Goal: Task Accomplishment & Management: Manage account settings

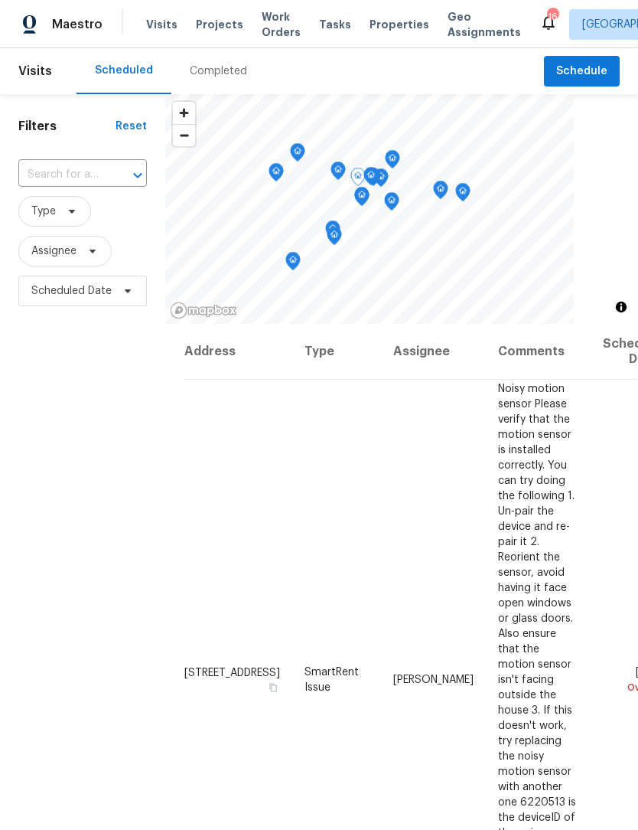
click at [0, 0] on icon at bounding box center [0, 0] width 0 height 0
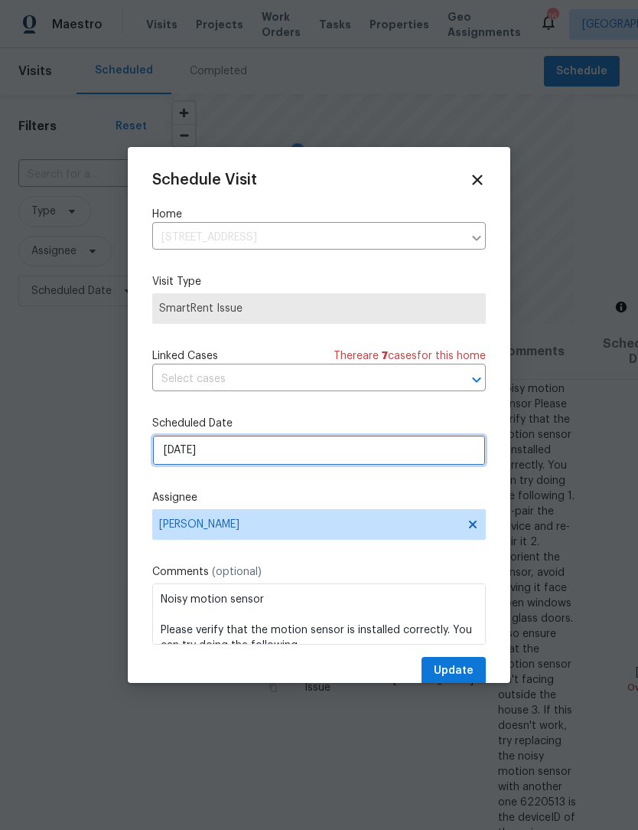
click at [271, 457] on input "[DATE]" at bounding box center [319, 450] width 334 height 31
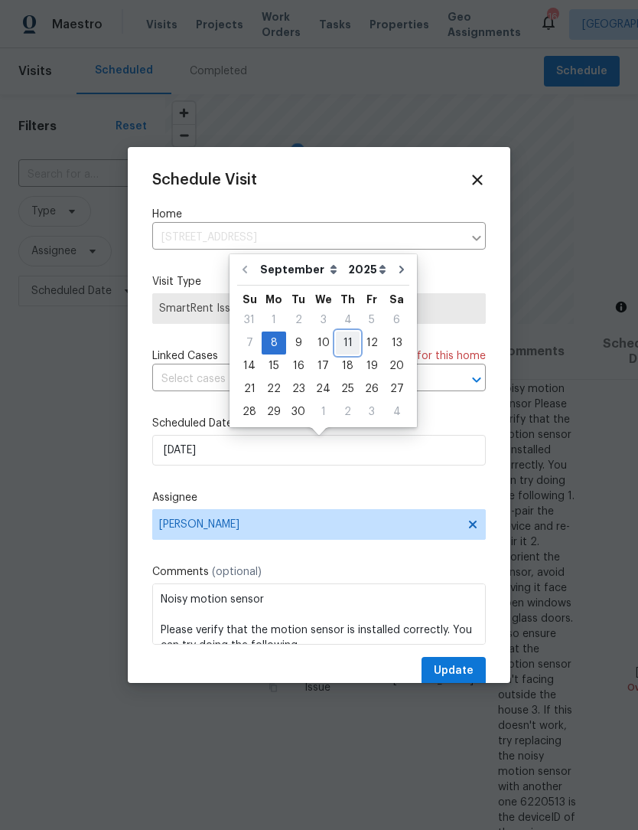
click at [341, 344] on div "11" at bounding box center [348, 342] width 24 height 21
type input "9/11/2025"
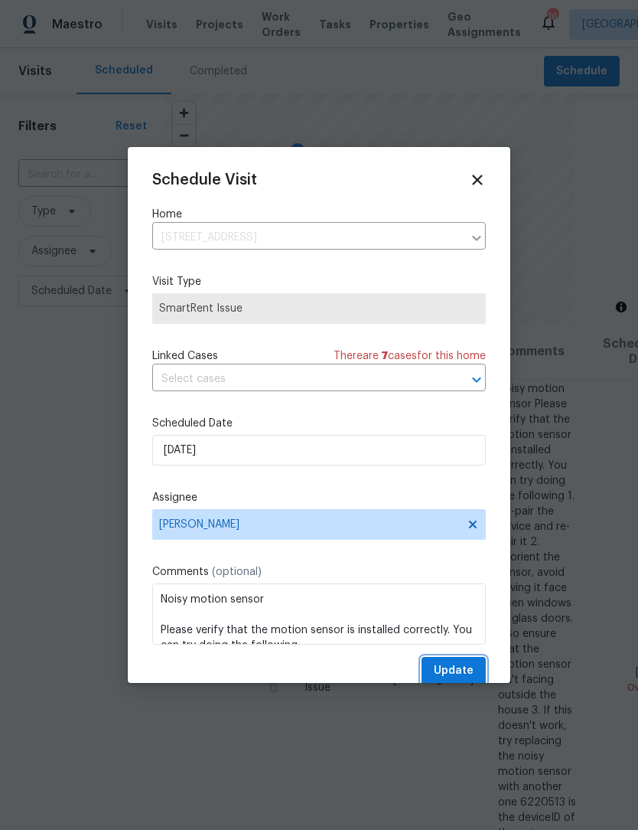
click at [472, 677] on span "Update" at bounding box center [454, 670] width 40 height 19
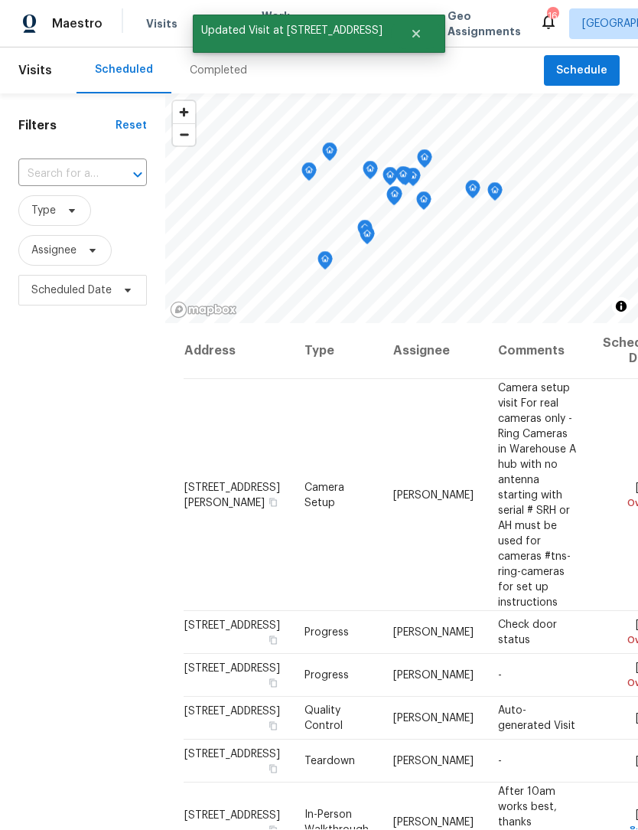
scroll to position [51, 0]
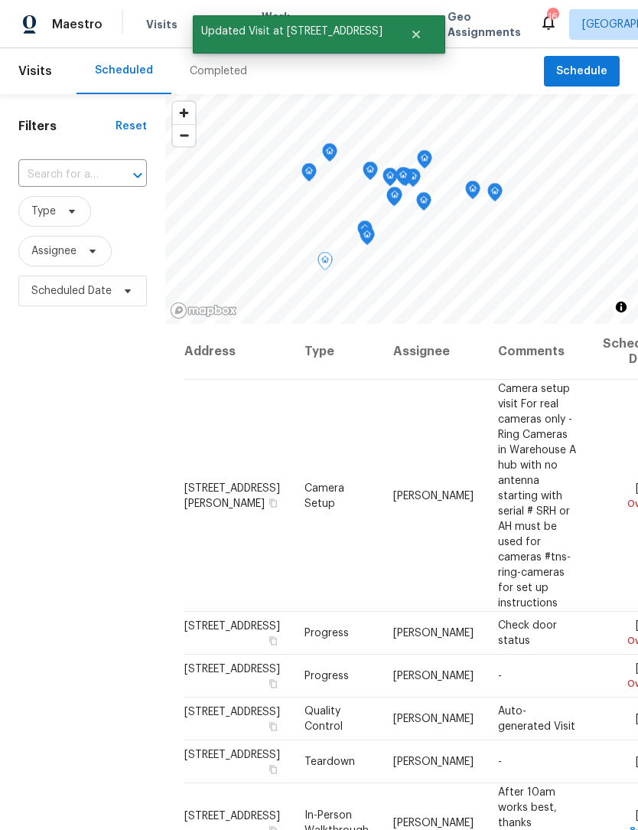
click at [0, 0] on icon at bounding box center [0, 0] width 0 height 0
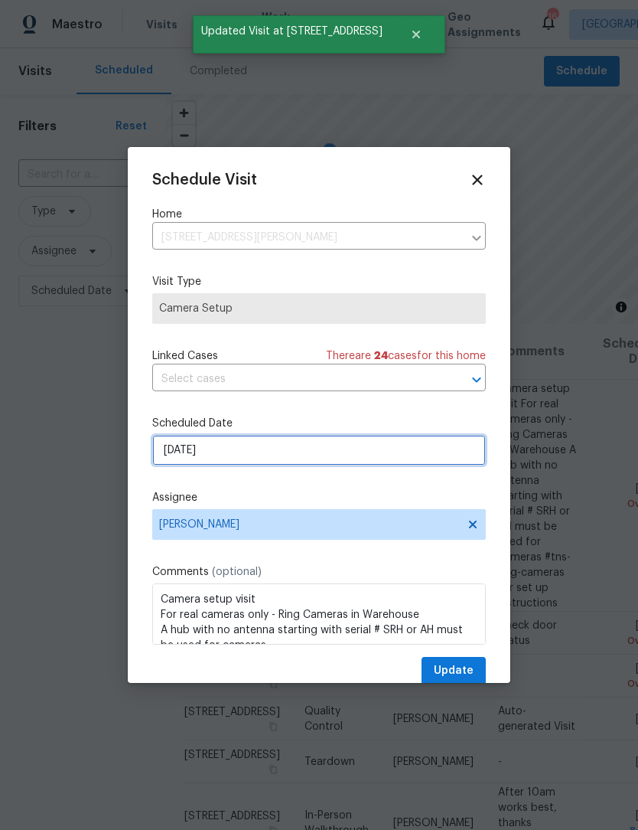
click at [259, 452] on input "9/8/2025" at bounding box center [319, 450] width 334 height 31
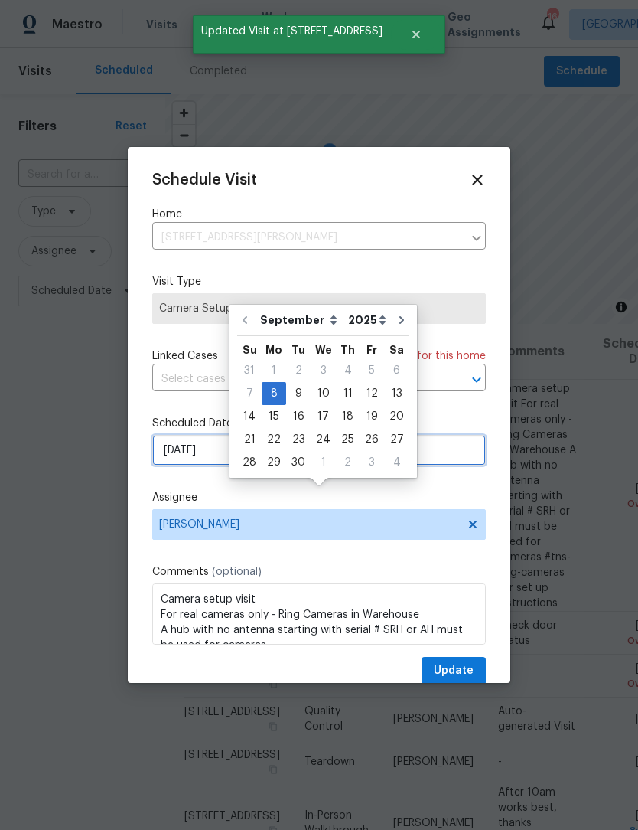
scroll to position [50, 0]
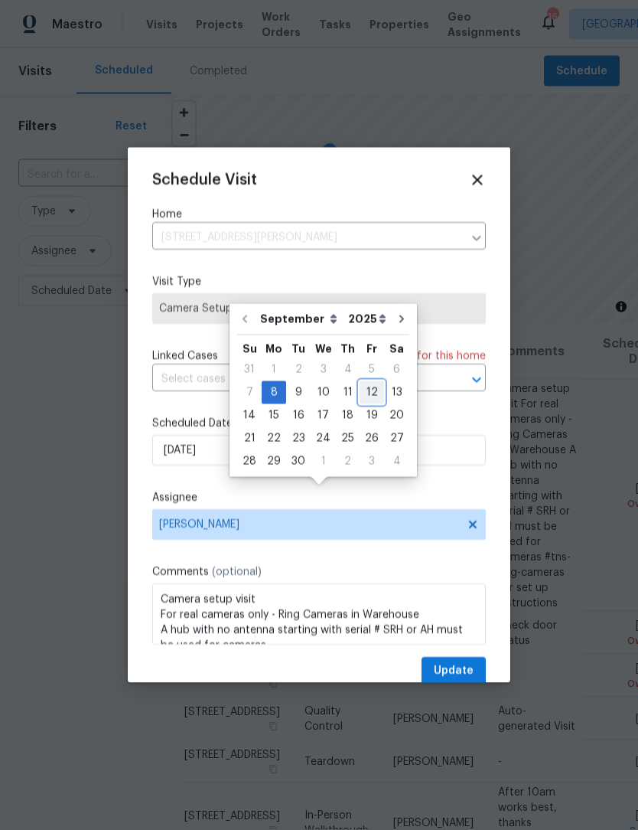
click at [370, 382] on div "12" at bounding box center [372, 392] width 24 height 21
type input "9/12/2025"
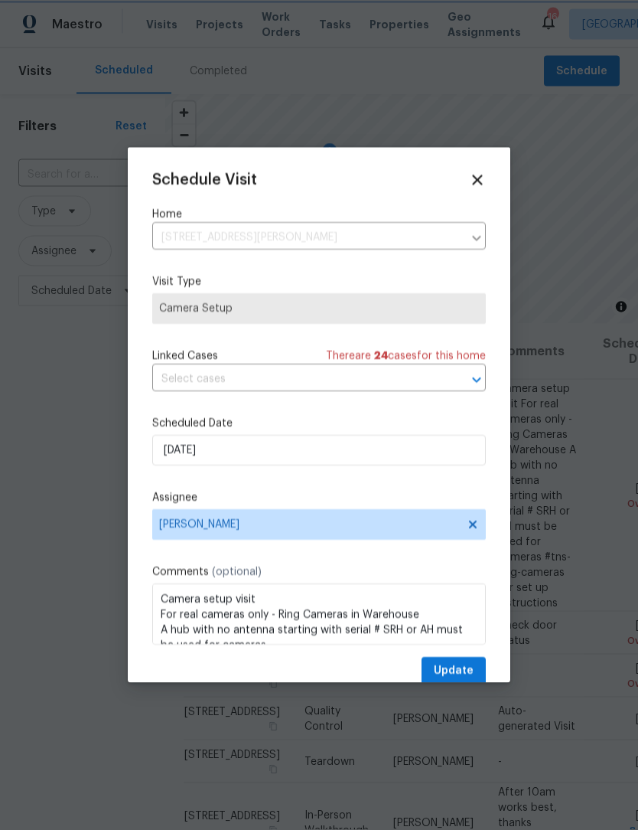
scroll to position [51, 0]
click at [477, 668] on button "Update" at bounding box center [454, 671] width 64 height 28
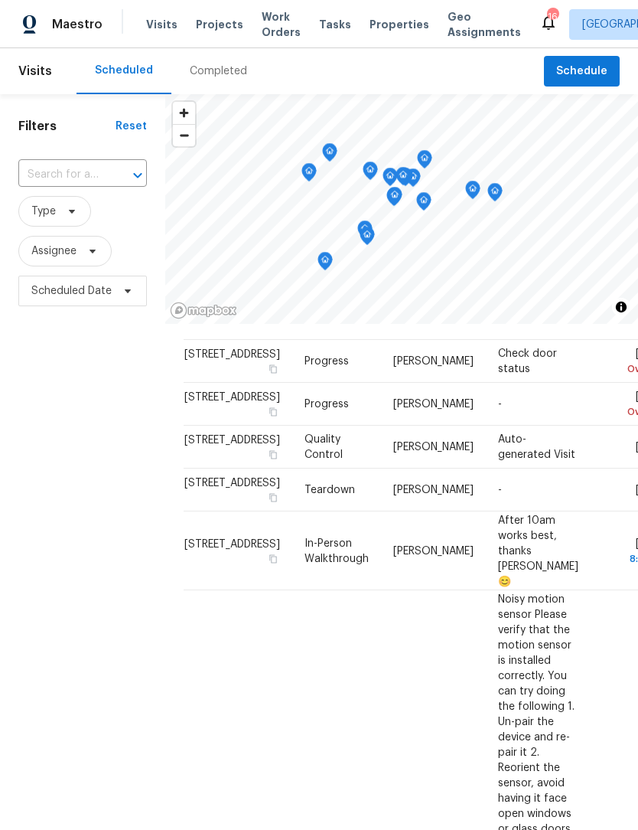
scroll to position [59, 0]
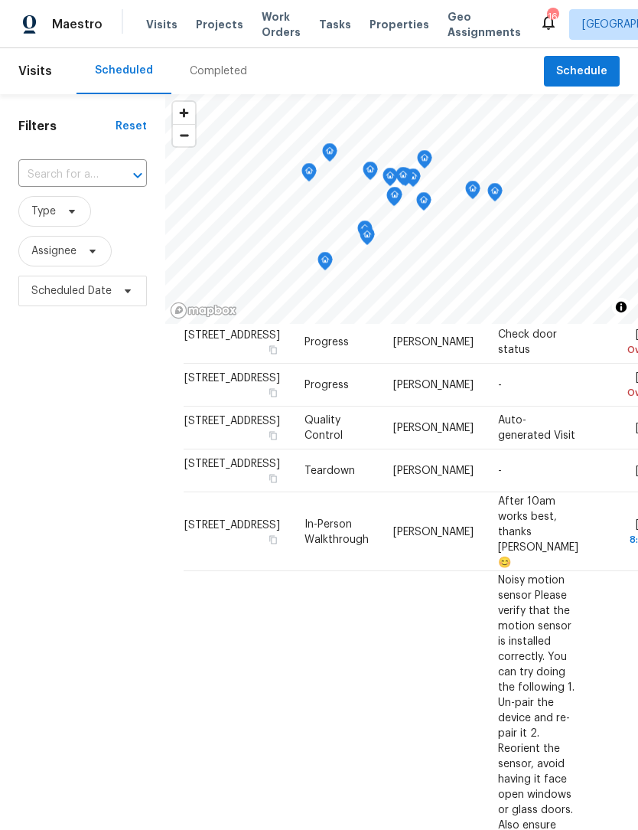
click at [494, 406] on td "-" at bounding box center [538, 385] width 105 height 43
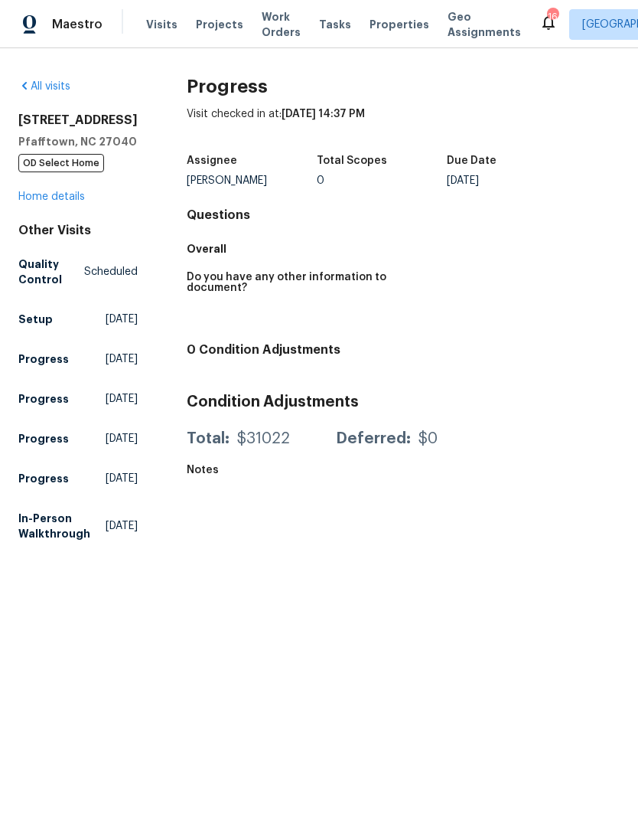
click at [82, 33] on div "Maestro" at bounding box center [51, 24] width 103 height 31
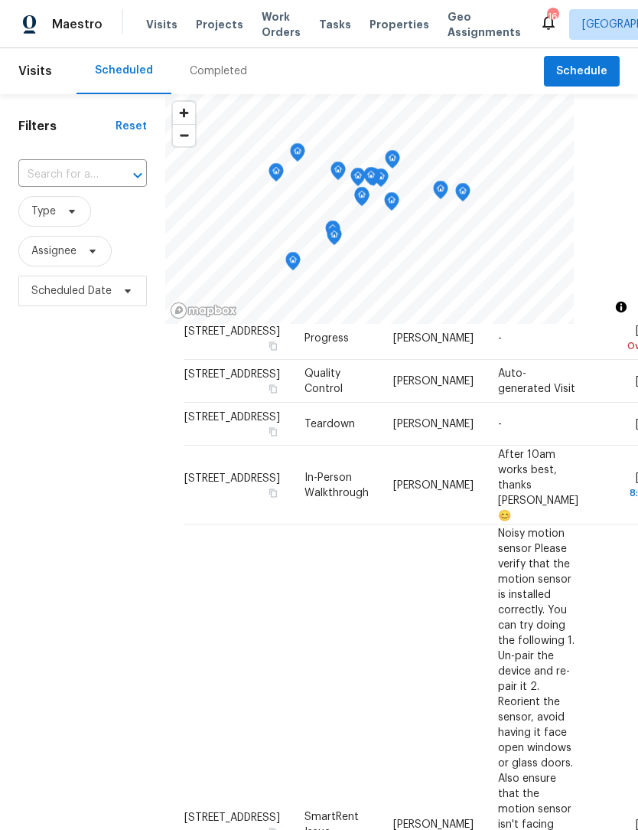
scroll to position [107, 0]
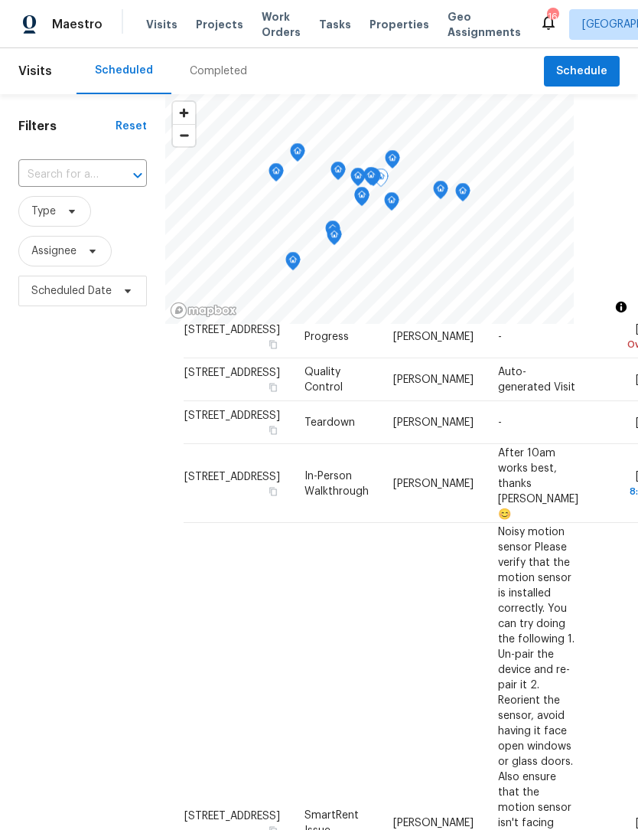
click at [0, 0] on icon at bounding box center [0, 0] width 0 height 0
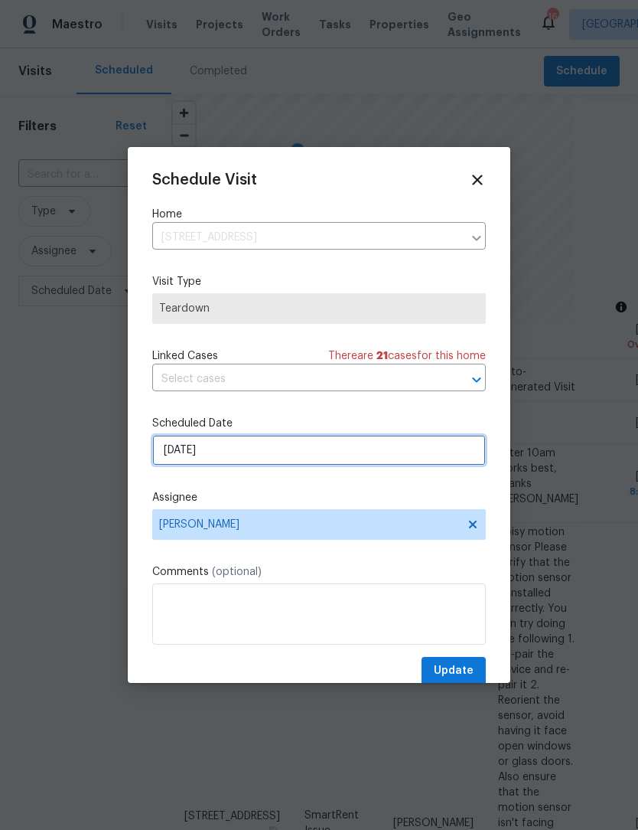
click at [243, 459] on input "[DATE]" at bounding box center [319, 450] width 334 height 31
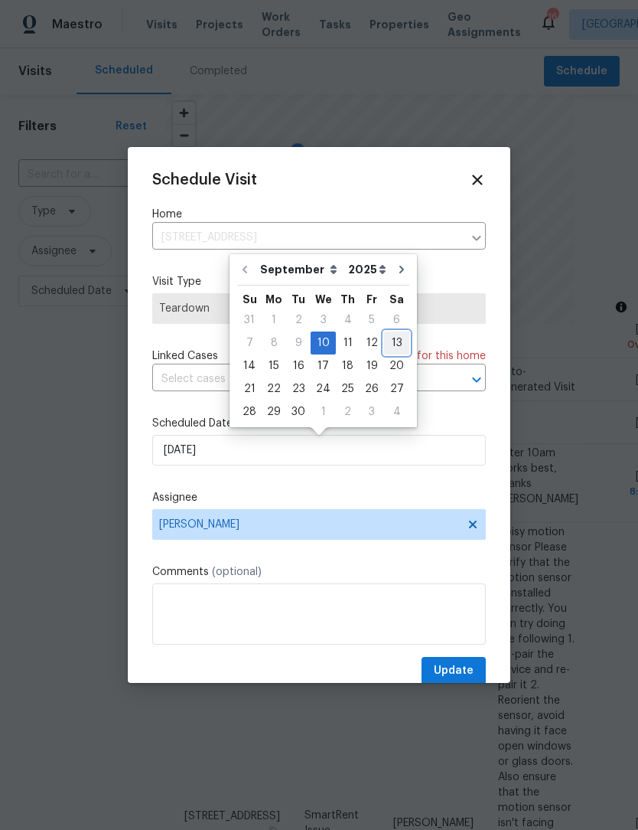
click at [393, 344] on div "13" at bounding box center [396, 342] width 25 height 21
type input "9/13/2025"
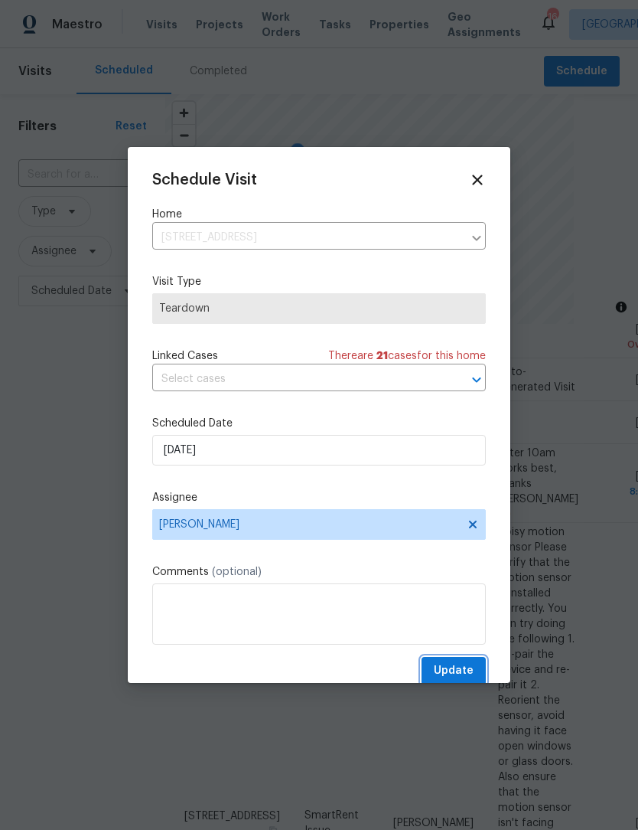
click at [473, 667] on span "Update" at bounding box center [454, 670] width 40 height 19
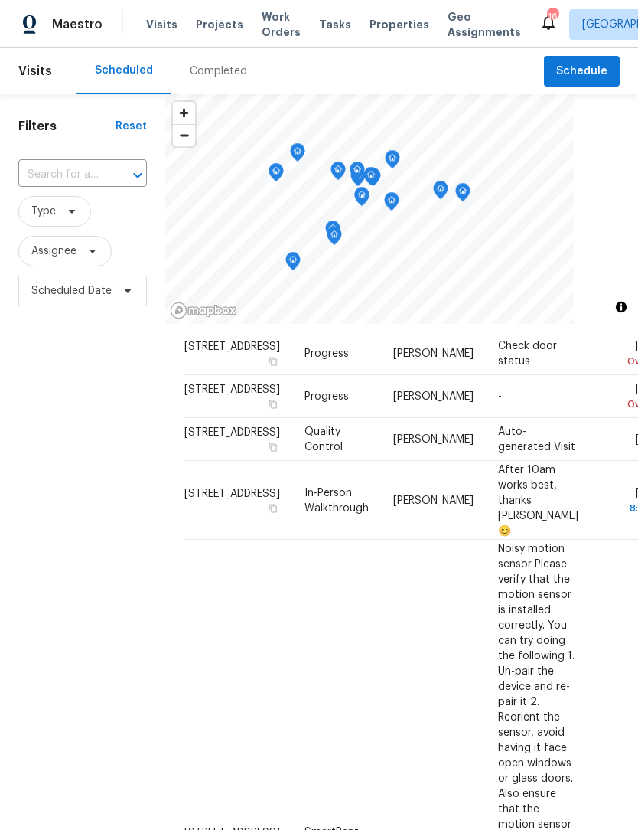
scroll to position [50, 0]
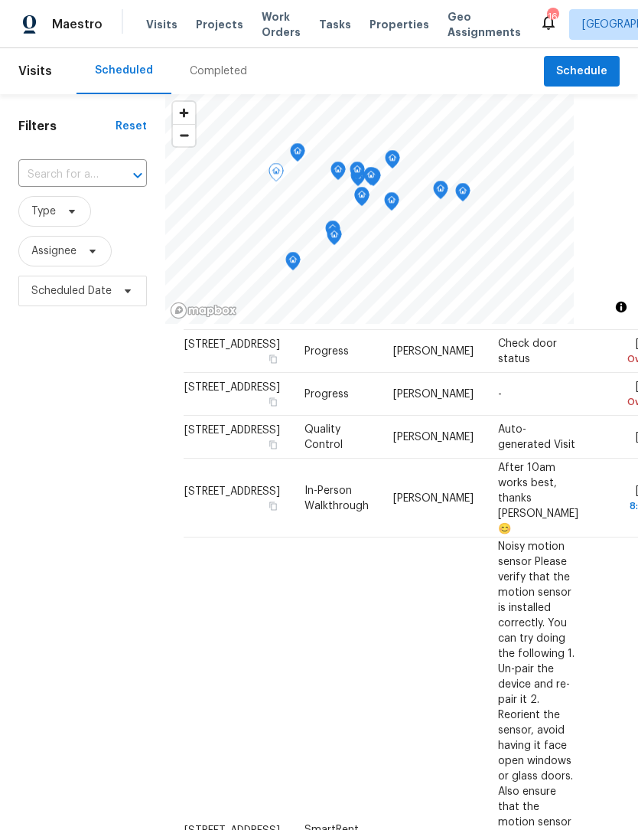
click at [0, 0] on span at bounding box center [0, 0] width 0 height 0
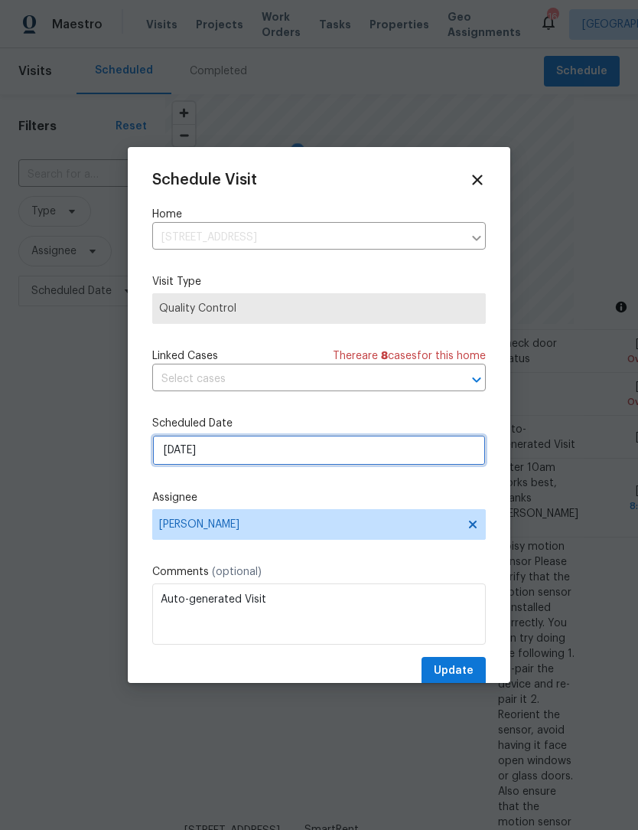
click at [263, 458] on input "[DATE]" at bounding box center [319, 450] width 334 height 31
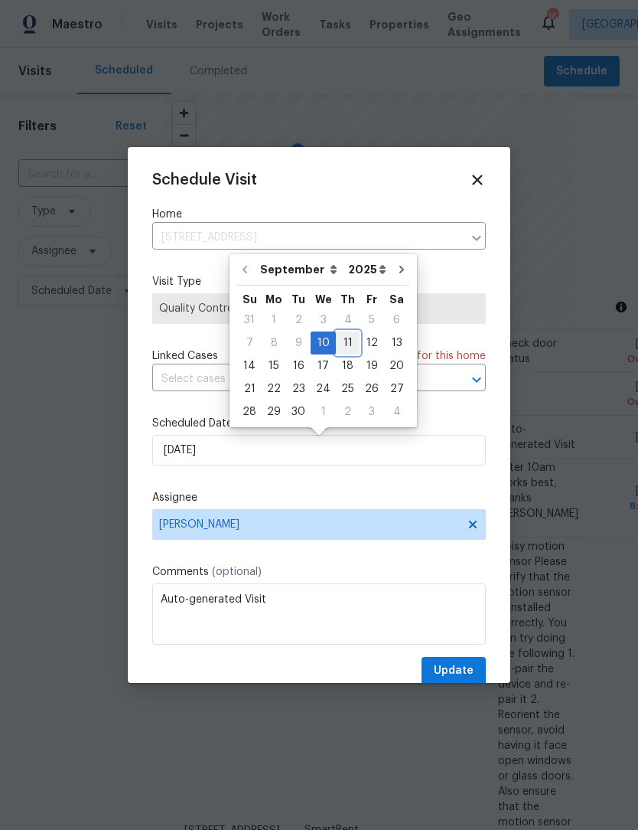
click at [344, 338] on div "11" at bounding box center [348, 342] width 24 height 21
type input "[DATE]"
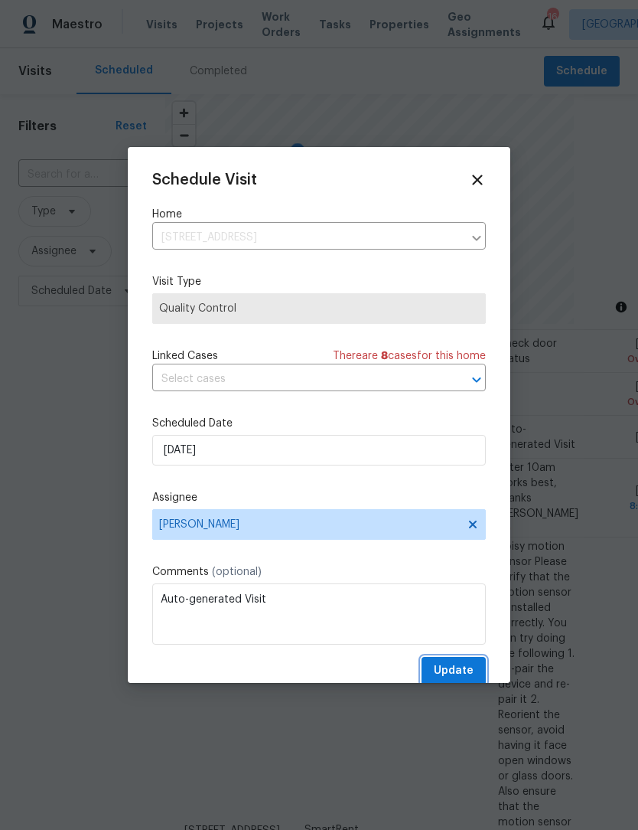
click at [468, 672] on span "Update" at bounding box center [454, 670] width 40 height 19
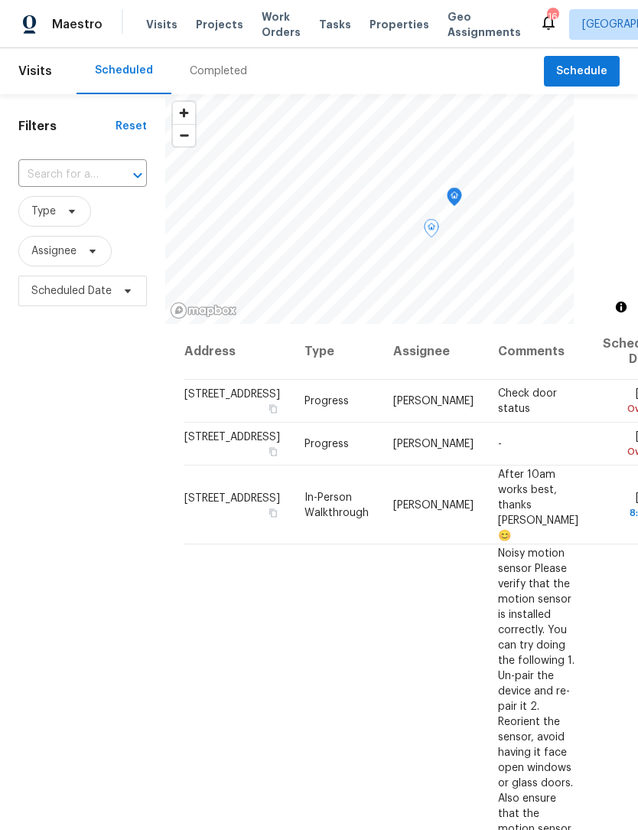
scroll to position [0, 0]
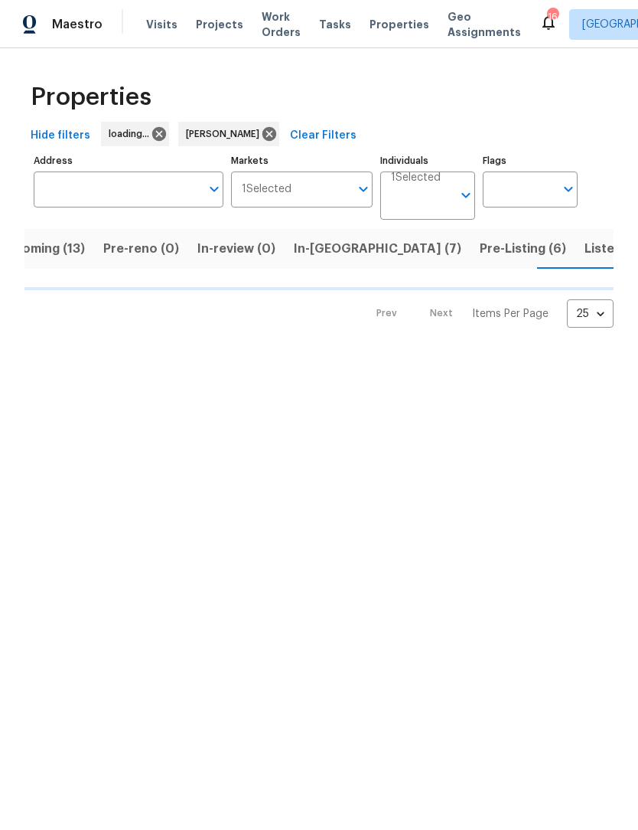
scroll to position [0, 38]
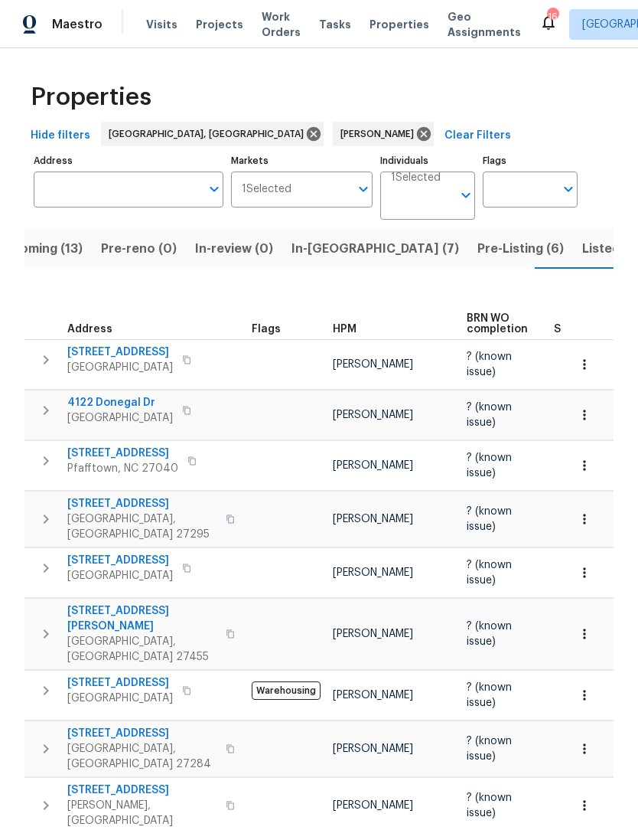
click at [310, 251] on span "In-[GEOGRAPHIC_DATA] (7)" at bounding box center [376, 248] width 168 height 21
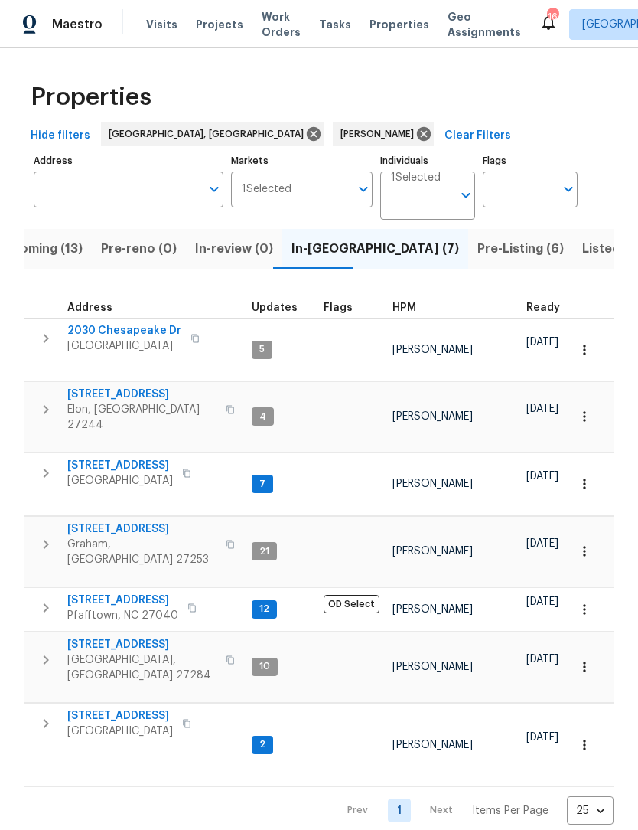
click at [135, 708] on span "4601 Oak Ridge Dr" at bounding box center [120, 715] width 106 height 15
click at [150, 458] on span "[STREET_ADDRESS]" at bounding box center [120, 465] width 106 height 15
click at [132, 387] on span "400 Brickwalk Ct" at bounding box center [141, 394] width 149 height 15
click at [141, 328] on span "2030 Chesapeake Dr" at bounding box center [124, 330] width 114 height 15
click at [127, 389] on span "400 Brickwalk Ct" at bounding box center [141, 394] width 149 height 15
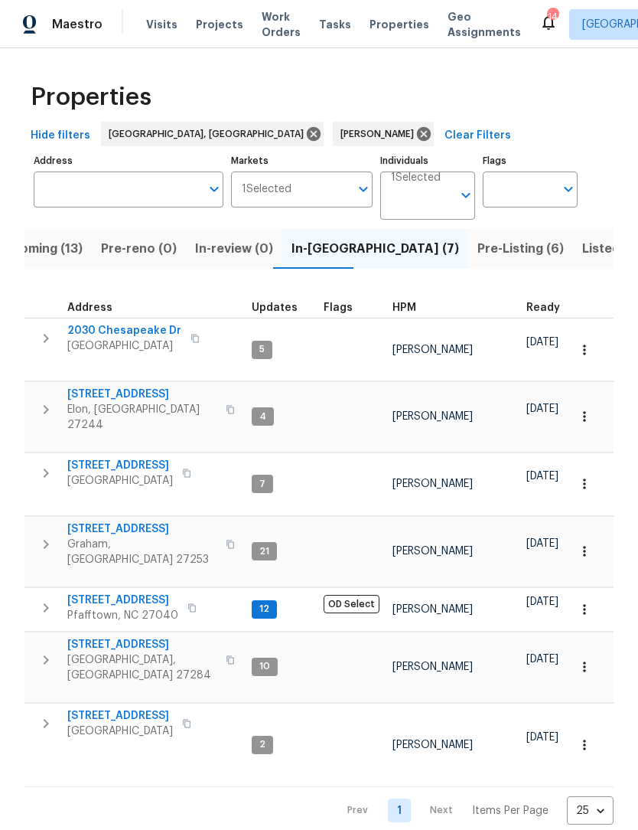
click at [478, 253] on span "Pre-Listing (6)" at bounding box center [521, 248] width 86 height 21
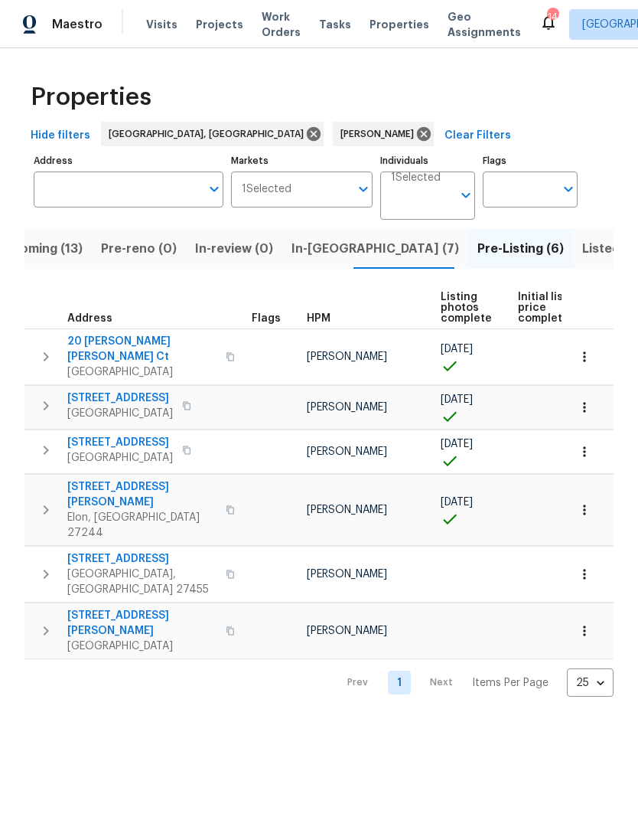
click at [318, 252] on span "In-reno (7)" at bounding box center [376, 248] width 168 height 21
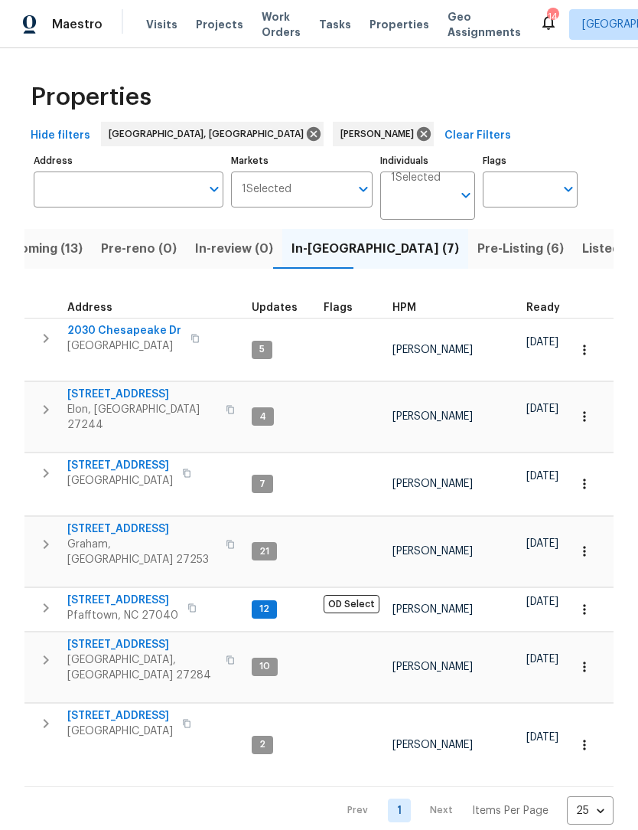
click at [131, 327] on span "2030 Chesapeake Dr" at bounding box center [124, 330] width 114 height 15
click at [478, 250] on span "Pre-Listing (6)" at bounding box center [521, 248] width 86 height 21
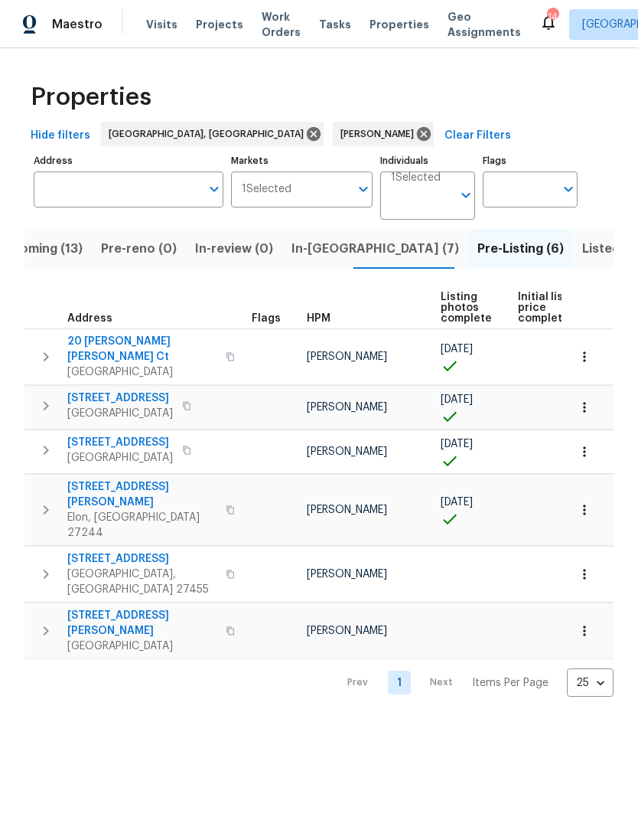
click at [322, 253] on span "In-reno (7)" at bounding box center [376, 248] width 168 height 21
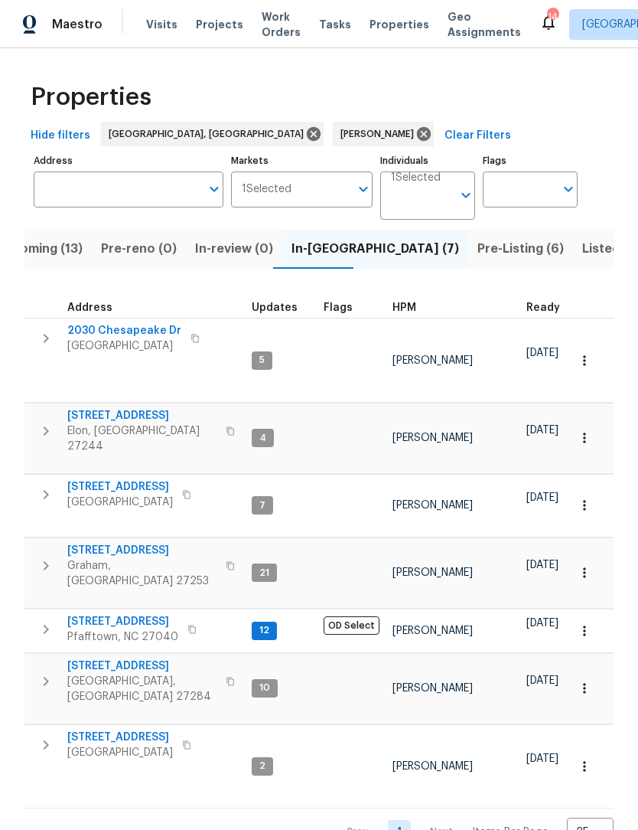
click at [110, 658] on span "150 Roswell Dr" at bounding box center [141, 665] width 149 height 15
click at [128, 614] on span "4436 Lochurst Dr" at bounding box center [122, 621] width 111 height 15
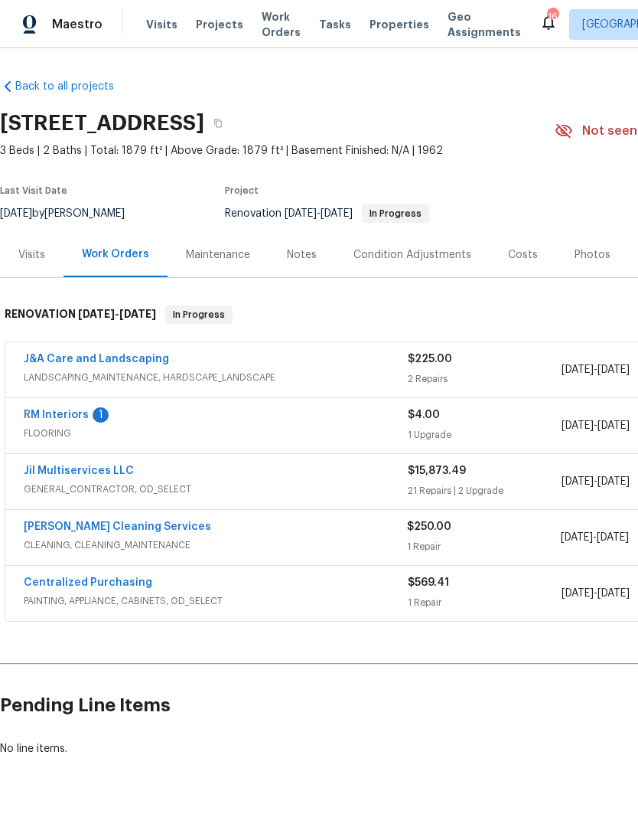
click at [61, 416] on link "RM Interiors" at bounding box center [56, 415] width 65 height 11
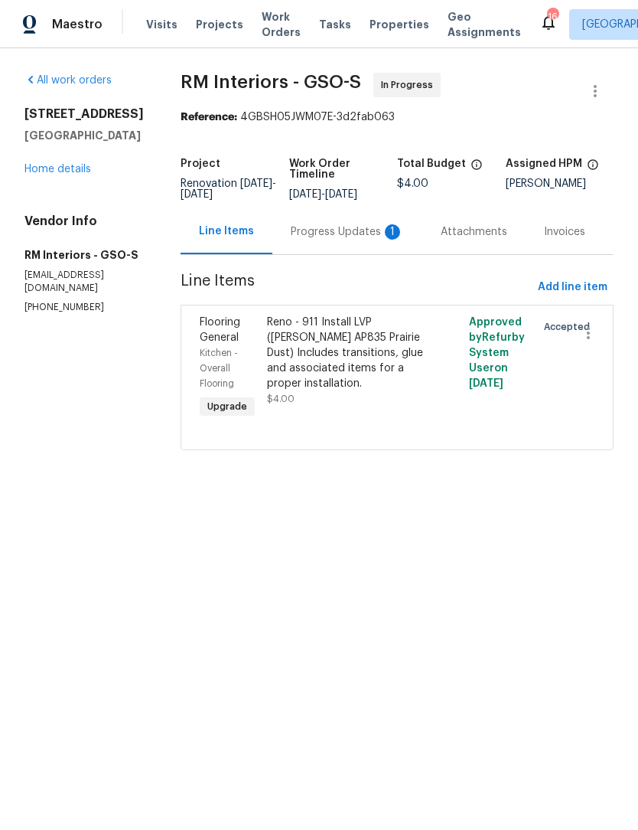
click at [322, 233] on div "Progress Updates 1" at bounding box center [347, 231] width 113 height 15
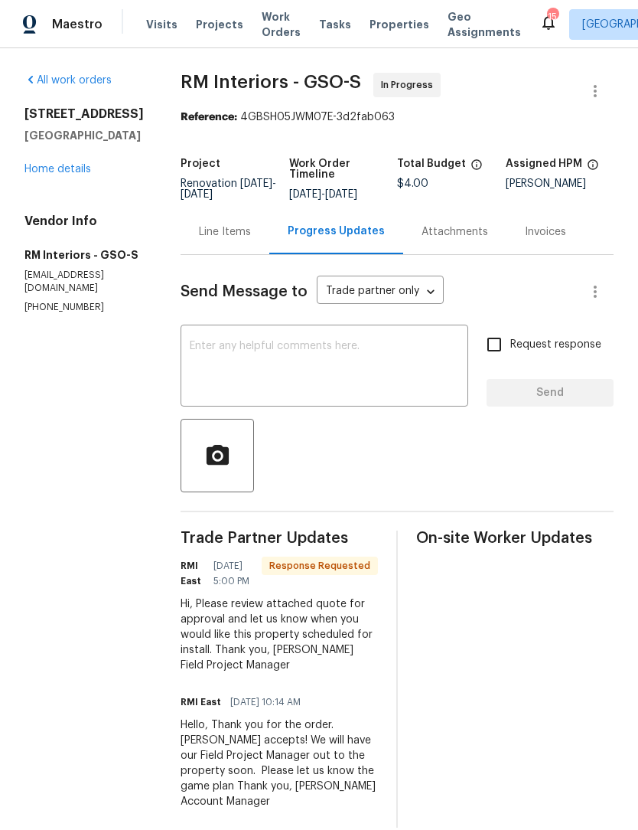
click at [68, 175] on link "Home details" at bounding box center [57, 169] width 67 height 11
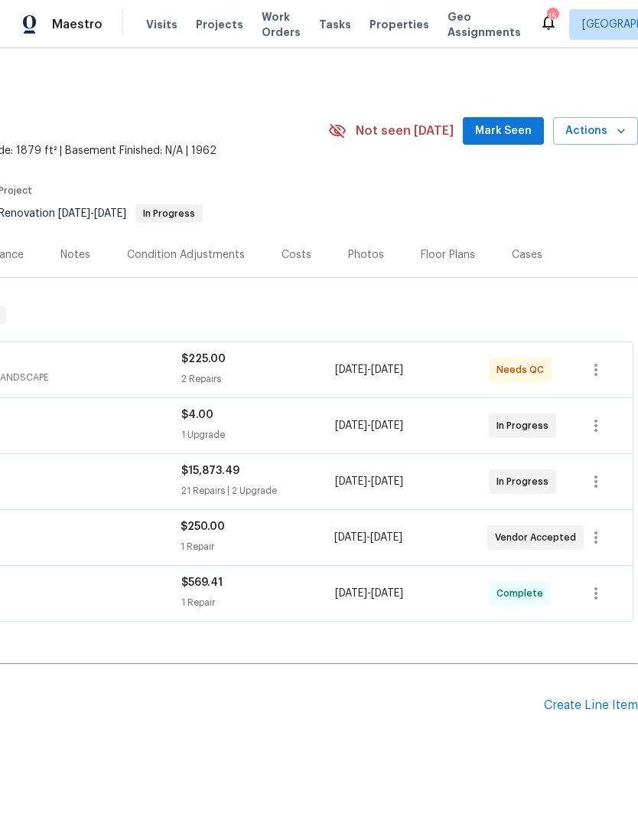
scroll to position [0, 227]
click at [501, 131] on span "Mark Seen" at bounding box center [503, 131] width 57 height 19
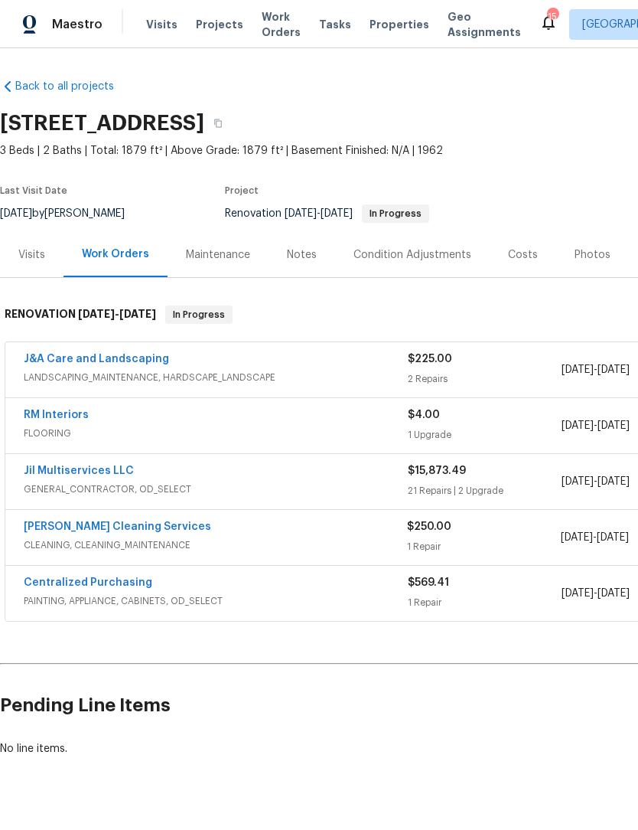
scroll to position [0, 0]
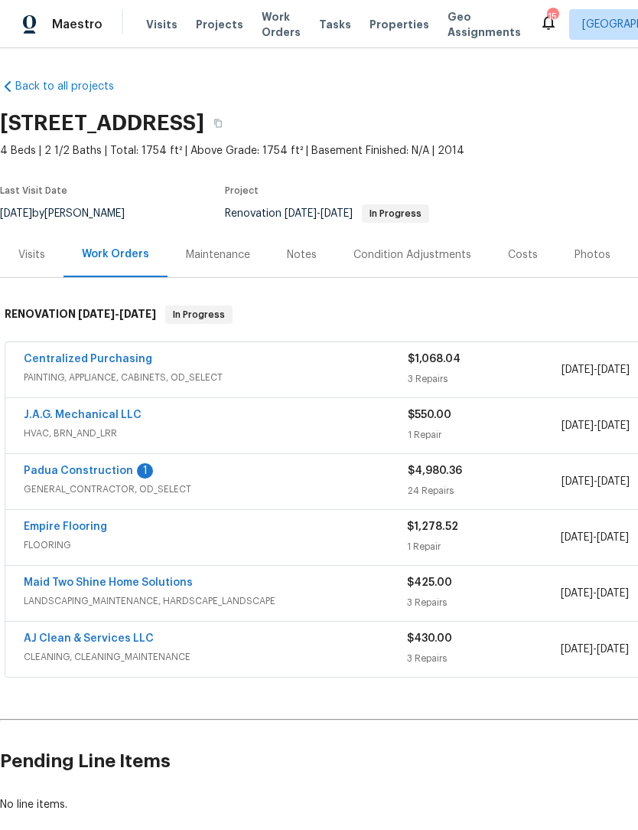
click at [100, 465] on link "Padua Construction" at bounding box center [78, 470] width 109 height 11
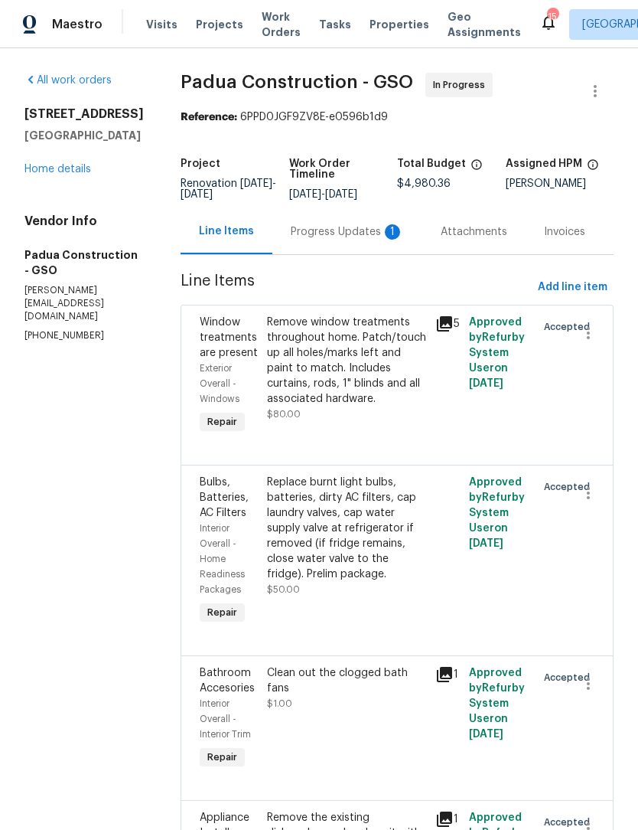
click at [301, 240] on div "Progress Updates 1" at bounding box center [347, 231] width 150 height 45
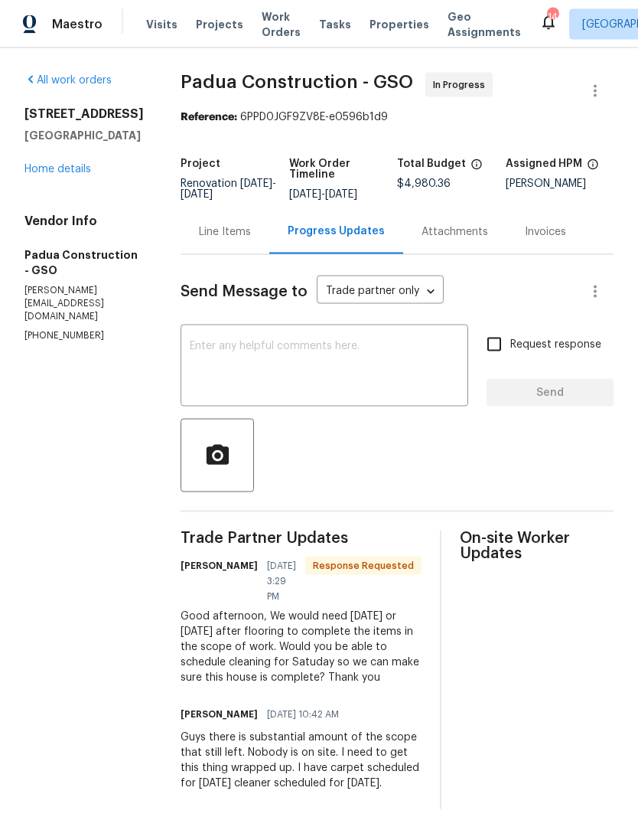
scroll to position [23, 0]
click at [80, 175] on link "Home details" at bounding box center [57, 169] width 67 height 11
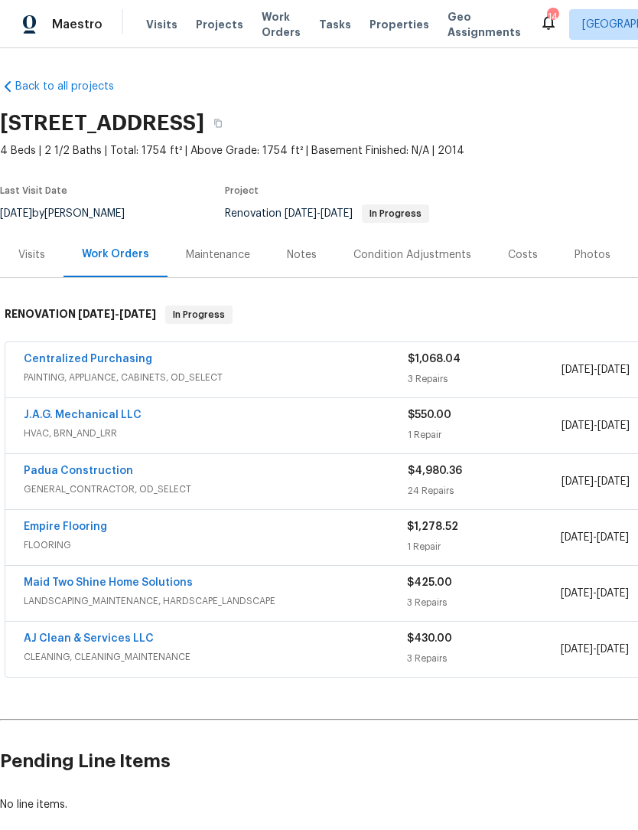
click at [93, 521] on link "Empire Flooring" at bounding box center [65, 526] width 83 height 11
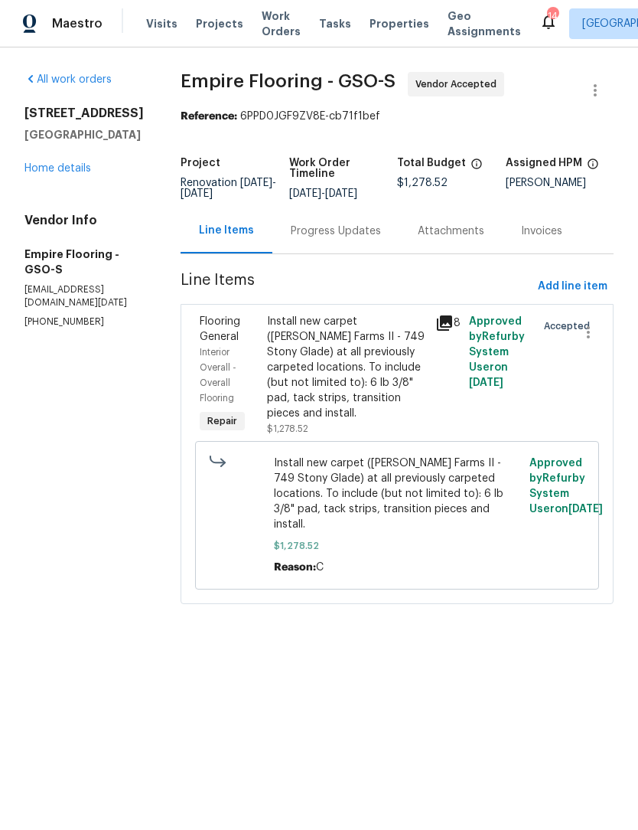
click at [349, 240] on div "Progress Updates" at bounding box center [336, 231] width 90 height 15
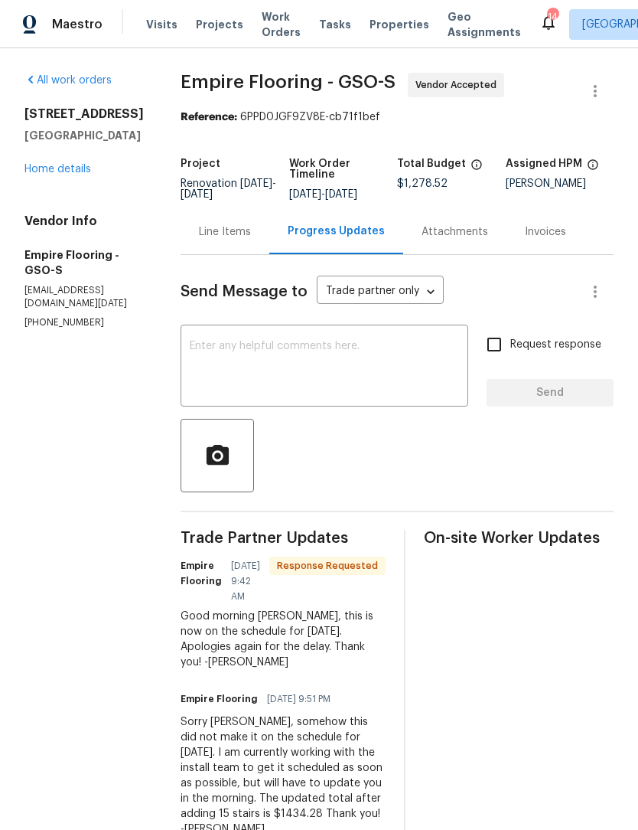
click at [78, 173] on link "Home details" at bounding box center [57, 169] width 67 height 11
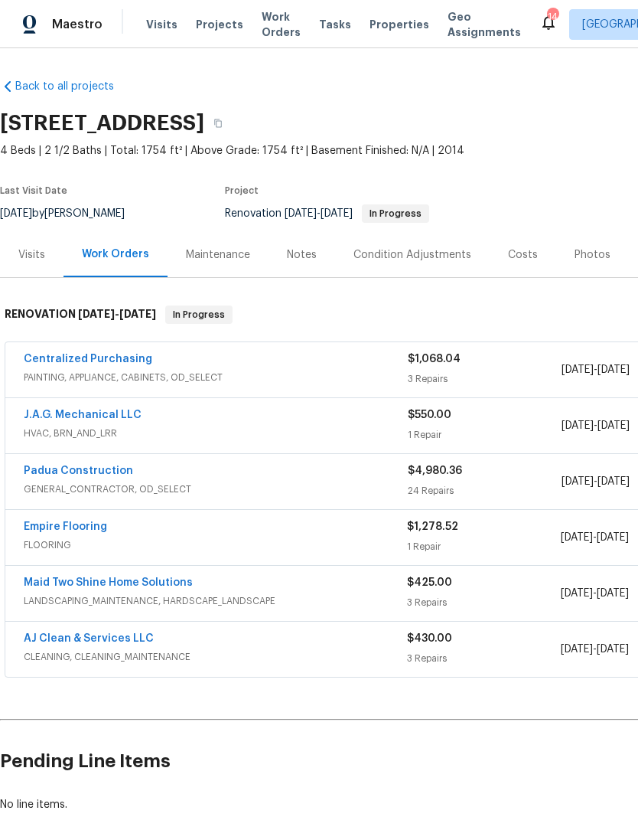
click at [90, 471] on link "Padua Construction" at bounding box center [78, 470] width 109 height 11
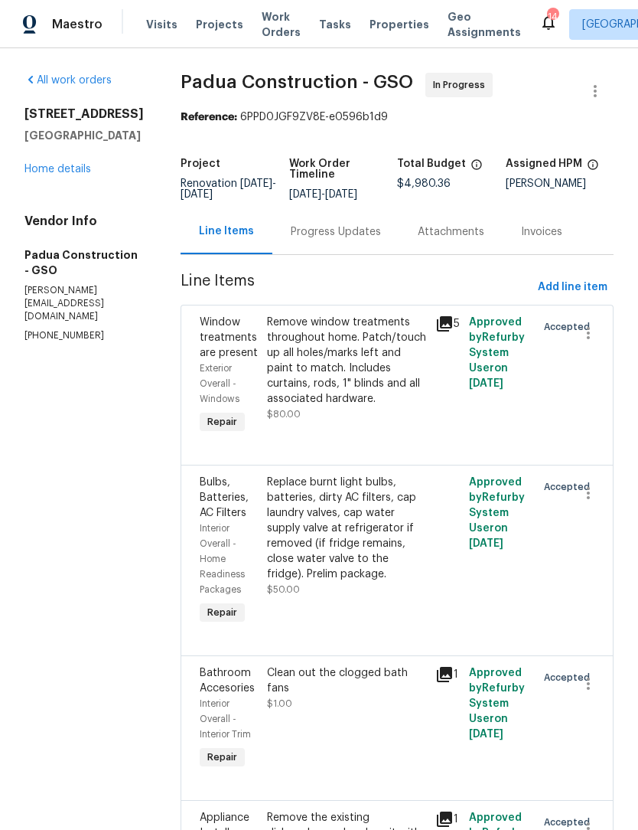
click at [307, 237] on div "Progress Updates" at bounding box center [336, 231] width 90 height 15
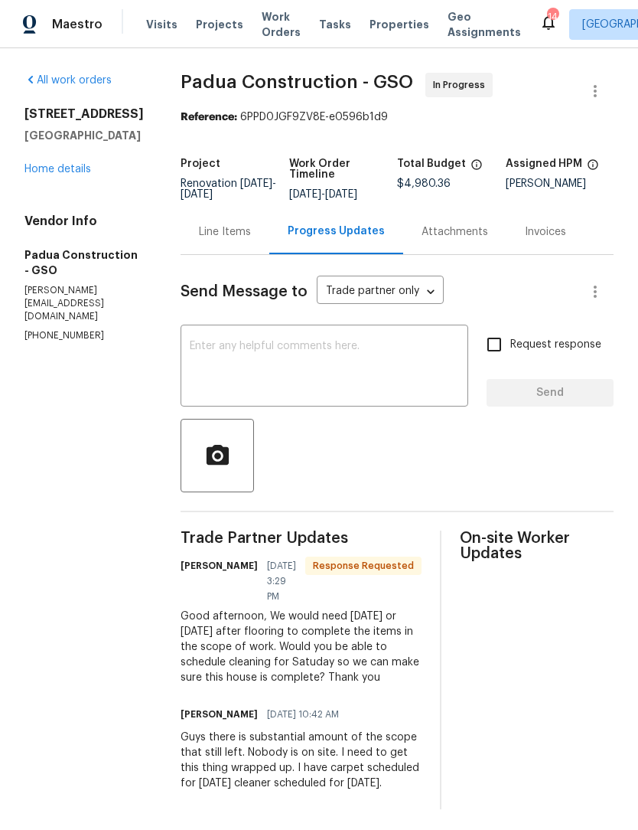
click at [197, 364] on textarea at bounding box center [324, 368] width 269 height 54
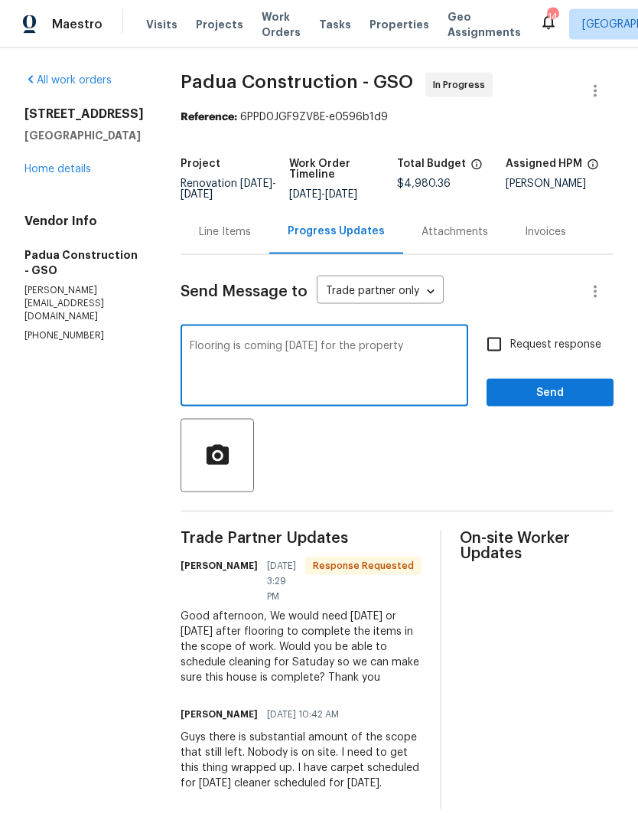
type textarea "Flooring is coming tomorrow for the property"
click at [504, 347] on input "Request response" at bounding box center [494, 344] width 32 height 32
checkbox input "true"
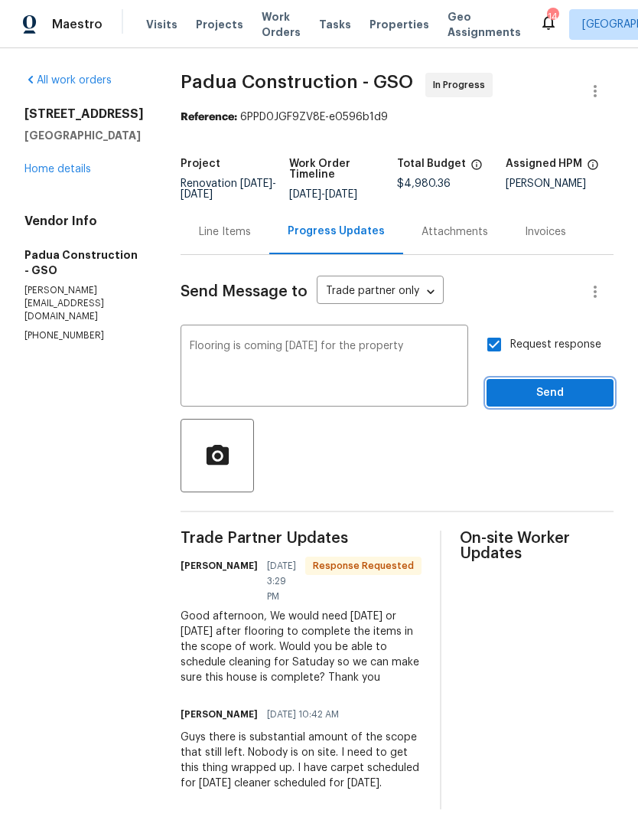
click at [547, 389] on span "Send" at bounding box center [550, 392] width 103 height 19
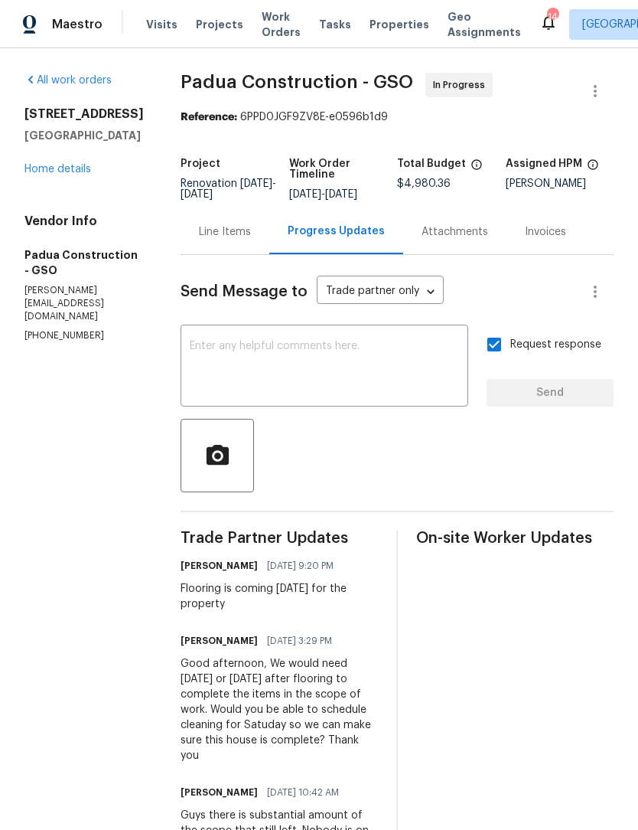
click at [51, 175] on link "Home details" at bounding box center [57, 169] width 67 height 11
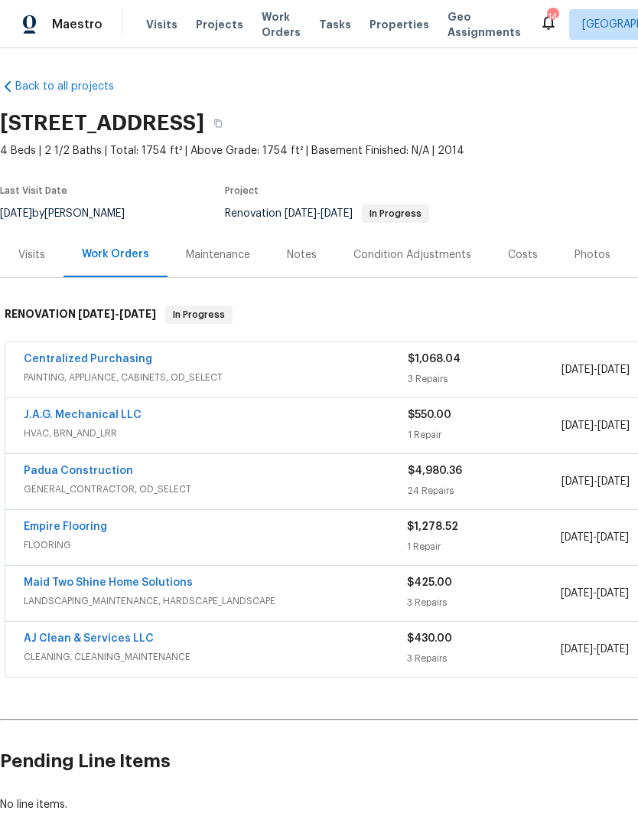
click at [277, 30] on span "Work Orders" at bounding box center [281, 24] width 39 height 31
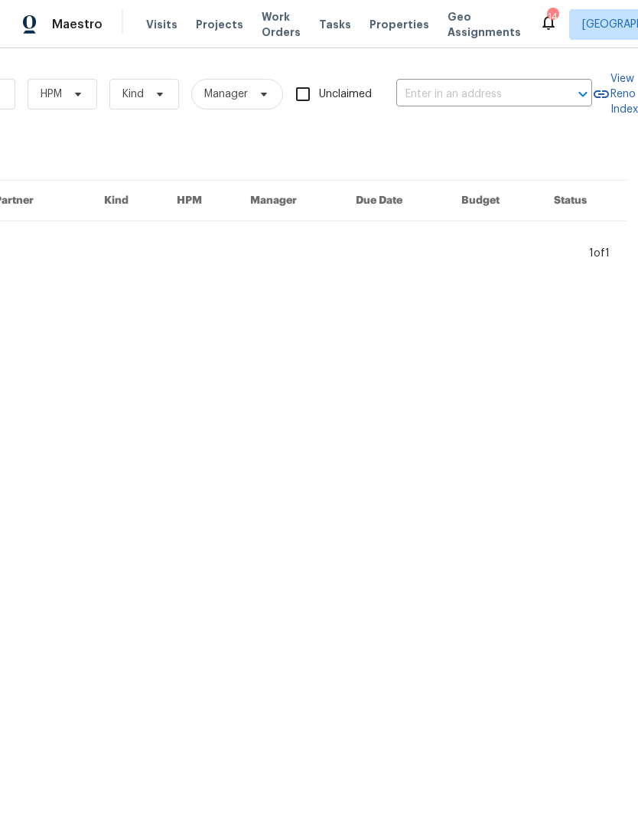
scroll to position [0, 252]
click at [429, 89] on input "text" at bounding box center [472, 95] width 153 height 24
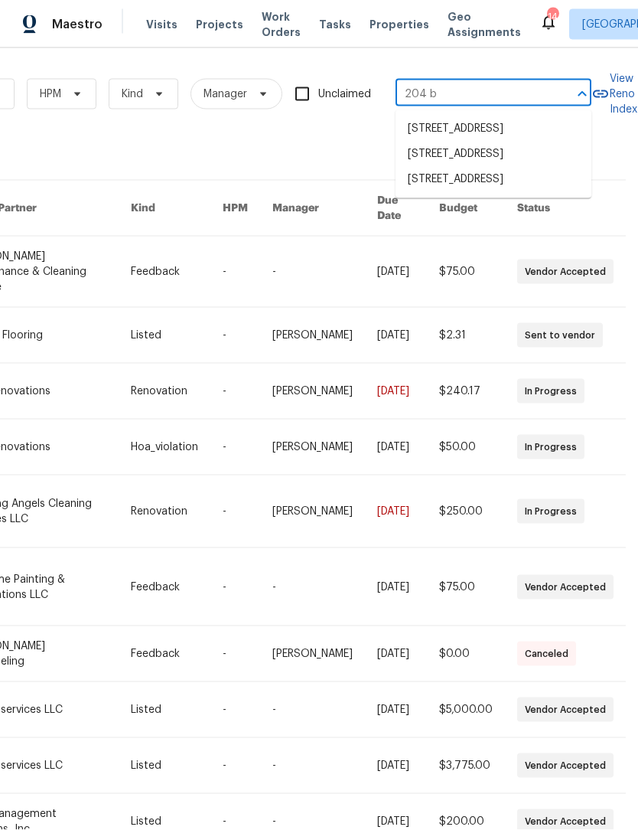
type input "204 ba"
click at [477, 135] on li "204 Barrington Pl, Winston Salem, NC 27104" at bounding box center [494, 128] width 196 height 25
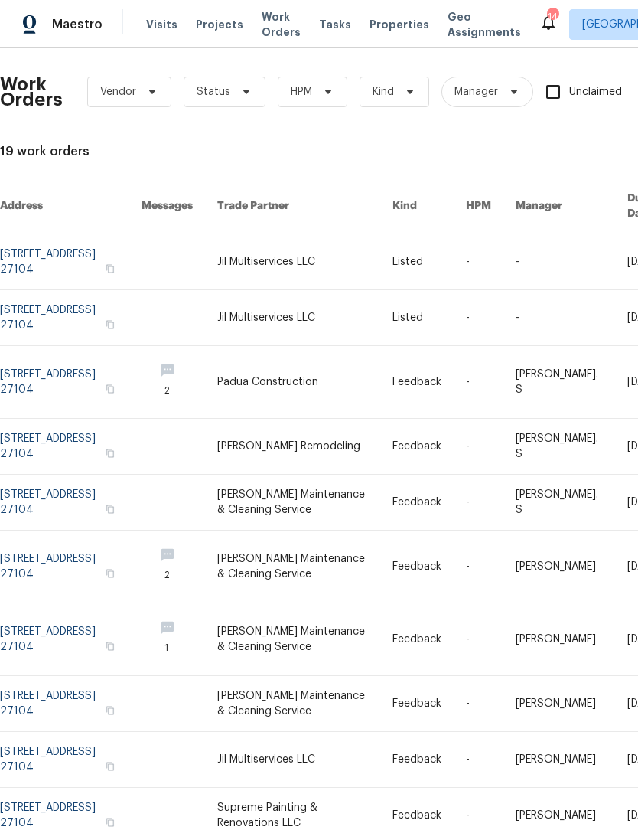
scroll to position [2, 0]
click at [28, 246] on link at bounding box center [71, 261] width 142 height 55
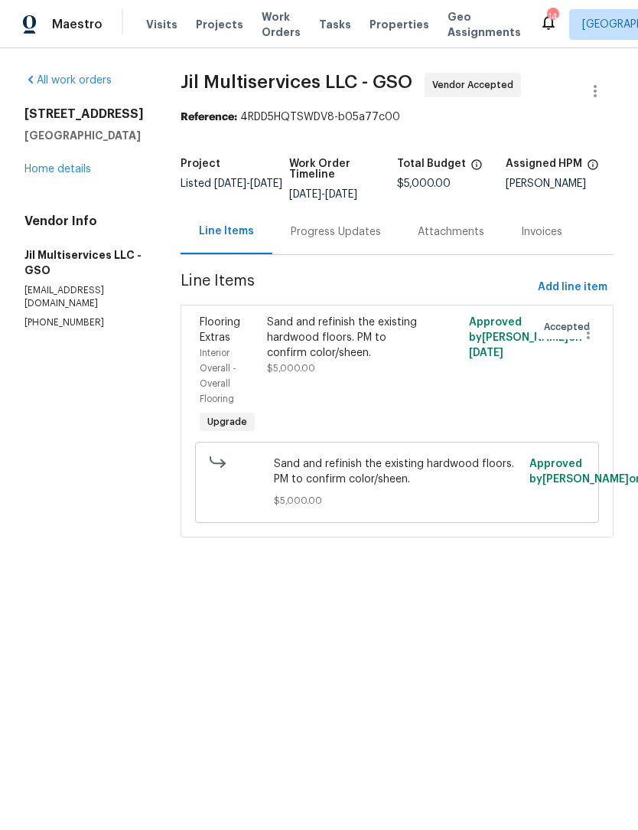
click at [38, 175] on link "Home details" at bounding box center [57, 169] width 67 height 11
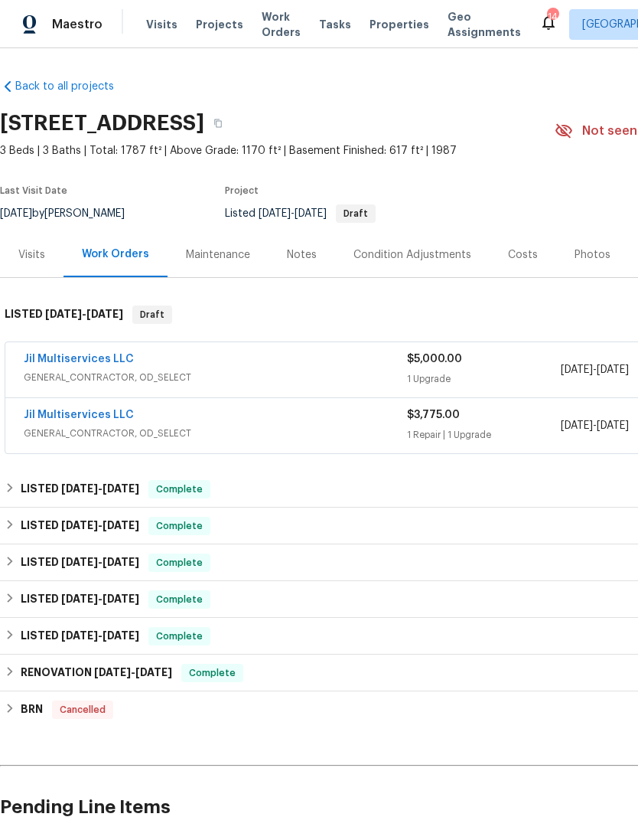
click at [590, 251] on div "Photos" at bounding box center [593, 254] width 36 height 15
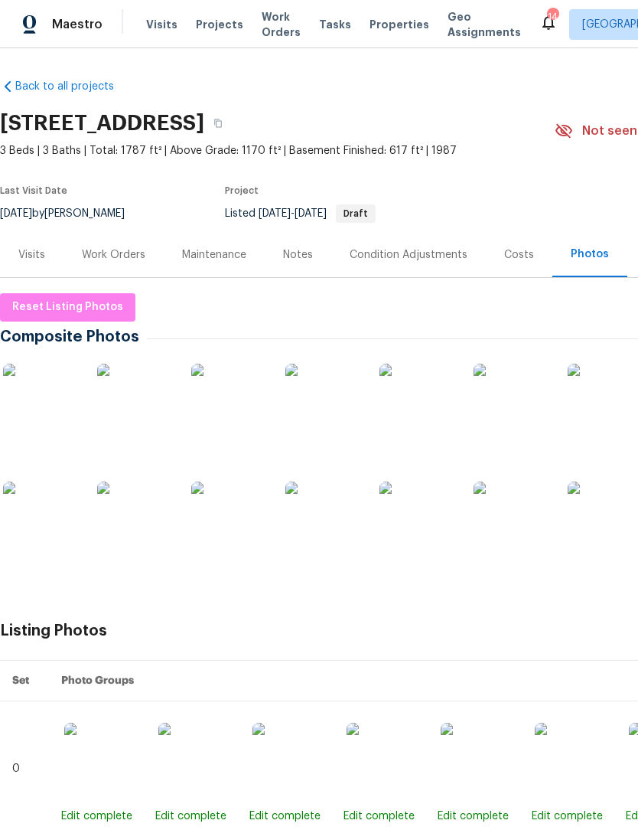
click at [42, 406] on img at bounding box center [41, 402] width 77 height 77
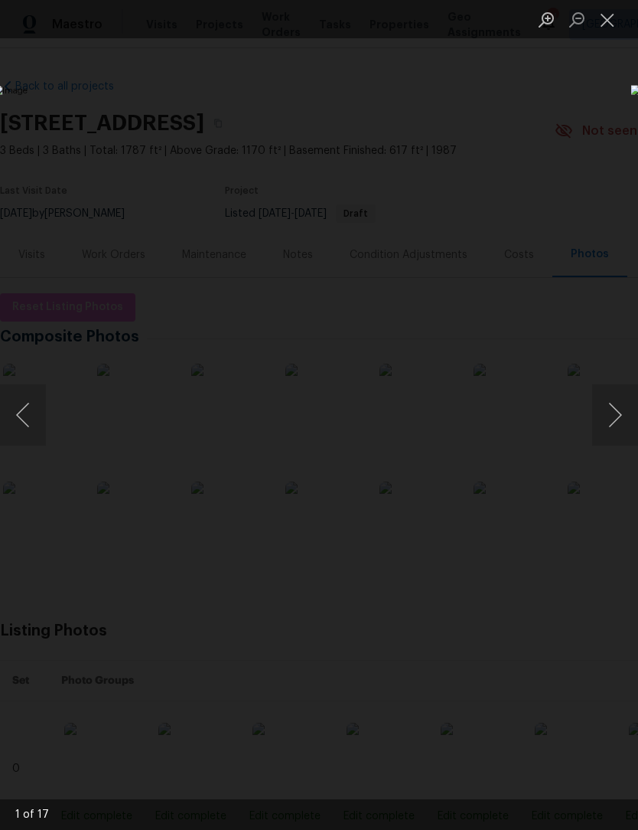
click at [617, 417] on button "Next image" at bounding box center [615, 414] width 46 height 61
click at [618, 414] on button "Next image" at bounding box center [615, 414] width 46 height 61
click at [609, 412] on button "Next image" at bounding box center [615, 414] width 46 height 61
click at [607, 411] on button "Next image" at bounding box center [615, 414] width 46 height 61
click at [615, 407] on button "Next image" at bounding box center [615, 414] width 46 height 61
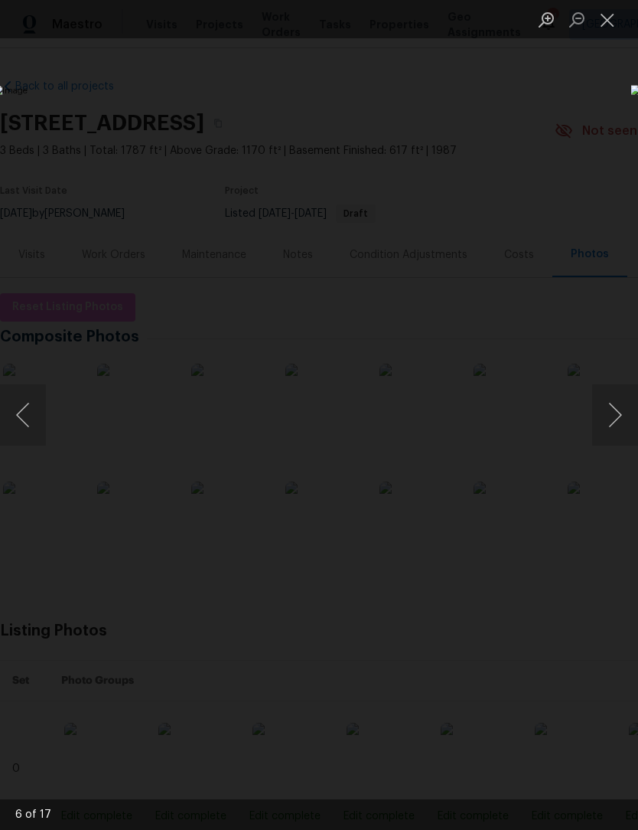
click at [612, 407] on button "Next image" at bounding box center [615, 414] width 46 height 61
click at [615, 406] on button "Next image" at bounding box center [615, 414] width 46 height 61
click at [616, 408] on button "Next image" at bounding box center [615, 414] width 46 height 61
click at [612, 410] on button "Next image" at bounding box center [615, 414] width 46 height 61
click at [610, 405] on button "Next image" at bounding box center [615, 414] width 46 height 61
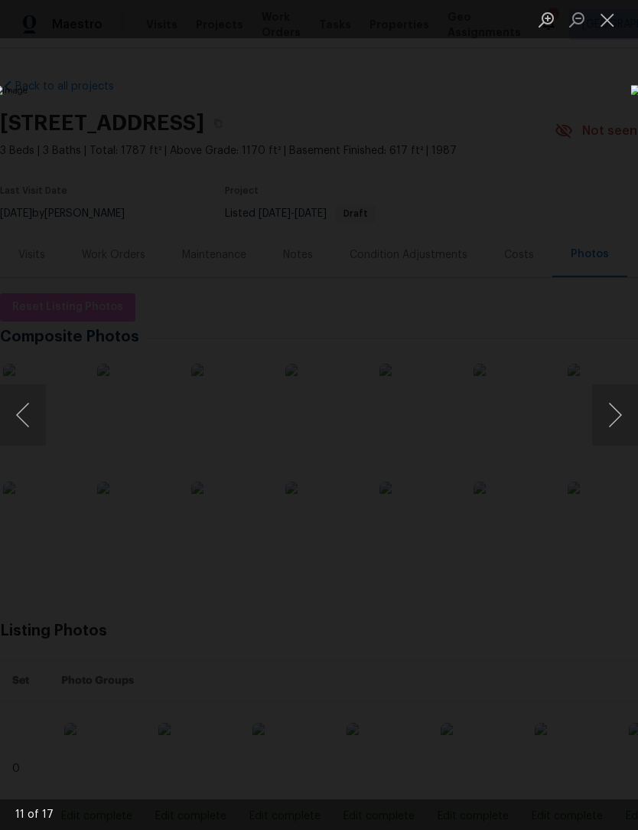
click at [622, 406] on button "Next image" at bounding box center [615, 414] width 46 height 61
click at [622, 415] on button "Next image" at bounding box center [615, 414] width 46 height 61
click at [611, 419] on button "Next image" at bounding box center [615, 414] width 46 height 61
click at [612, 418] on button "Next image" at bounding box center [615, 414] width 46 height 61
click at [622, 412] on button "Next image" at bounding box center [615, 414] width 46 height 61
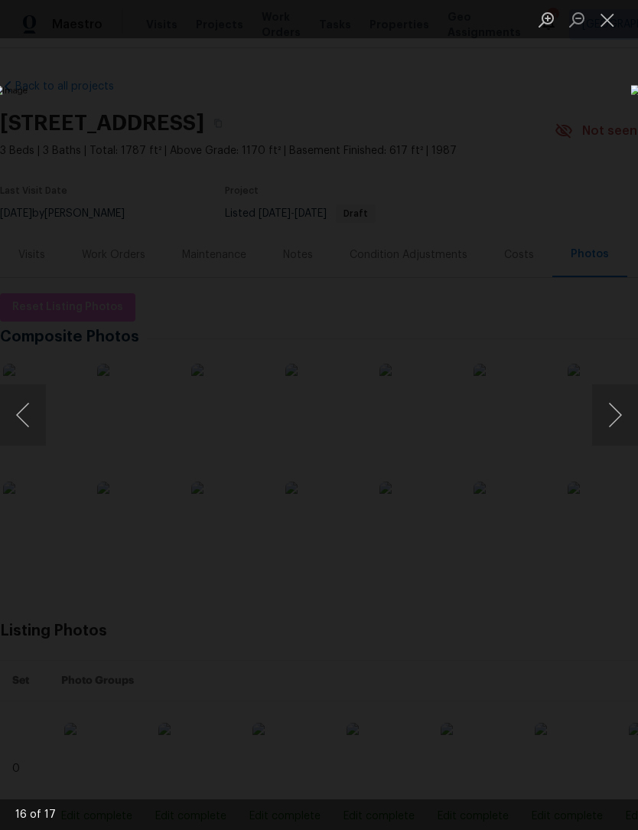
click at [613, 416] on button "Next image" at bounding box center [615, 414] width 46 height 61
click at [612, 416] on button "Next image" at bounding box center [615, 414] width 46 height 61
click at [616, 406] on button "Next image" at bounding box center [615, 414] width 46 height 61
click at [620, 410] on button "Next image" at bounding box center [615, 414] width 46 height 61
click at [618, 413] on button "Next image" at bounding box center [615, 414] width 46 height 61
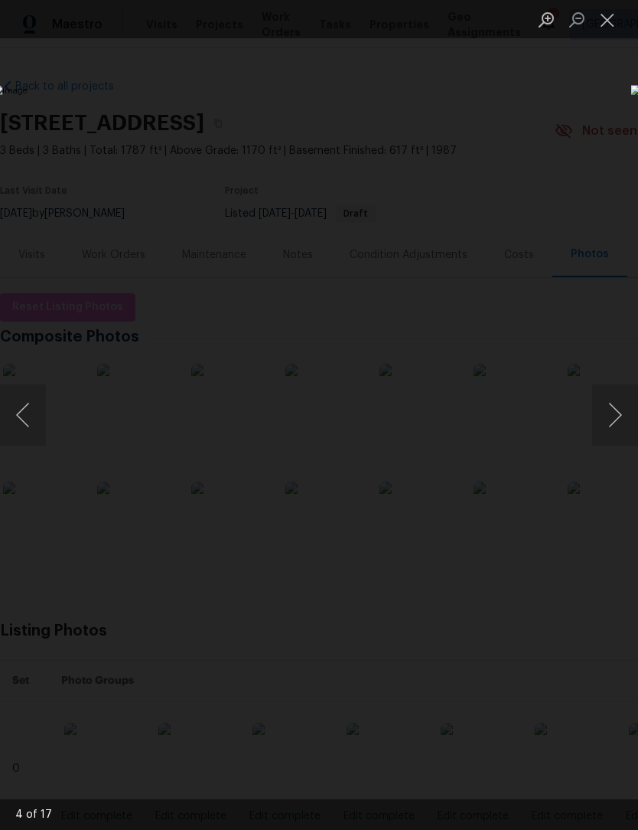
click at [615, 414] on button "Next image" at bounding box center [615, 414] width 46 height 61
click at [615, 416] on button "Next image" at bounding box center [615, 414] width 46 height 61
click at [614, 416] on button "Next image" at bounding box center [615, 414] width 46 height 61
click at [616, 416] on button "Next image" at bounding box center [615, 414] width 46 height 61
click at [608, 417] on button "Next image" at bounding box center [615, 414] width 46 height 61
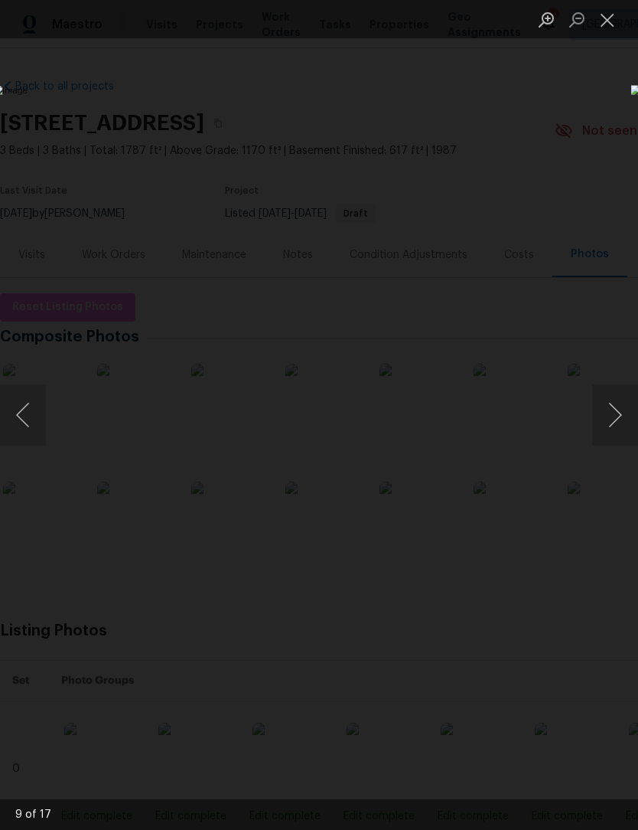
click at [619, 433] on button "Next image" at bounding box center [615, 414] width 46 height 61
click at [611, 21] on button "Close lightbox" at bounding box center [607, 19] width 31 height 27
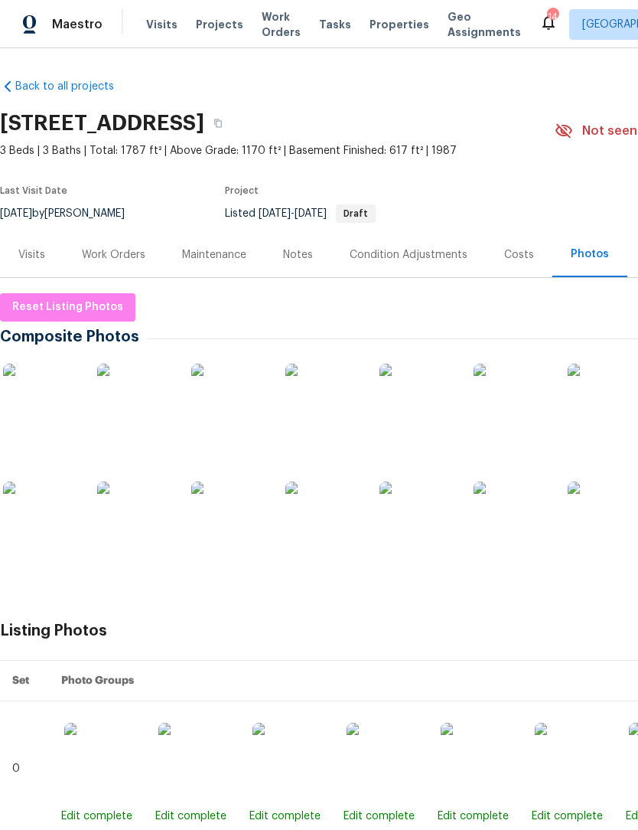
click at [272, 34] on span "Work Orders" at bounding box center [281, 24] width 39 height 31
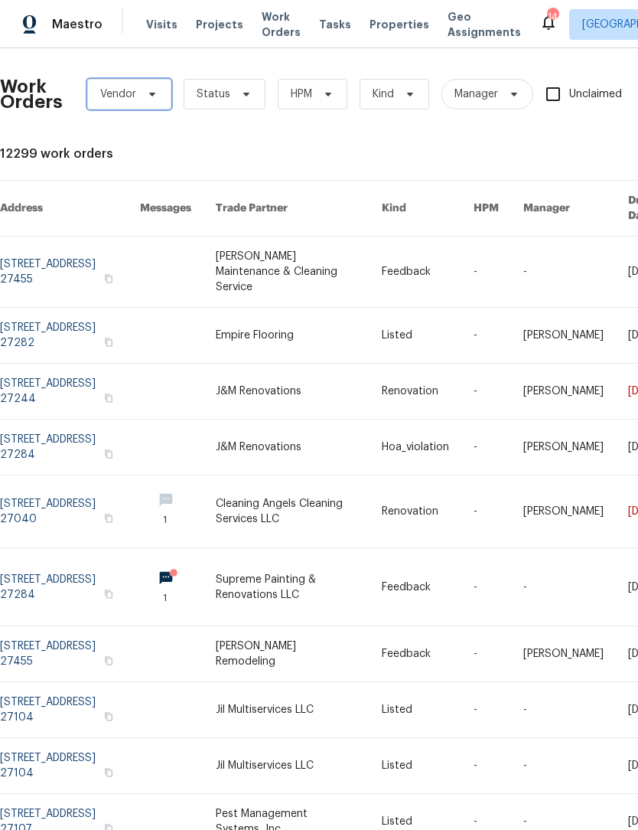
click at [150, 99] on icon at bounding box center [152, 94] width 12 height 12
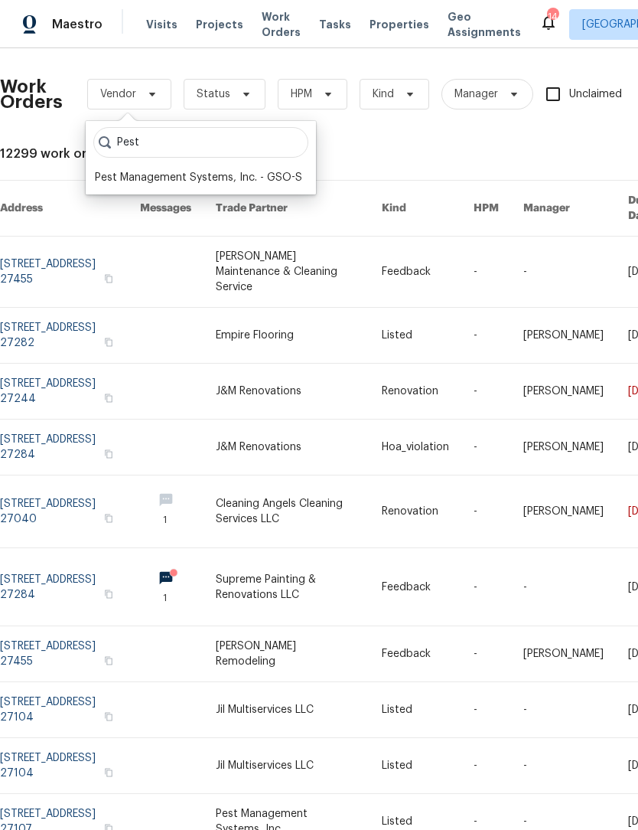
type input "Pest"
click at [198, 183] on div "Pest Management Systems, Inc. - GSO-S" at bounding box center [198, 177] width 207 height 15
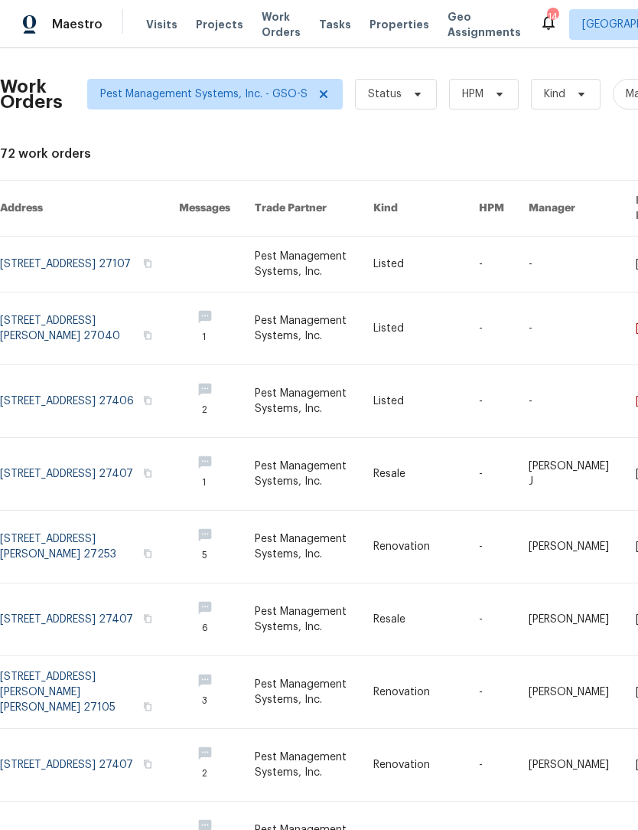
click at [60, 240] on link at bounding box center [89, 264] width 179 height 55
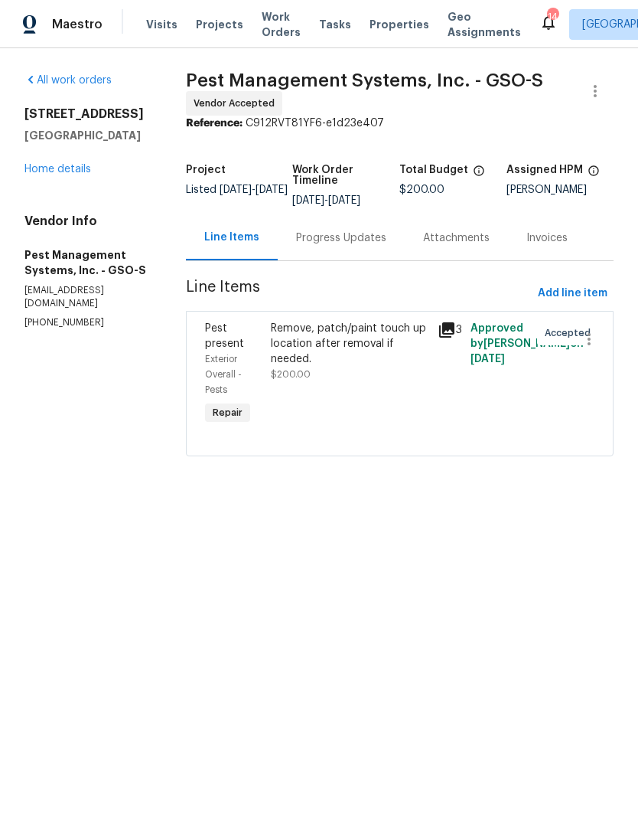
click at [346, 243] on div "Progress Updates" at bounding box center [341, 237] width 90 height 15
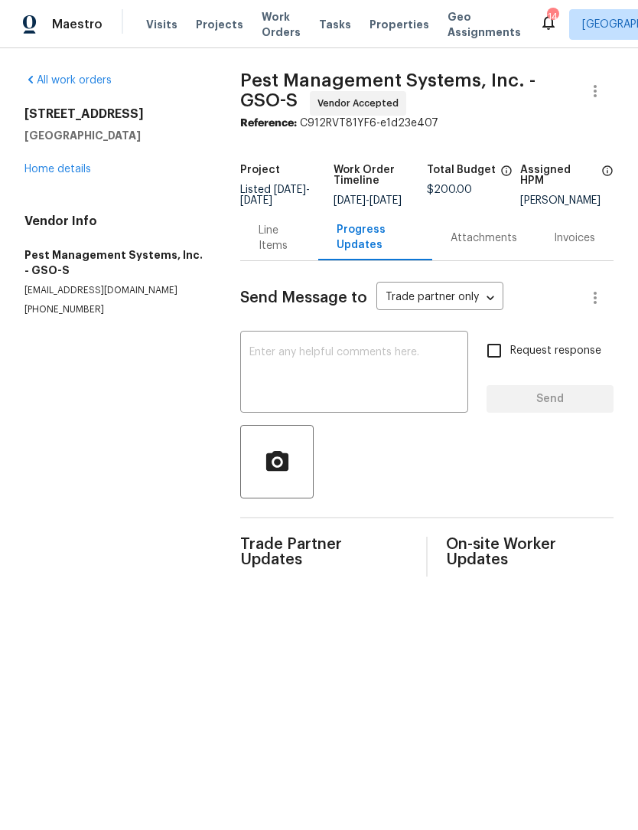
click at [321, 388] on textarea at bounding box center [355, 374] width 210 height 54
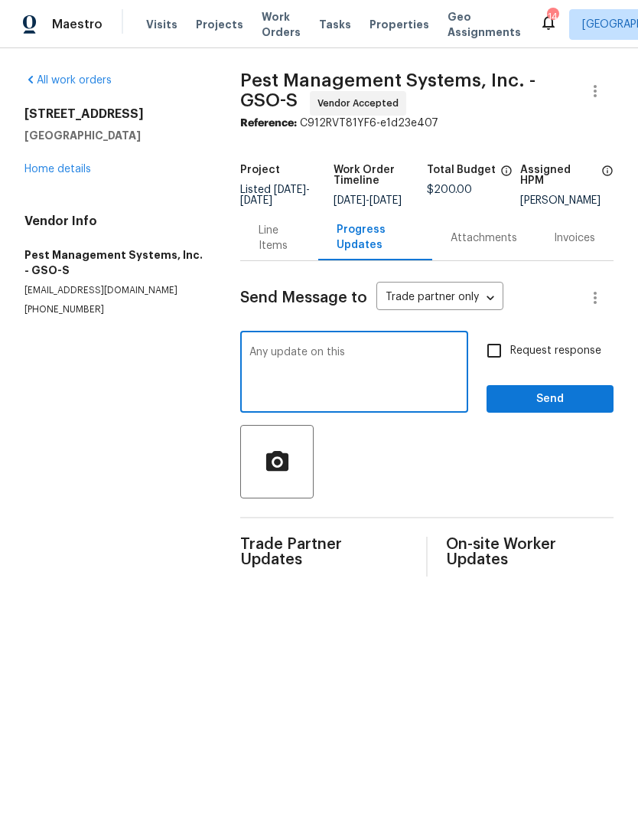
type textarea "Any update on this"
click at [504, 364] on input "Request response" at bounding box center [494, 350] width 32 height 32
checkbox input "true"
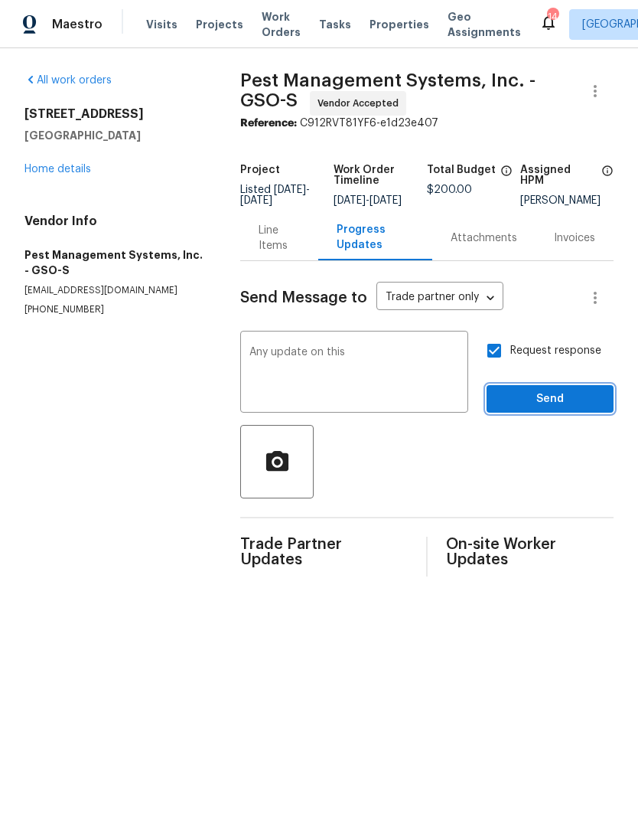
click at [543, 409] on span "Send" at bounding box center [550, 399] width 103 height 19
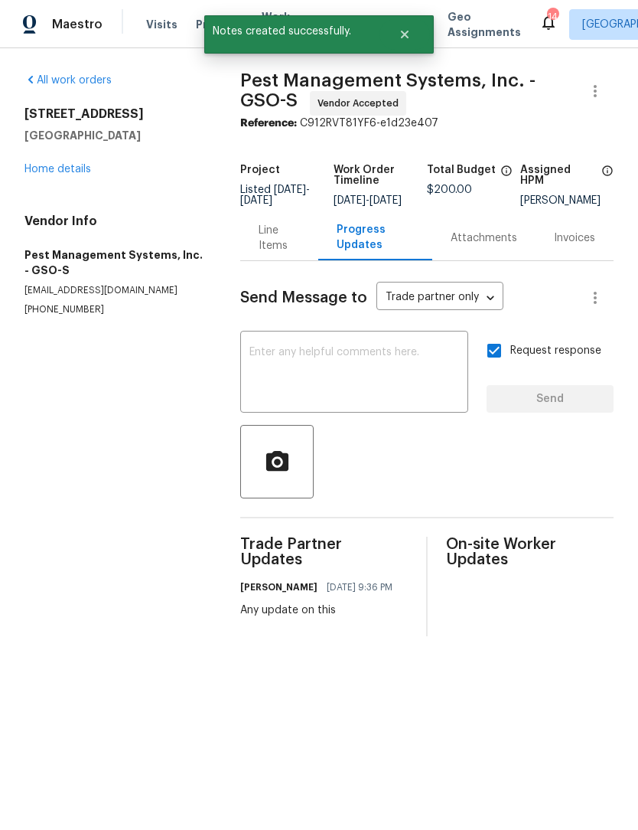
click at [73, 173] on link "Home details" at bounding box center [57, 169] width 67 height 11
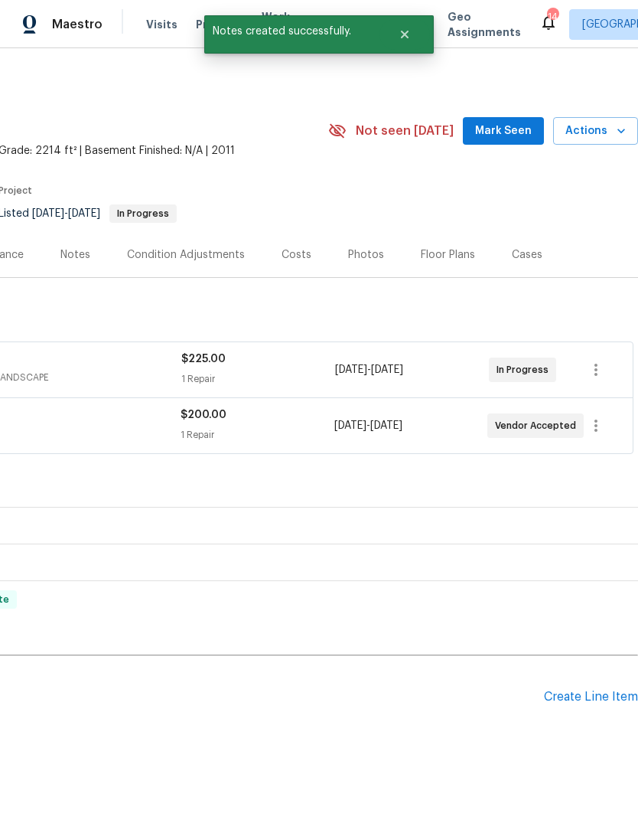
scroll to position [0, 227]
click at [494, 134] on span "Mark Seen" at bounding box center [503, 131] width 57 height 19
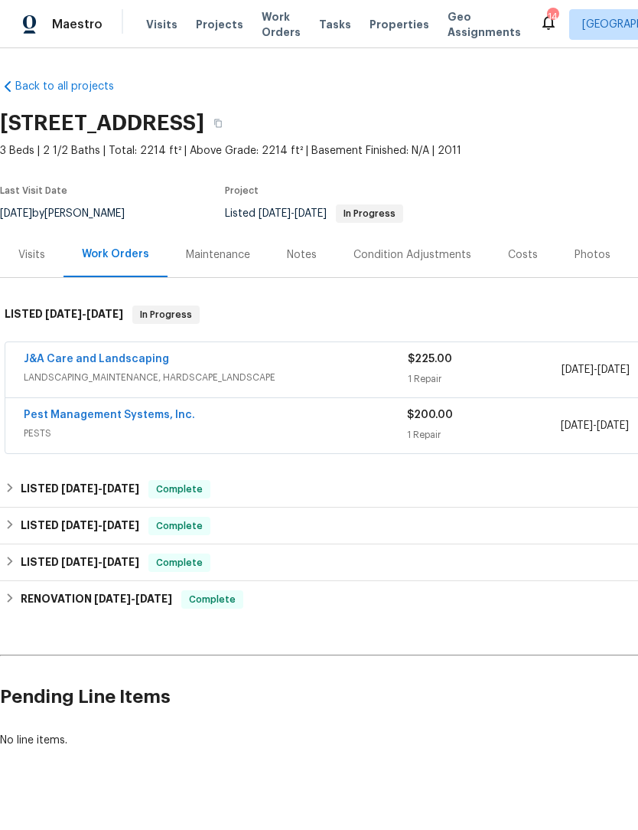
scroll to position [0, 0]
click at [274, 35] on span "Work Orders" at bounding box center [281, 24] width 39 height 31
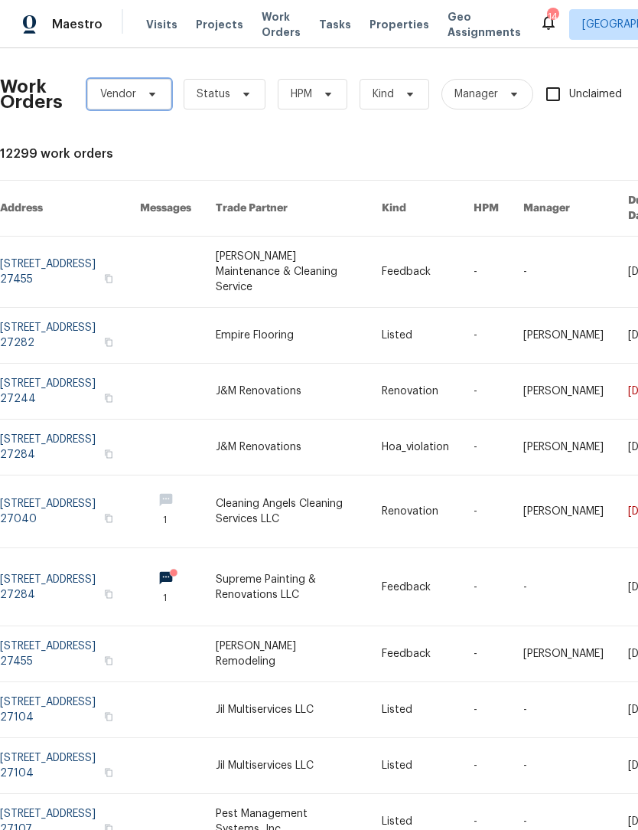
click at [141, 102] on span "Vendor" at bounding box center [129, 94] width 84 height 31
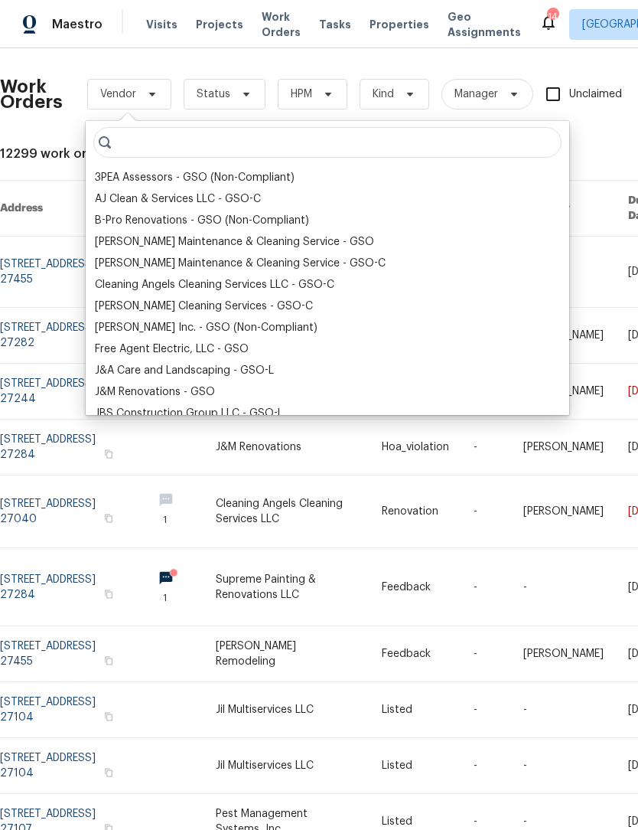
click at [170, 395] on div "J&M Renovations - GSO" at bounding box center [155, 391] width 120 height 15
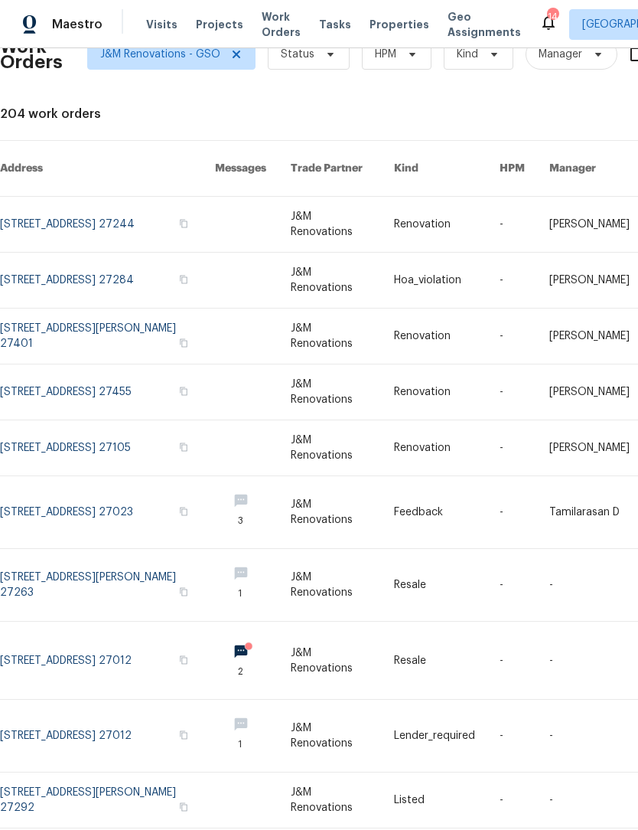
scroll to position [40, 0]
click at [51, 504] on link at bounding box center [107, 512] width 215 height 72
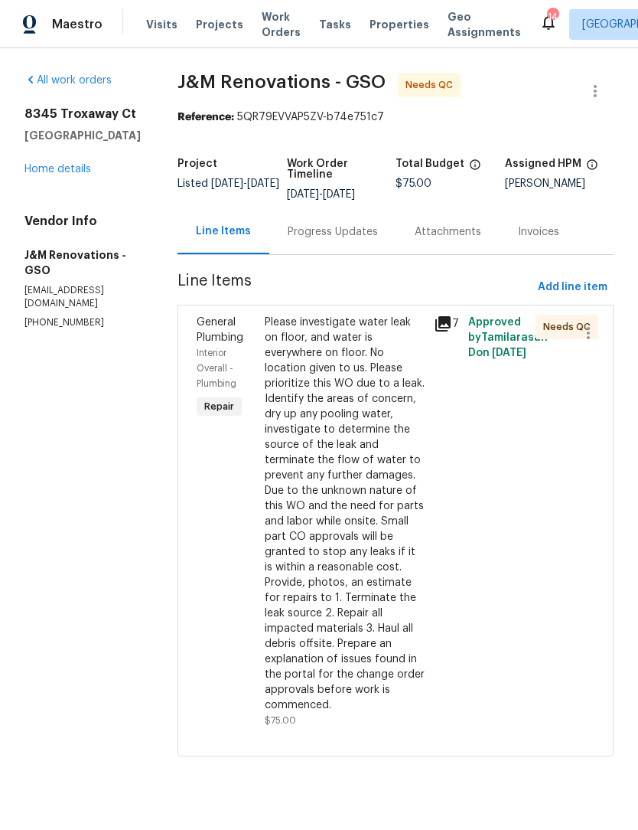
click at [373, 663] on div "Please investigate water leak on floor, and water is everywhere on floor. No lo…" at bounding box center [345, 514] width 161 height 398
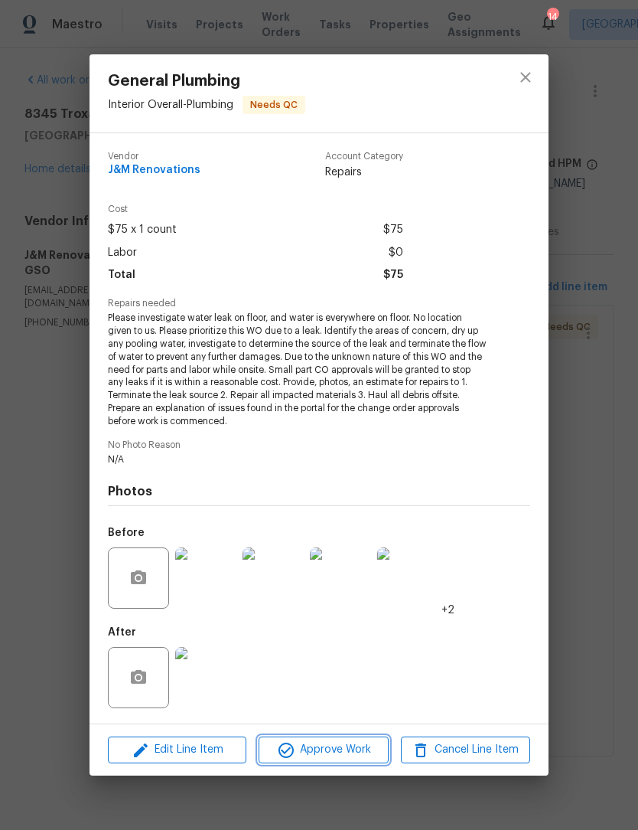
click at [350, 755] on span "Approve Work" at bounding box center [323, 749] width 120 height 19
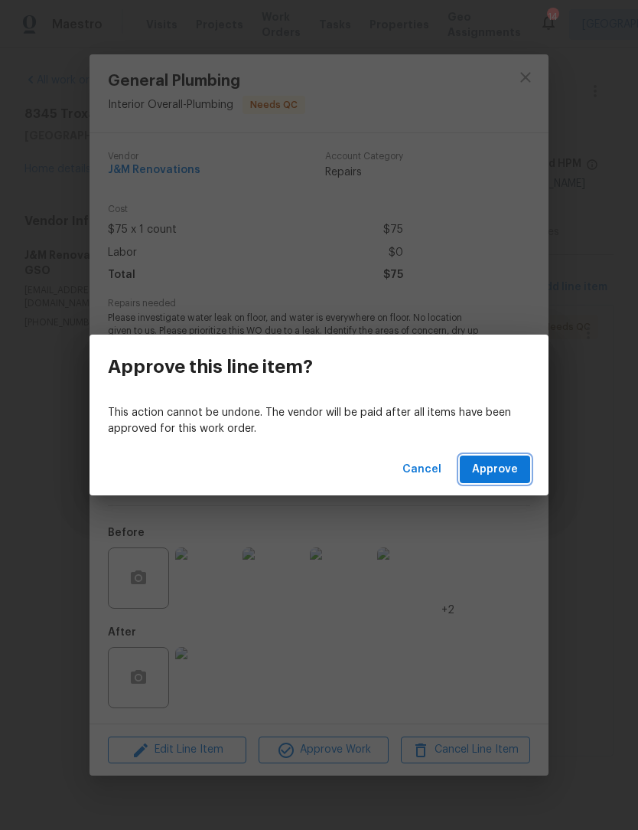
click at [511, 481] on button "Approve" at bounding box center [495, 469] width 70 height 28
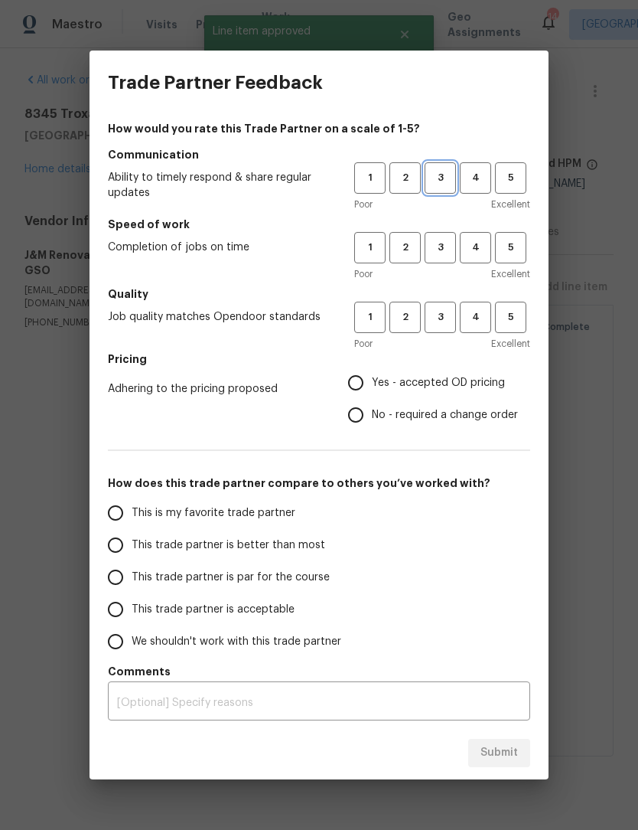
click at [438, 175] on span "3" at bounding box center [440, 178] width 28 height 18
click at [445, 253] on span "3" at bounding box center [440, 248] width 28 height 18
click at [442, 332] on button "3" at bounding box center [440, 317] width 31 height 31
click at [354, 393] on input "Yes - accepted OD pricing" at bounding box center [356, 383] width 32 height 32
radio input "true"
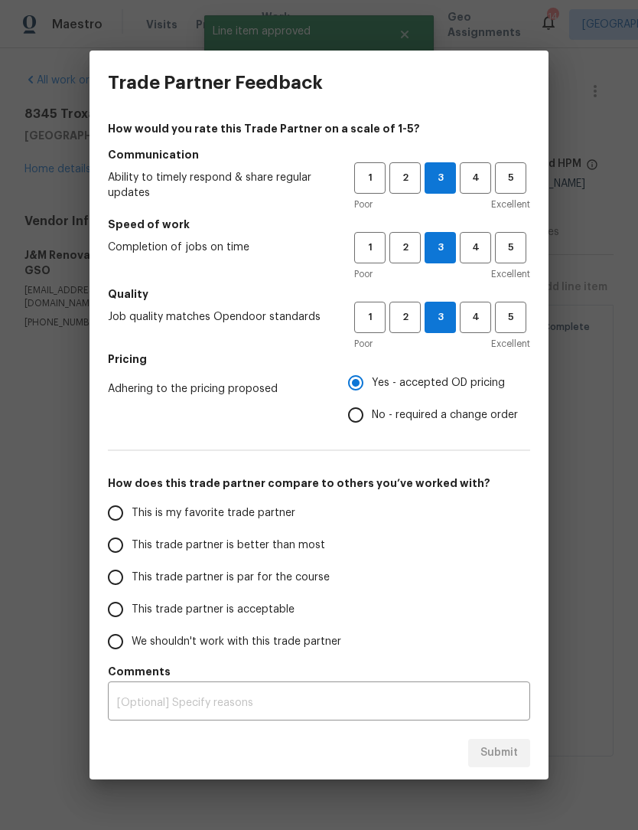
click at [120, 579] on input "This trade partner is par for the course" at bounding box center [116, 577] width 32 height 32
click at [503, 742] on button "Submit" at bounding box center [499, 753] width 62 height 28
radio input "true"
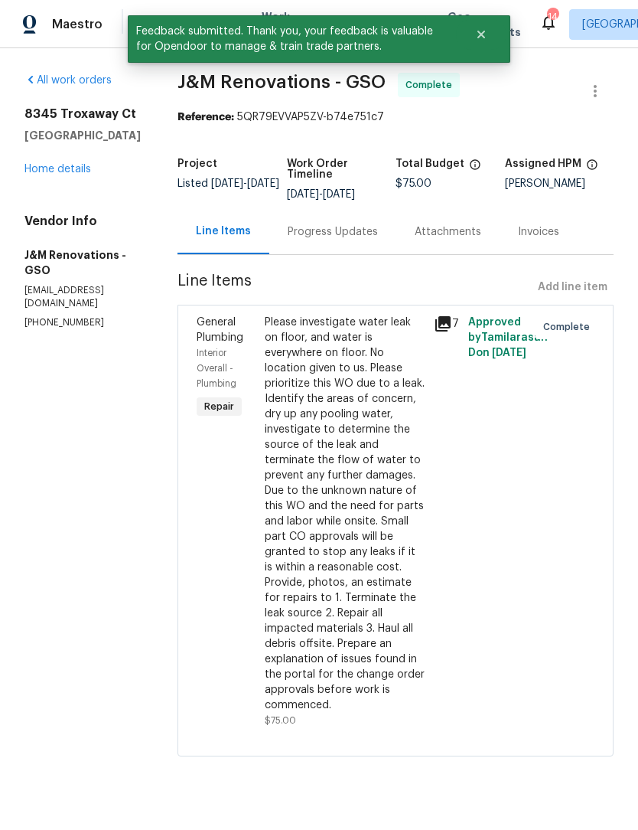
click at [74, 171] on link "Home details" at bounding box center [57, 169] width 67 height 11
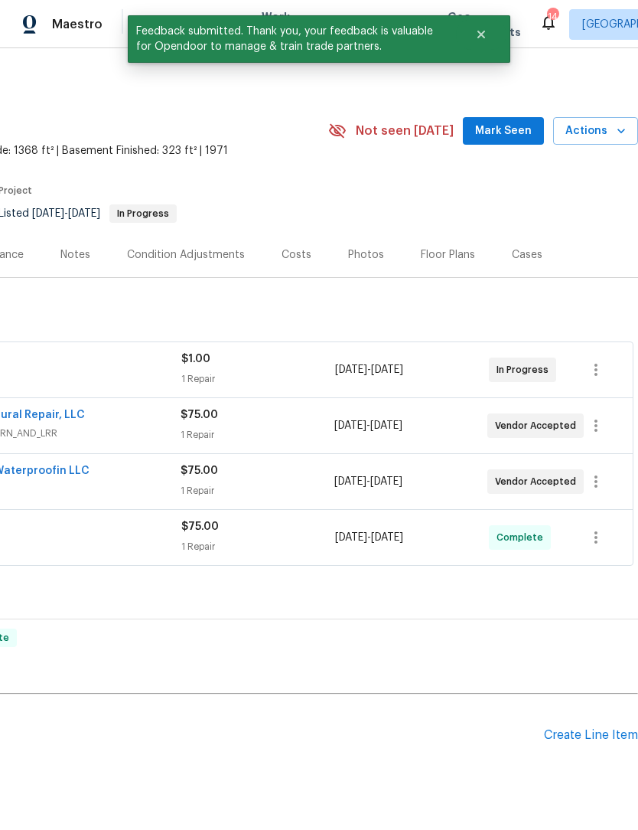
scroll to position [0, 227]
click at [517, 129] on span "Mark Seen" at bounding box center [503, 131] width 57 height 19
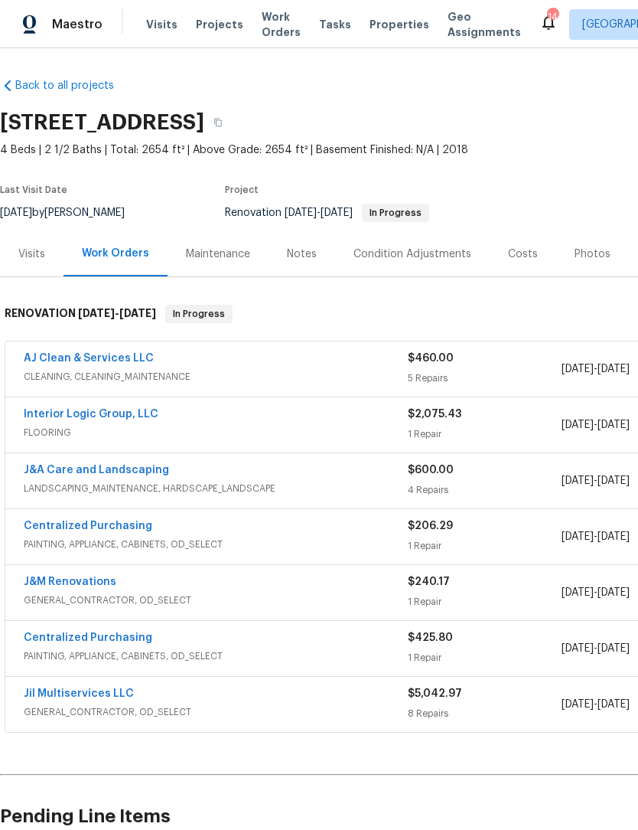
scroll to position [1, 0]
click at [83, 579] on link "J&M Renovations" at bounding box center [70, 581] width 93 height 11
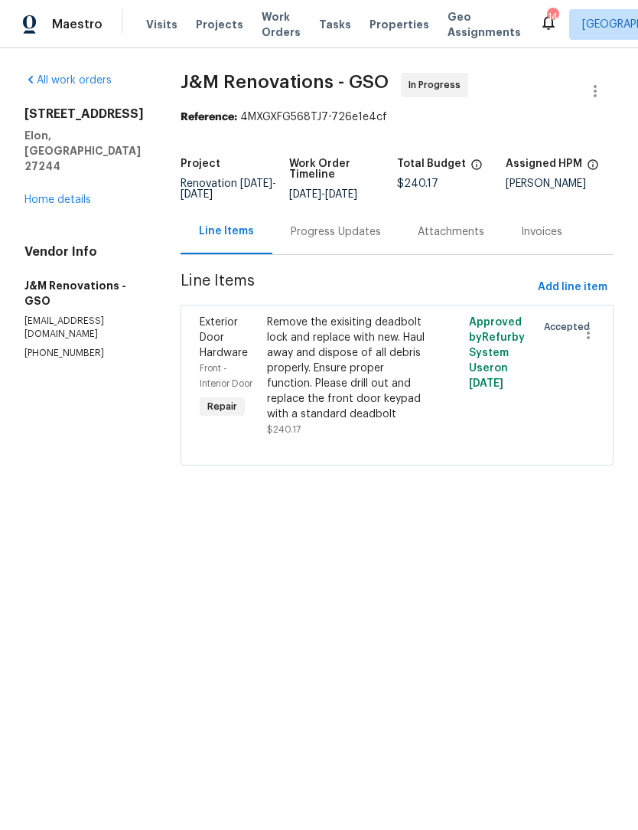
click at [340, 244] on div "Progress Updates" at bounding box center [335, 231] width 127 height 45
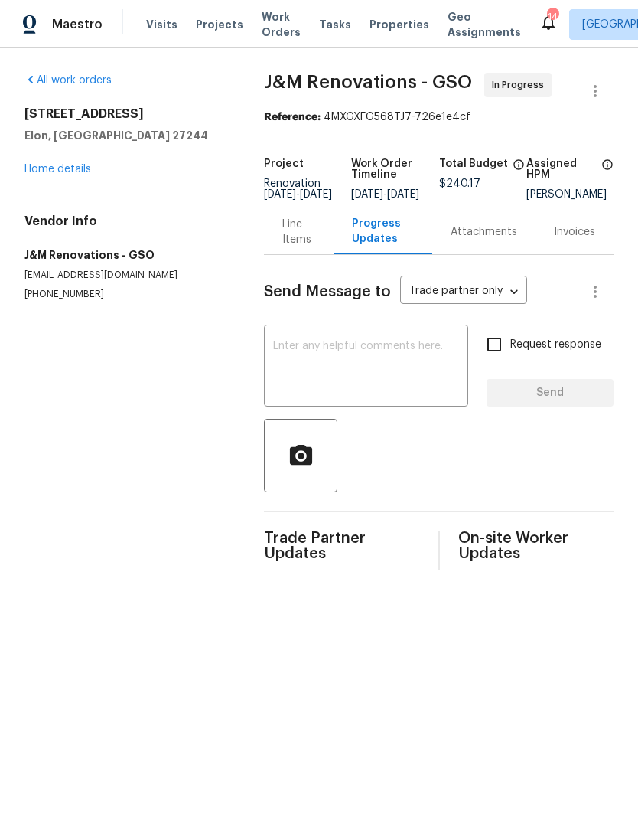
click at [76, 174] on link "Home details" at bounding box center [57, 169] width 67 height 11
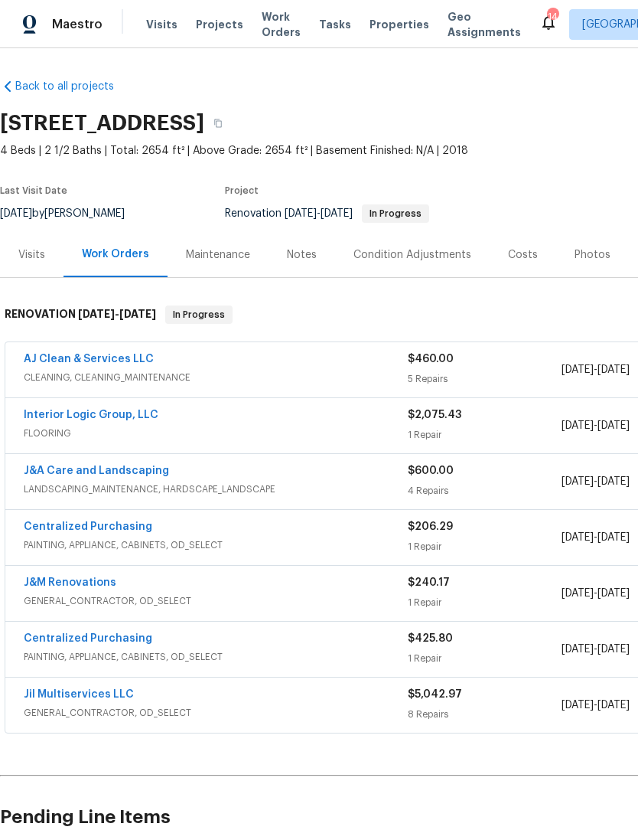
click at [302, 255] on div "Notes" at bounding box center [302, 254] width 30 height 15
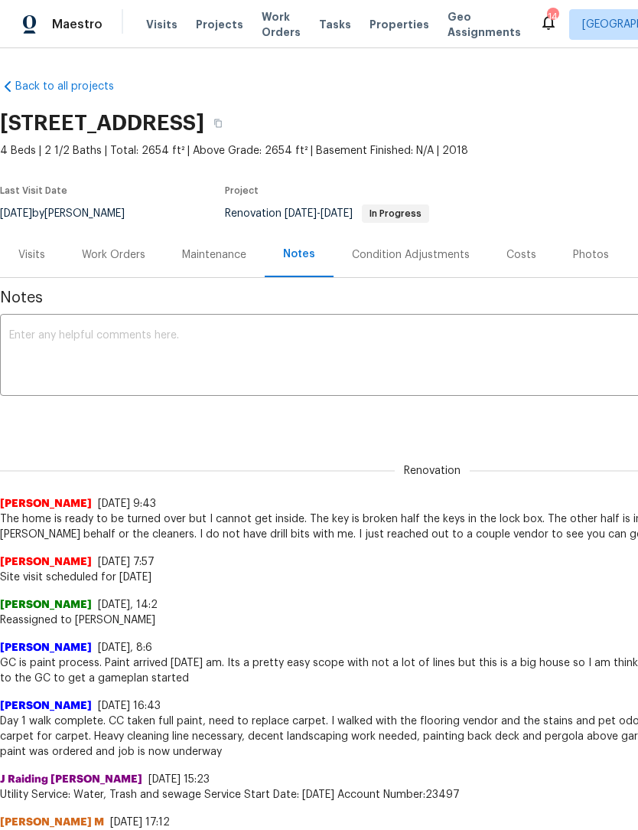
click at [274, 37] on span "Work Orders" at bounding box center [281, 24] width 39 height 31
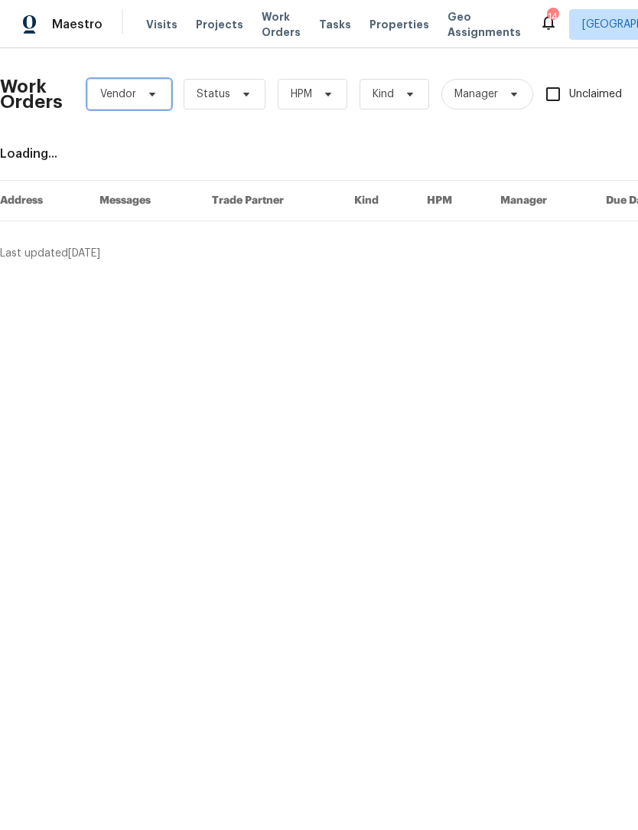
click at [148, 100] on span "Vendor" at bounding box center [129, 94] width 84 height 31
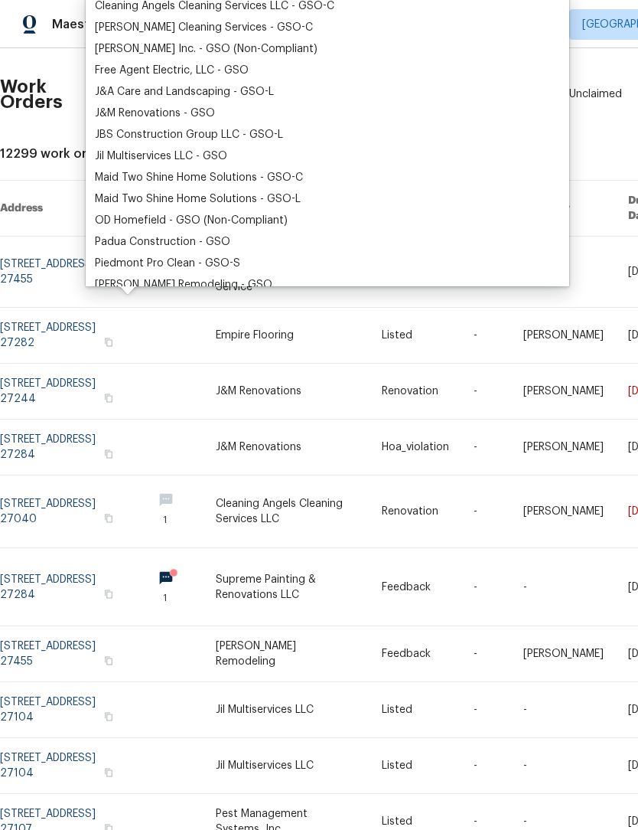
scroll to position [149, 0]
click at [172, 153] on div "Jil Multiservices LLC - GSO" at bounding box center [161, 156] width 132 height 15
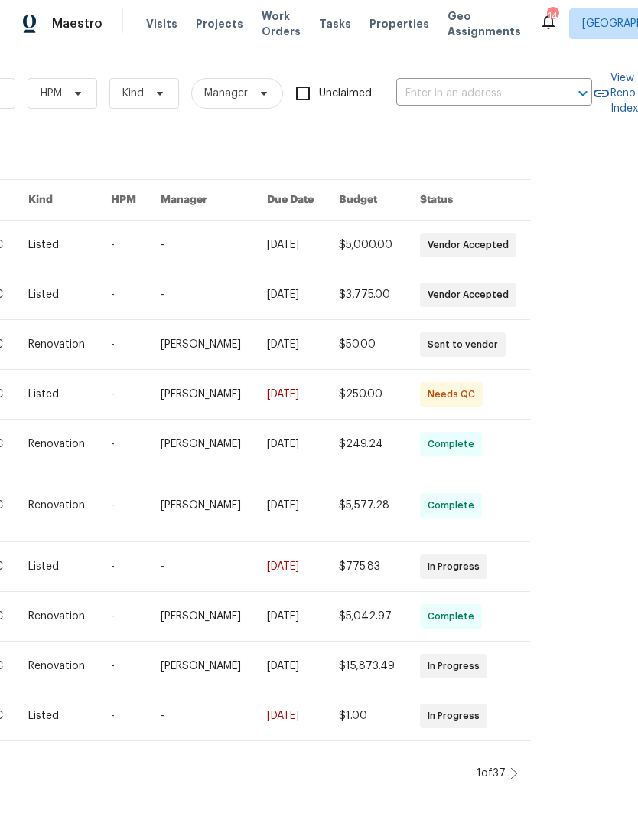
scroll to position [0, 349]
click at [511, 780] on icon at bounding box center [515, 774] width 8 height 12
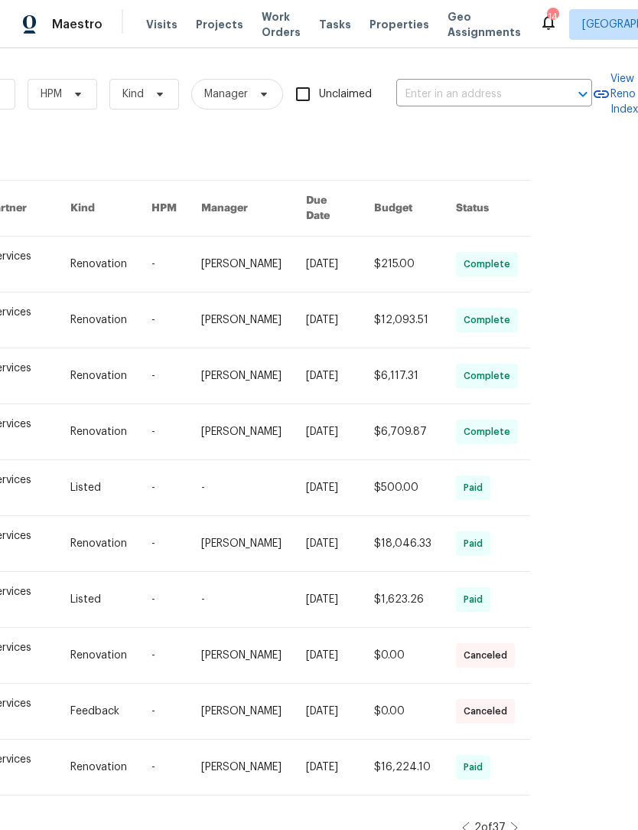
click at [511, 821] on icon at bounding box center [515, 827] width 8 height 12
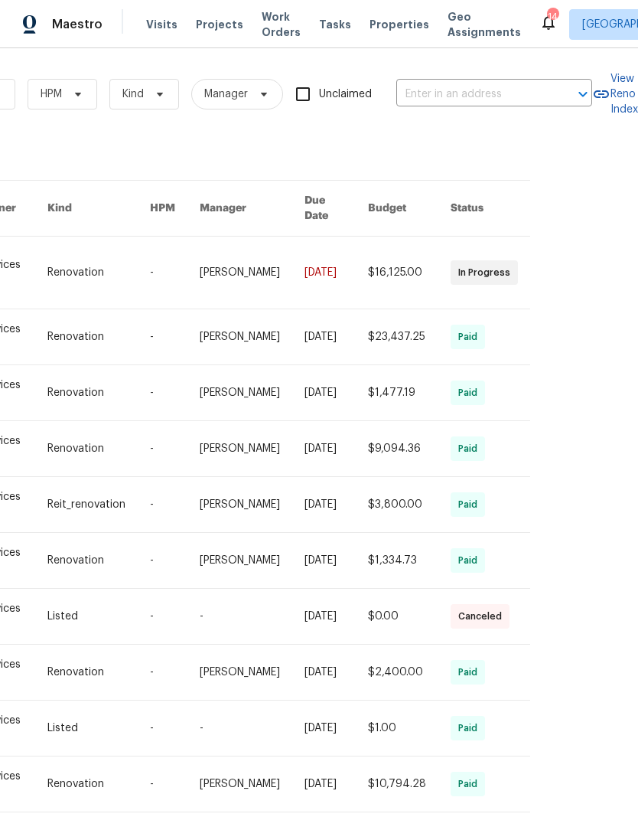
scroll to position [19, 0]
click at [514, 829] on icon at bounding box center [514, 844] width 6 height 11
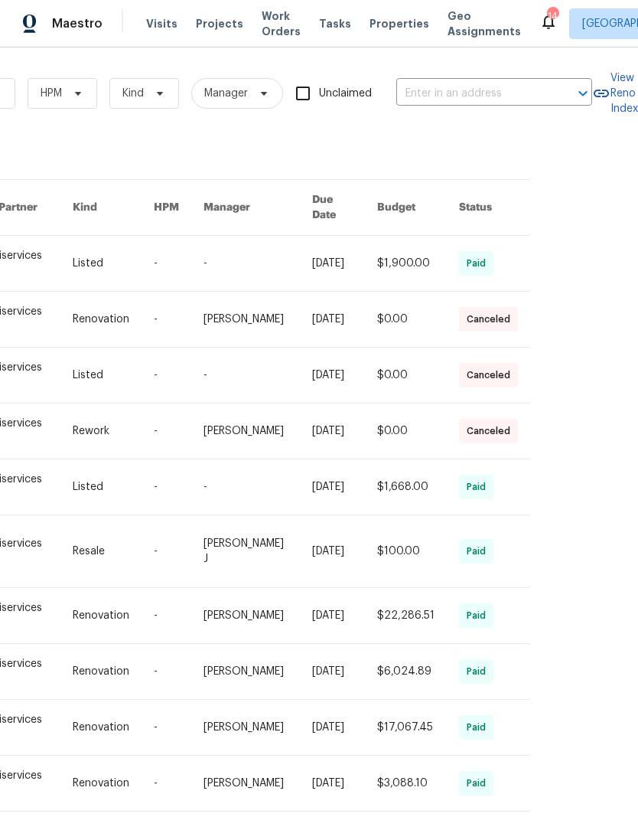
click at [463, 829] on icon at bounding box center [466, 844] width 8 height 12
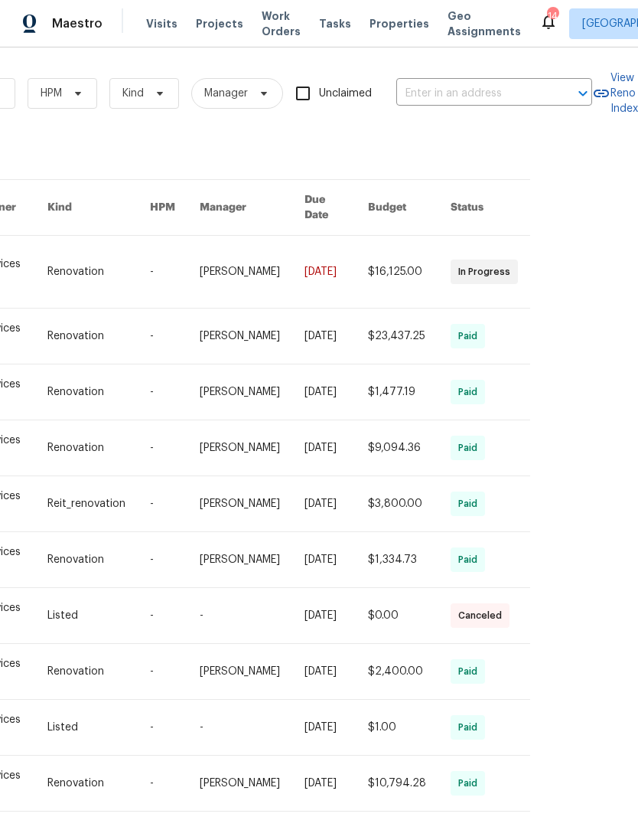
click at [464, 829] on icon at bounding box center [467, 844] width 8 height 12
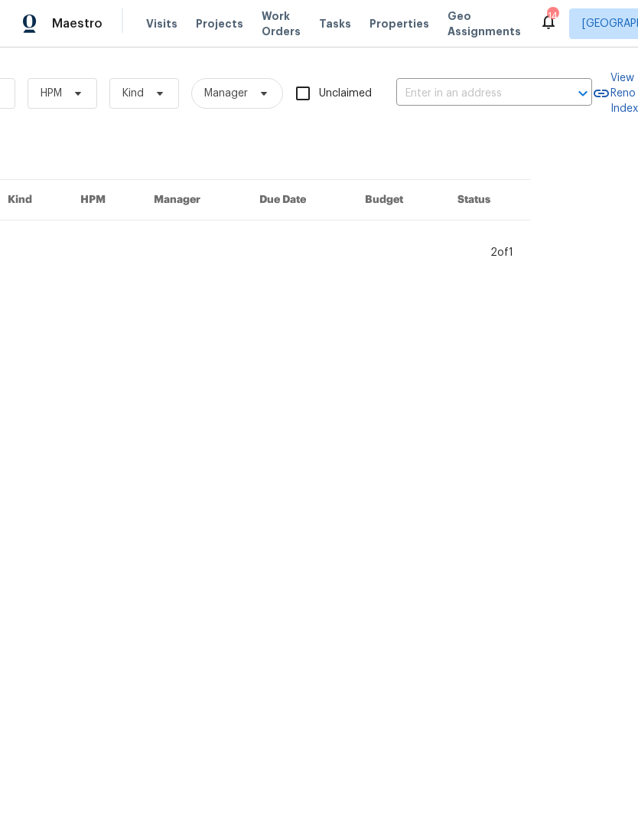
scroll to position [1, 0]
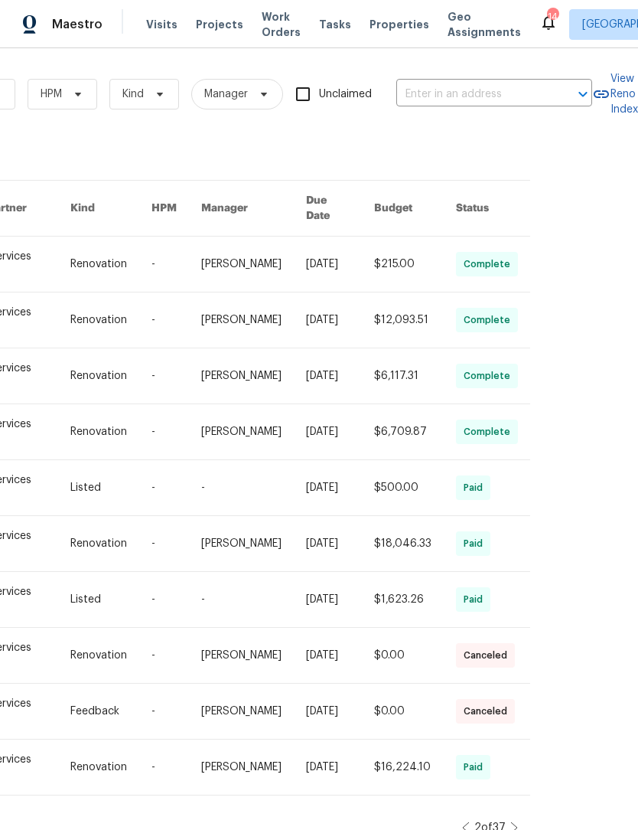
click at [462, 821] on icon at bounding box center [466, 827] width 8 height 12
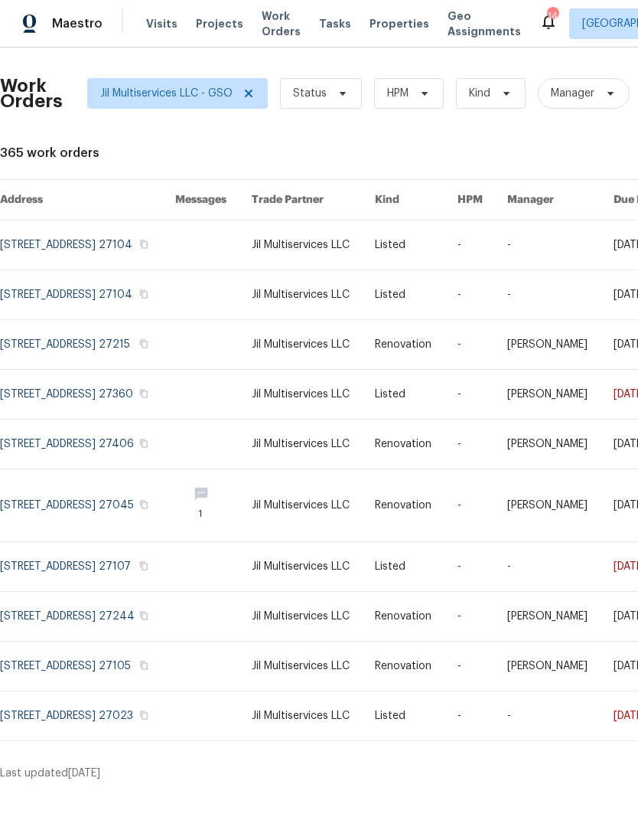
scroll to position [0, 0]
click at [169, 741] on link at bounding box center [87, 716] width 175 height 49
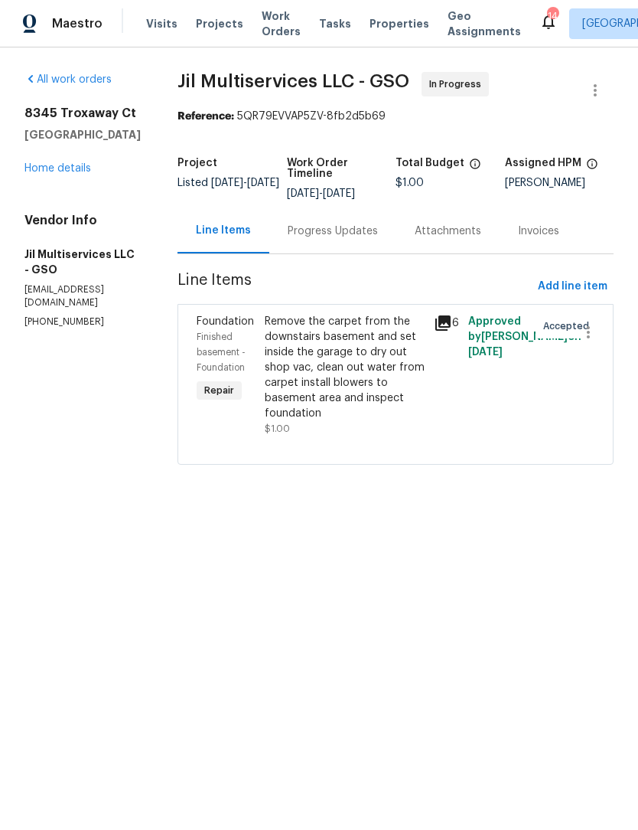
click at [318, 362] on div "Remove the carpet from the downstairs basement and set inside the garage to dry…" at bounding box center [345, 368] width 161 height 107
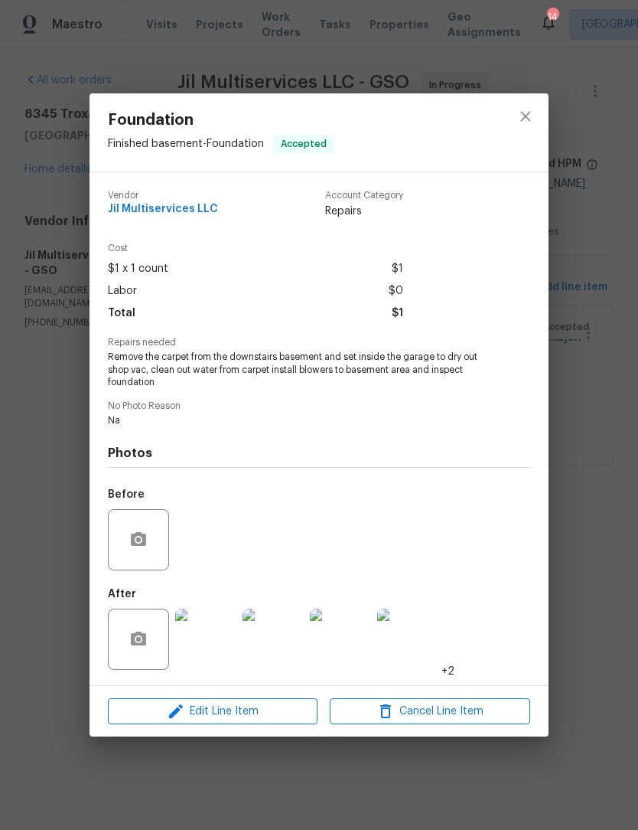
click at [212, 658] on img at bounding box center [205, 639] width 61 height 61
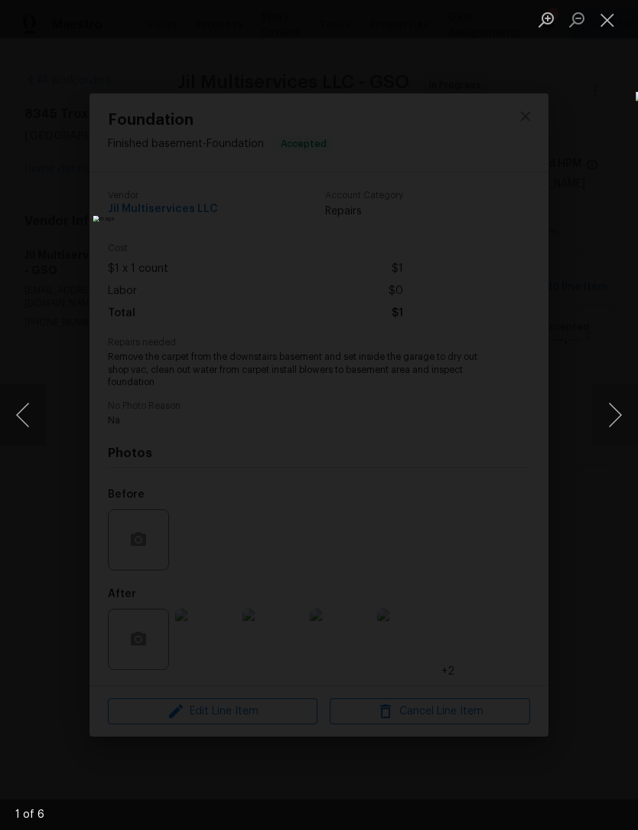
click at [619, 406] on button "Next image" at bounding box center [615, 414] width 46 height 61
click at [614, 406] on button "Next image" at bounding box center [615, 414] width 46 height 61
click at [613, 414] on button "Next image" at bounding box center [615, 414] width 46 height 61
click at [612, 414] on button "Next image" at bounding box center [615, 414] width 46 height 61
click at [620, 419] on button "Next image" at bounding box center [615, 414] width 46 height 61
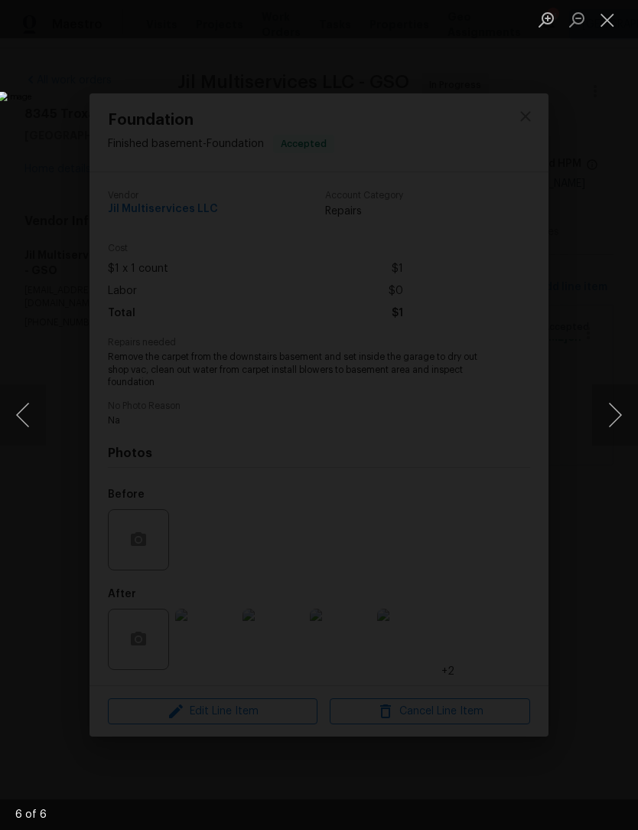
click at [618, 413] on button "Next image" at bounding box center [615, 414] width 46 height 61
click at [612, 410] on button "Next image" at bounding box center [615, 414] width 46 height 61
click at [615, 409] on button "Next image" at bounding box center [615, 414] width 46 height 61
click at [615, 407] on button "Next image" at bounding box center [615, 414] width 46 height 61
click at [615, 406] on button "Next image" at bounding box center [615, 414] width 46 height 61
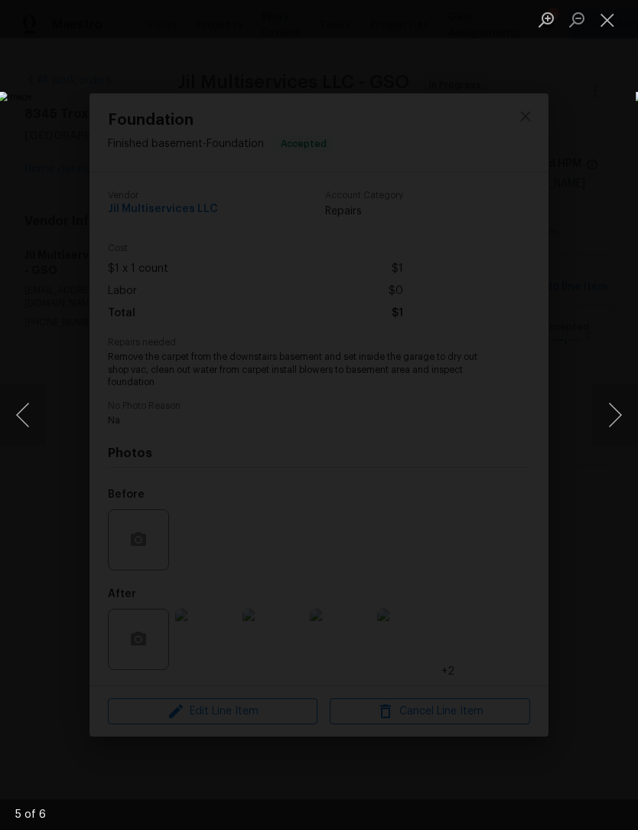
click at [614, 408] on button "Next image" at bounding box center [615, 414] width 46 height 61
click at [615, 406] on button "Next image" at bounding box center [615, 414] width 46 height 61
click at [616, 405] on button "Next image" at bounding box center [615, 414] width 46 height 61
click at [618, 18] on button "Close lightbox" at bounding box center [607, 19] width 31 height 27
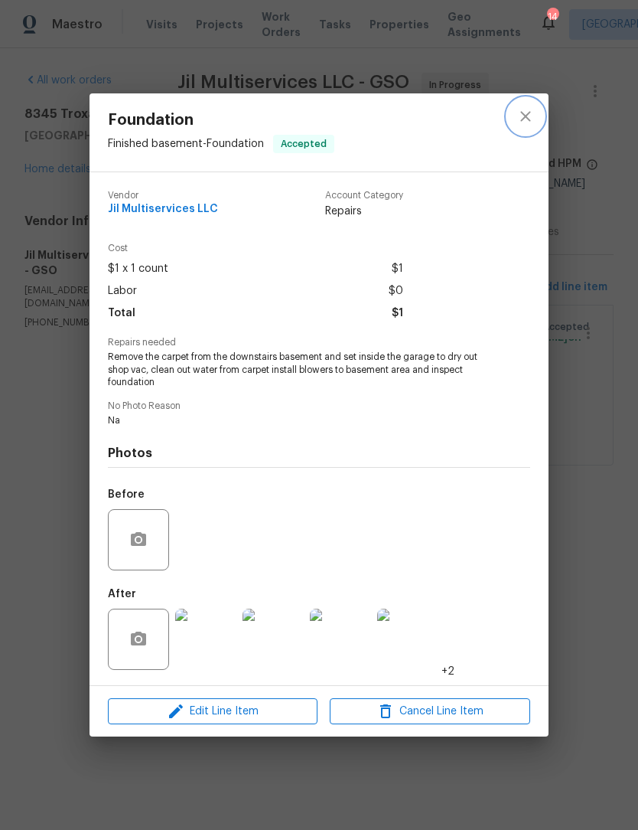
click at [520, 124] on button "close" at bounding box center [525, 116] width 37 height 37
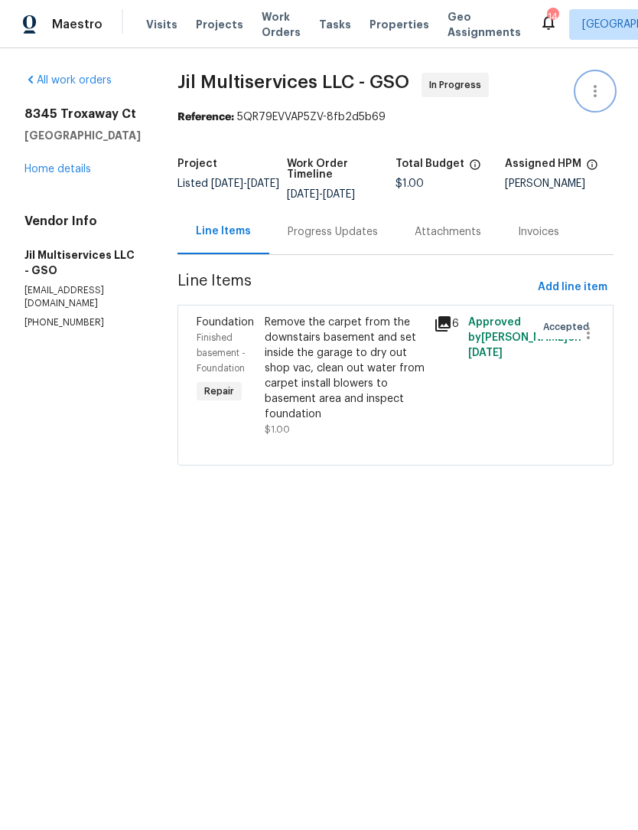
click at [601, 92] on icon "button" at bounding box center [595, 91] width 18 height 18
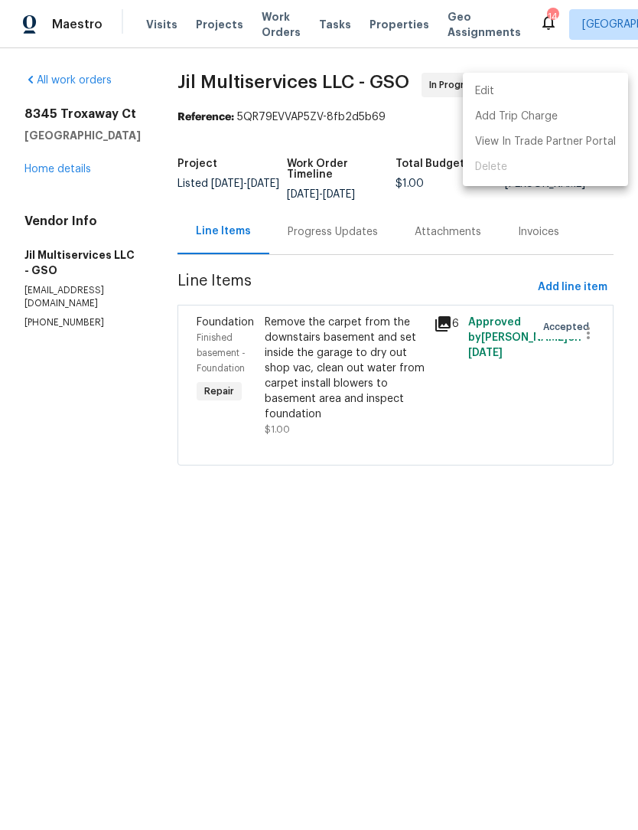
click at [494, 96] on li "Edit" at bounding box center [545, 91] width 165 height 25
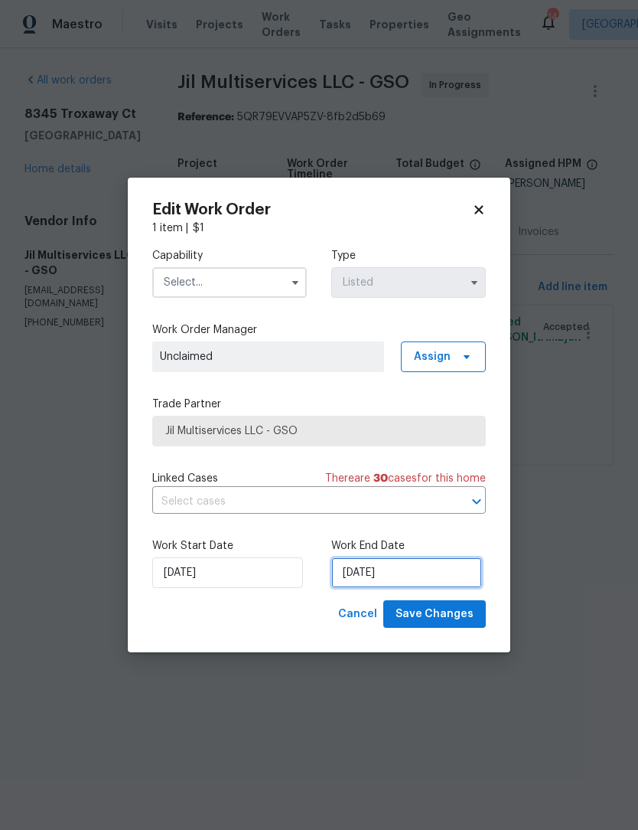
click at [412, 576] on input "[DATE]" at bounding box center [406, 572] width 151 height 31
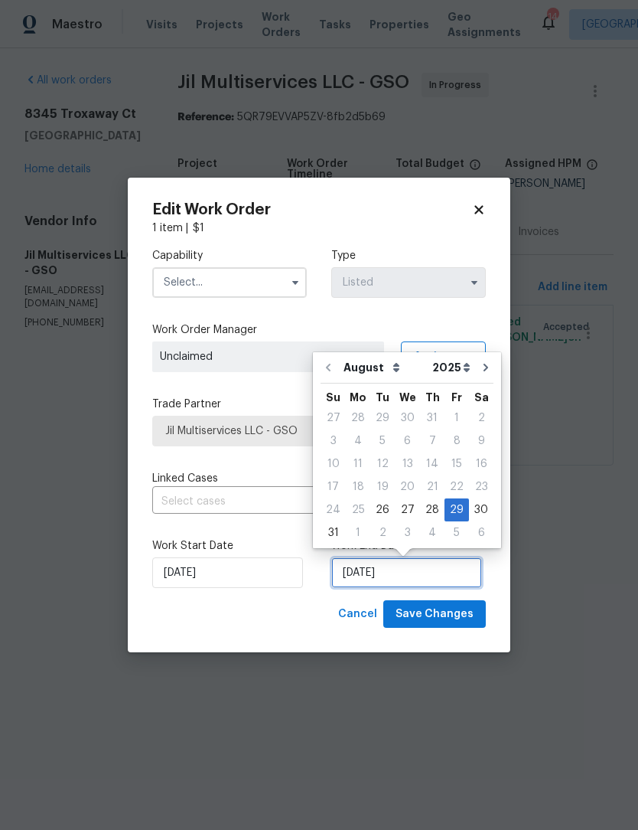
scroll to position [1, 0]
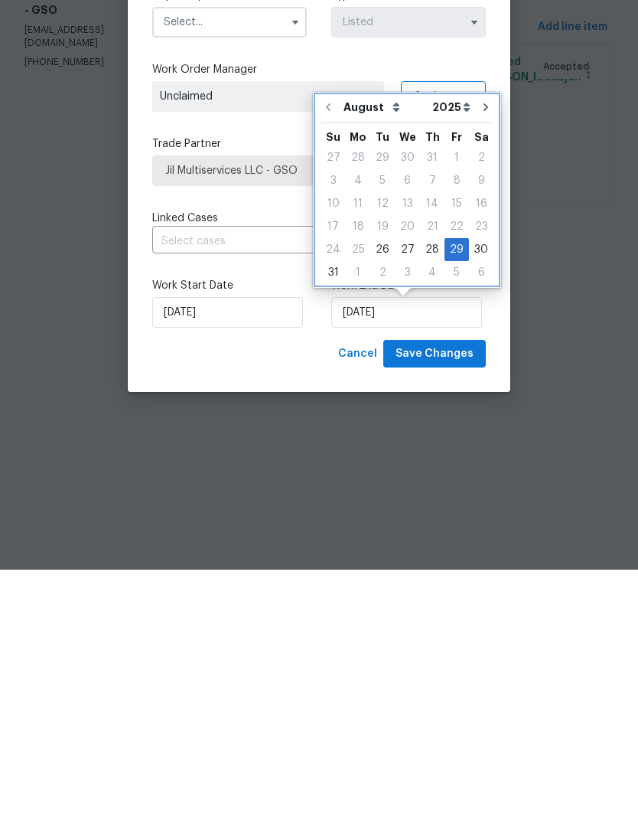
click at [480, 361] on icon "Go to next month" at bounding box center [486, 367] width 12 height 12
type input "9/29/2025"
select select "8"
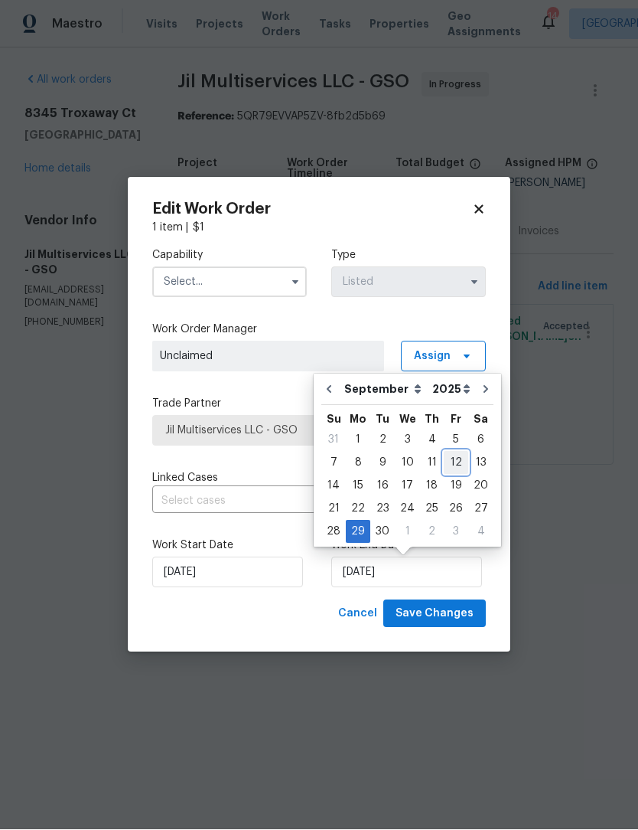
click at [452, 463] on div "12" at bounding box center [456, 462] width 24 height 21
type input "[DATE]"
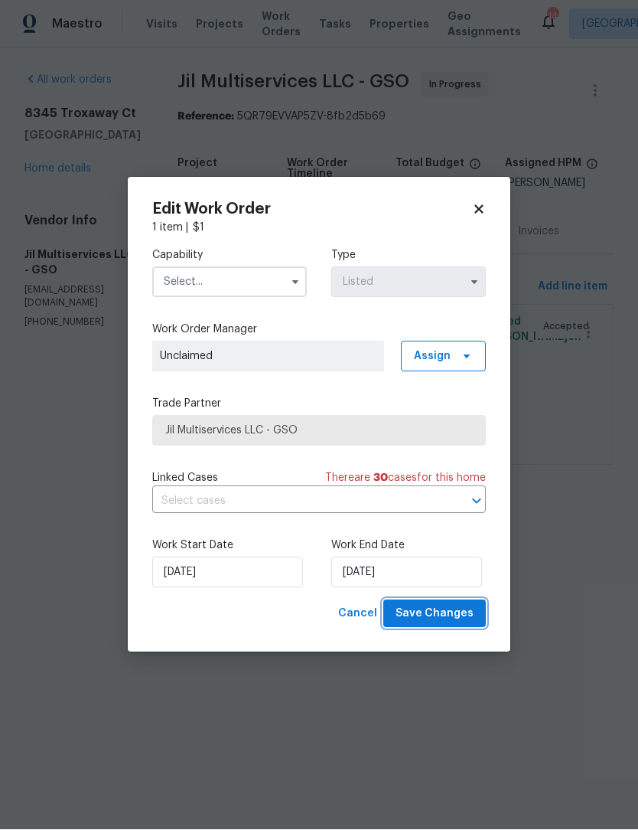
click at [462, 612] on span "Save Changes" at bounding box center [435, 614] width 78 height 19
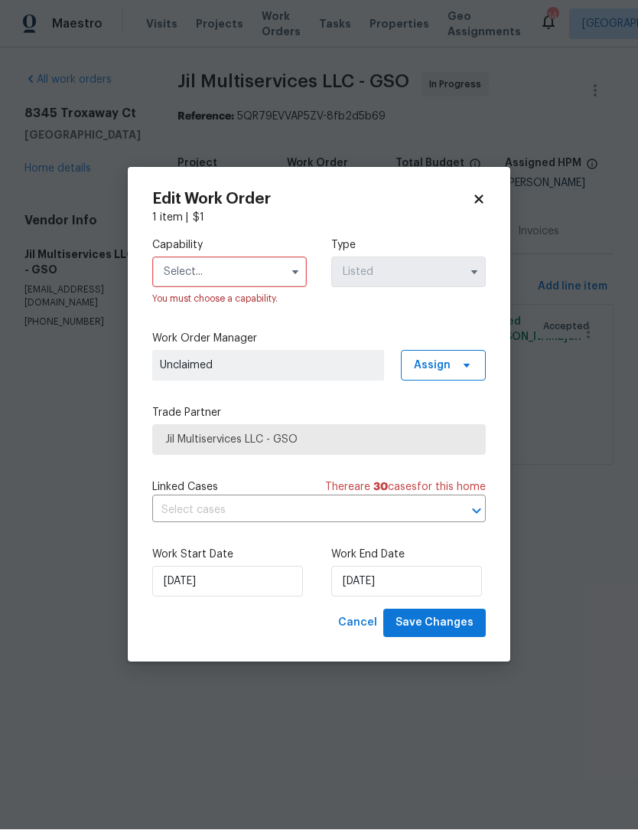
click at [217, 281] on input "text" at bounding box center [229, 272] width 155 height 31
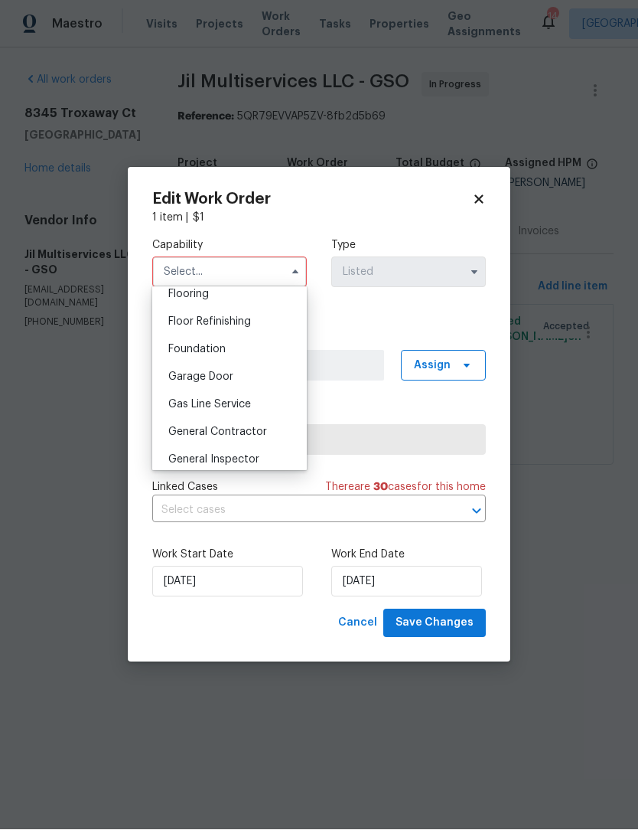
scroll to position [605, 0]
click at [234, 433] on span "General Contractor" at bounding box center [217, 431] width 99 height 11
type input "General Contractor"
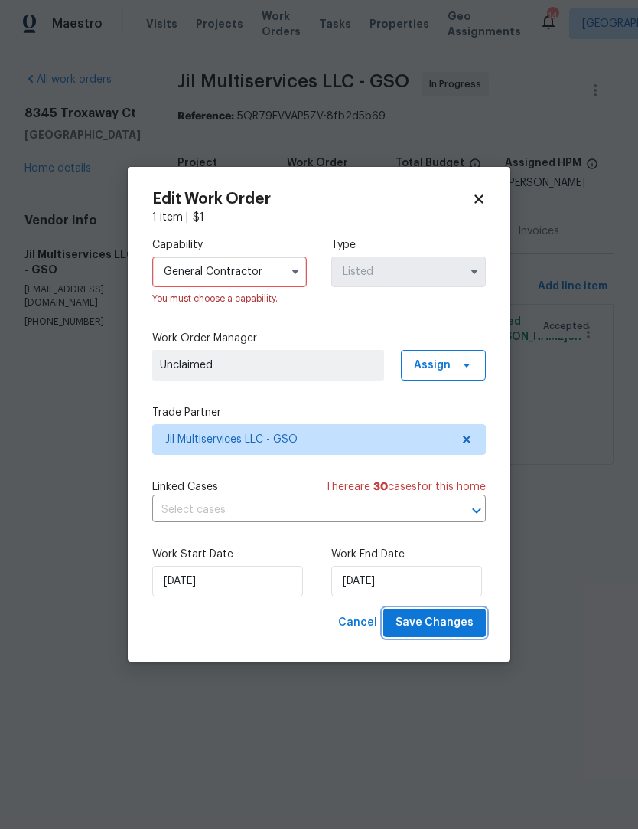
click at [452, 622] on span "Save Changes" at bounding box center [435, 623] width 78 height 19
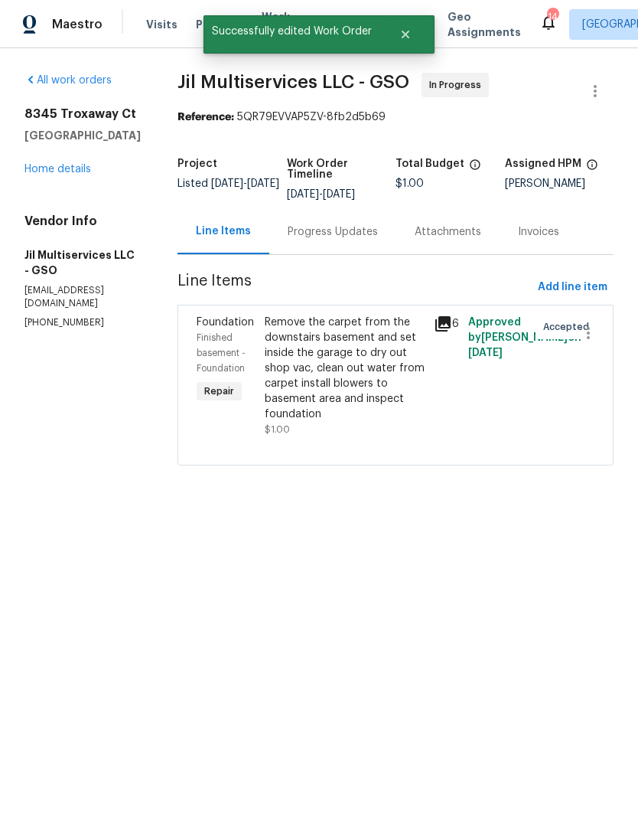
click at [71, 168] on link "Home details" at bounding box center [57, 169] width 67 height 11
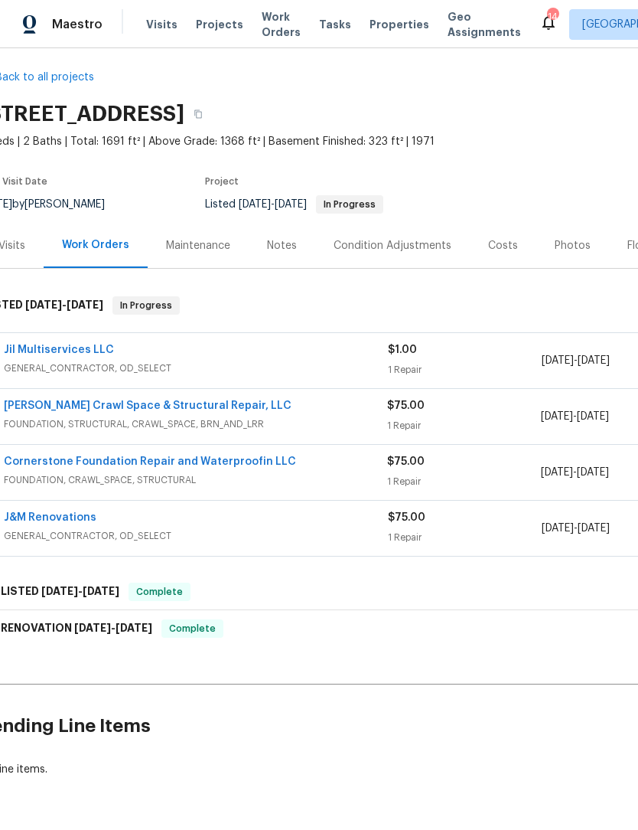
scroll to position [9, 16]
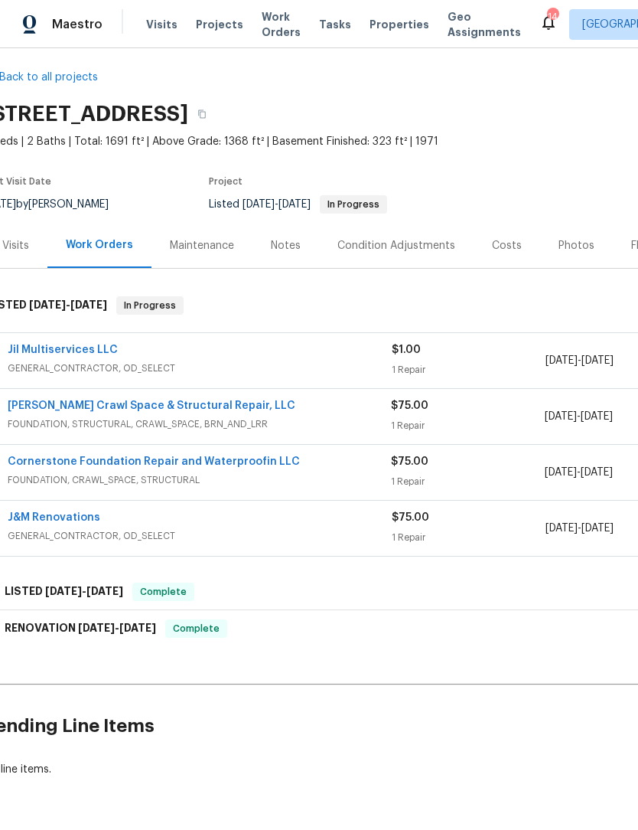
click at [166, 406] on link "[PERSON_NAME] Crawl Space & Structural Repair, LLC" at bounding box center [152, 405] width 288 height 11
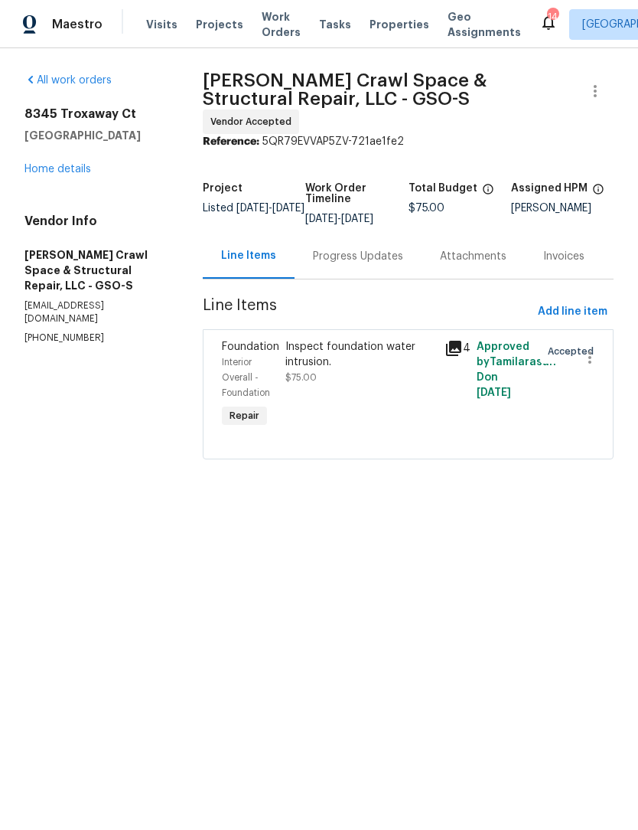
click at [387, 249] on div "Progress Updates" at bounding box center [358, 256] width 90 height 15
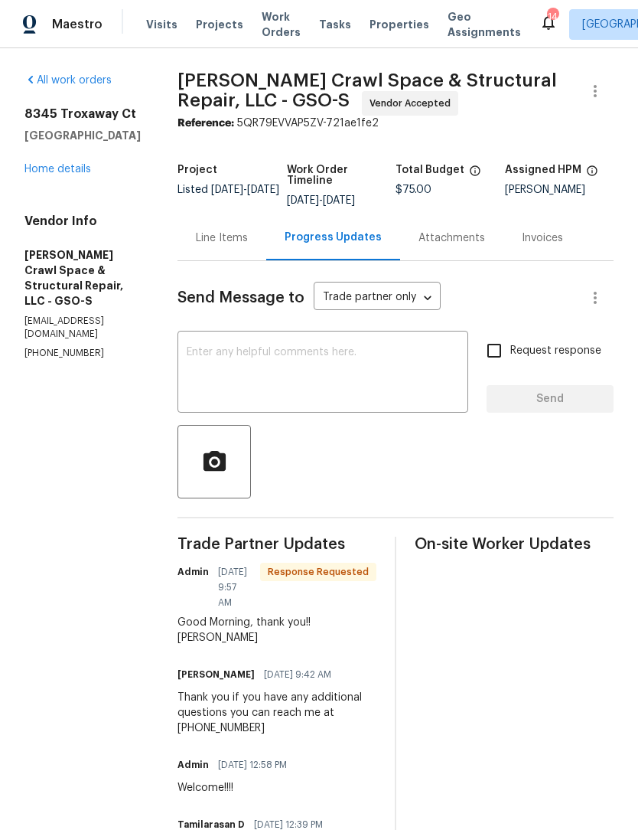
click at [67, 168] on link "Home details" at bounding box center [57, 169] width 67 height 11
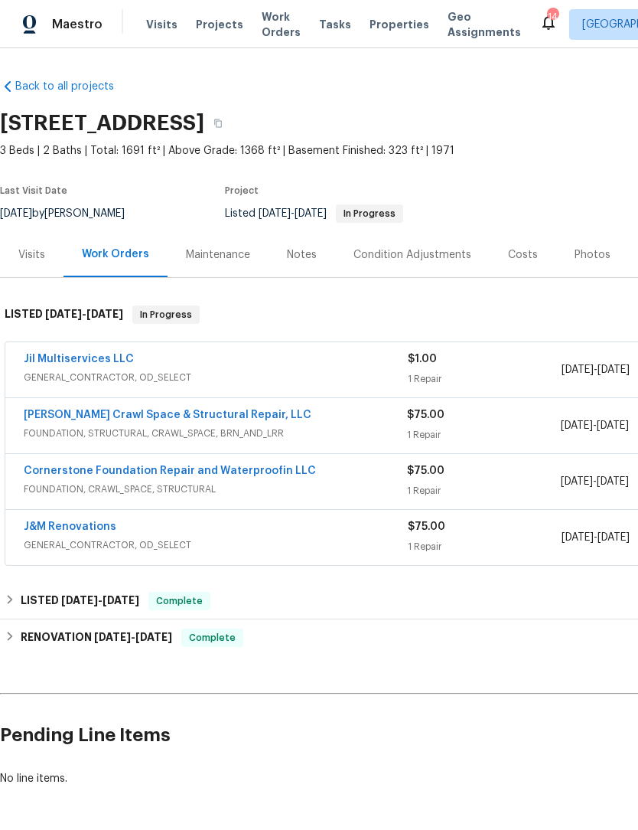
click at [285, 29] on span "Work Orders" at bounding box center [281, 24] width 39 height 31
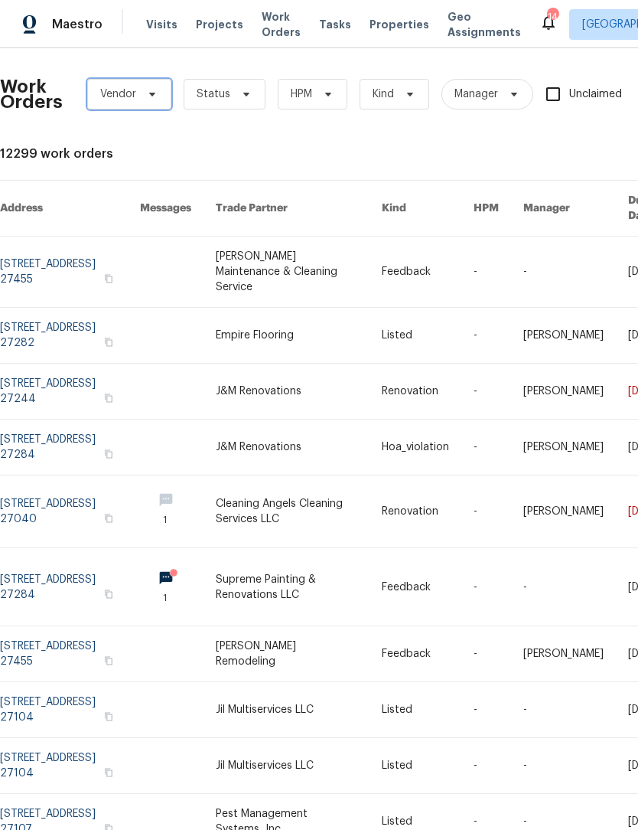
click at [159, 100] on span "Vendor" at bounding box center [129, 94] width 84 height 31
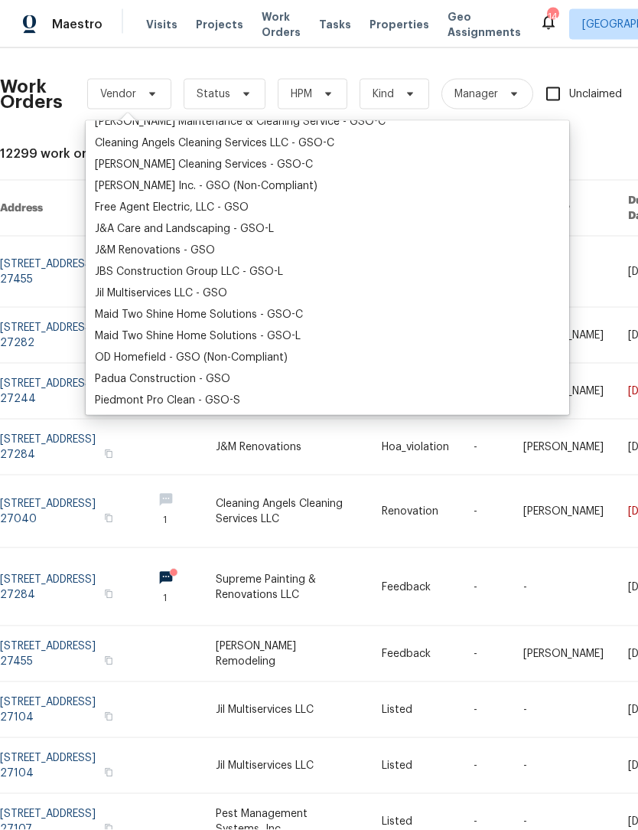
scroll to position [147, 0]
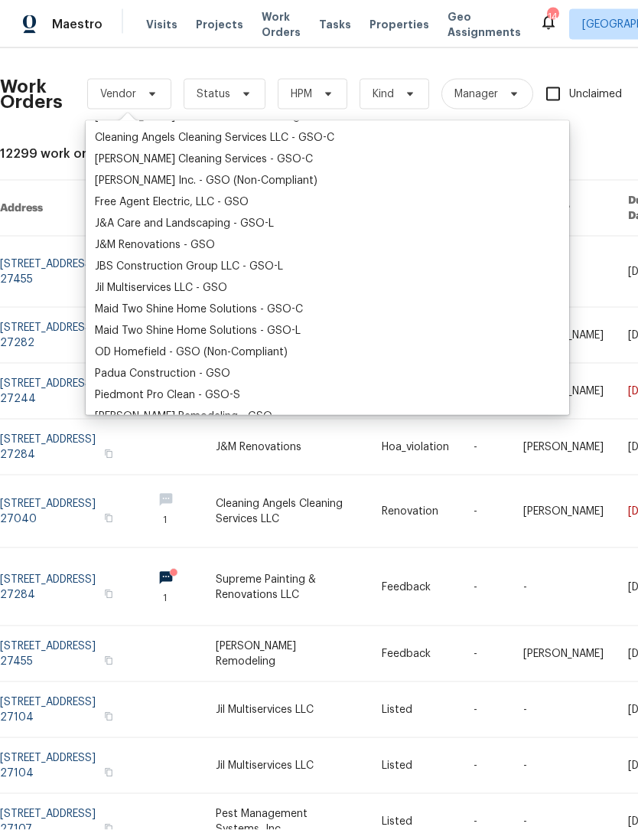
click at [161, 288] on div "Jil Multiservices LLC - GSO" at bounding box center [161, 287] width 132 height 15
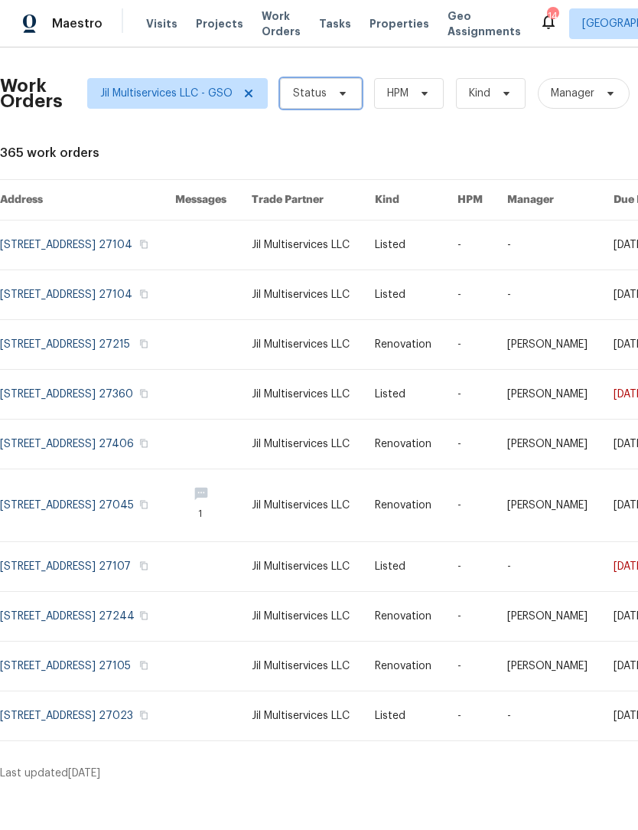
click at [342, 88] on icon at bounding box center [343, 94] width 12 height 12
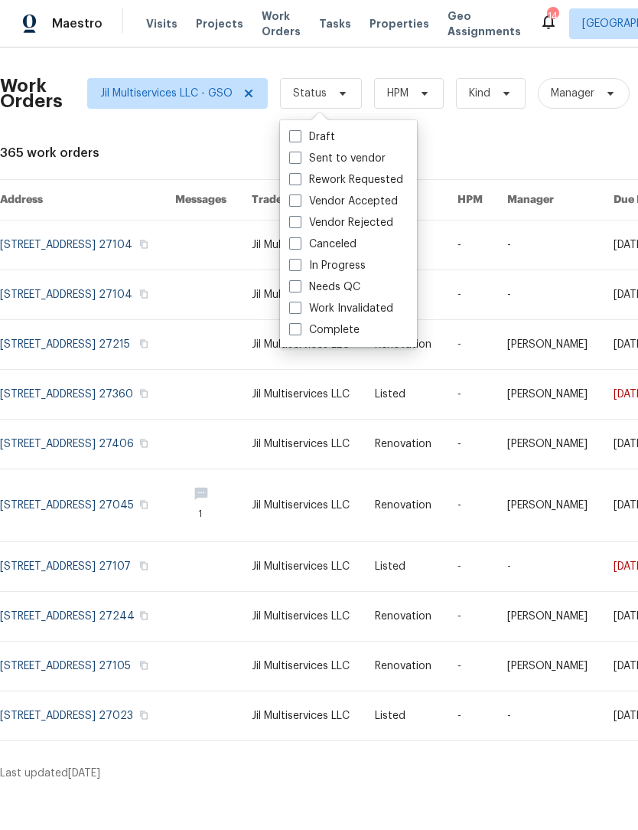
click at [301, 259] on span at bounding box center [295, 265] width 12 height 12
click at [299, 259] on input "In Progress" at bounding box center [294, 264] width 10 height 10
checkbox input "true"
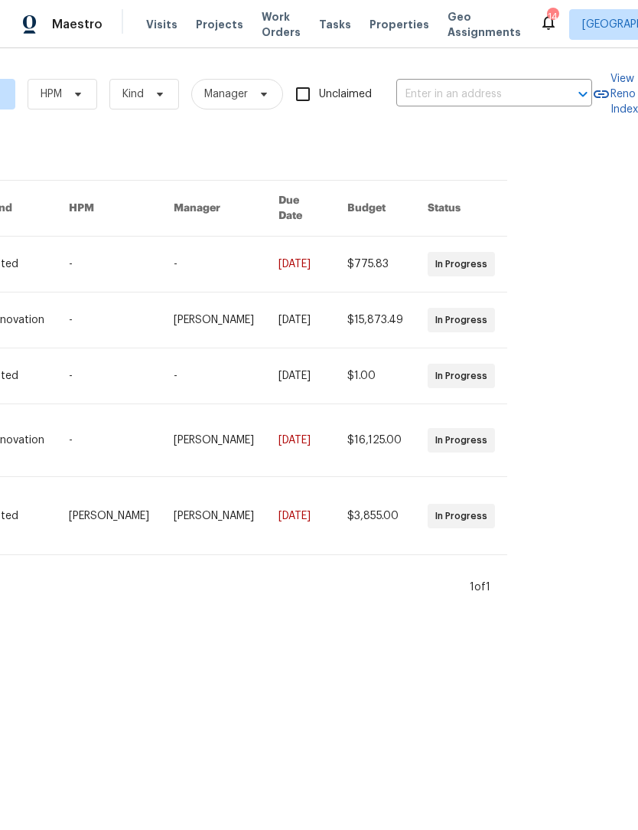
scroll to position [0, 373]
click at [445, 94] on input "text" at bounding box center [472, 95] width 153 height 24
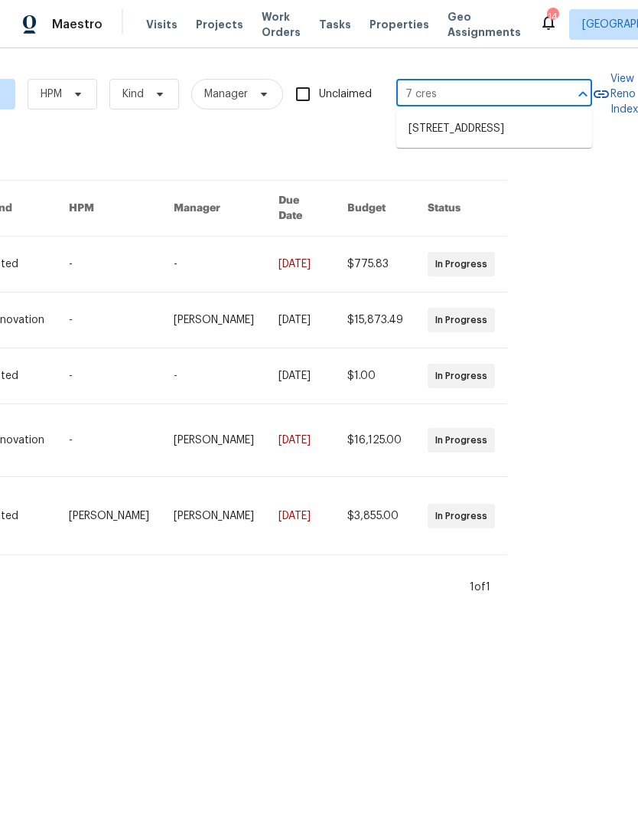
type input "7 crest"
click at [480, 130] on li "7 Crestbrook Ct, Greensboro, NC 27455" at bounding box center [494, 128] width 196 height 25
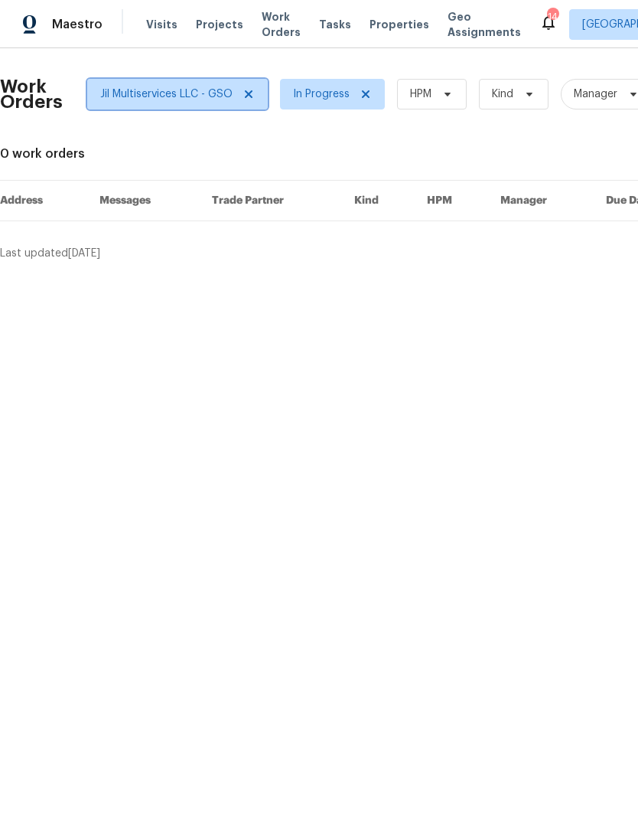
click at [244, 89] on icon at bounding box center [249, 94] width 12 height 12
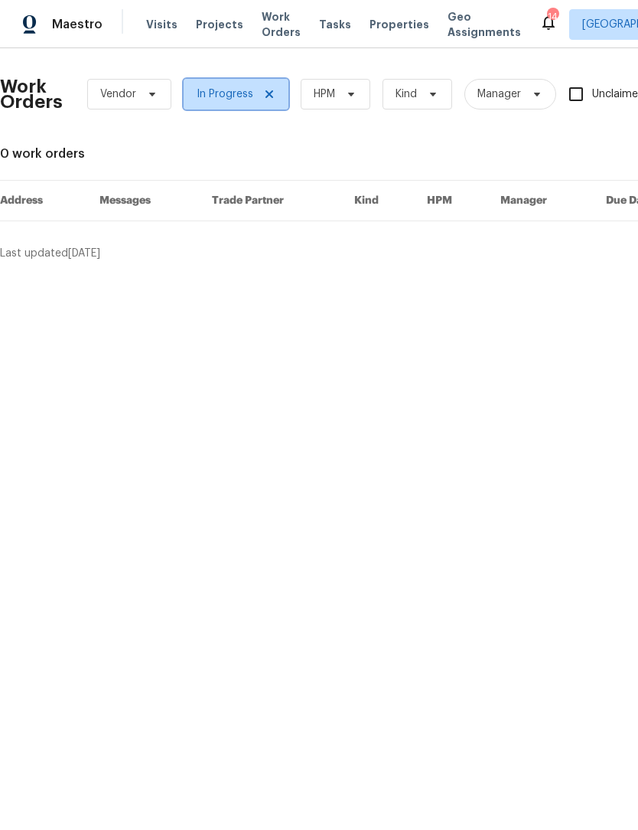
click at [276, 91] on span "In Progress" at bounding box center [236, 94] width 105 height 31
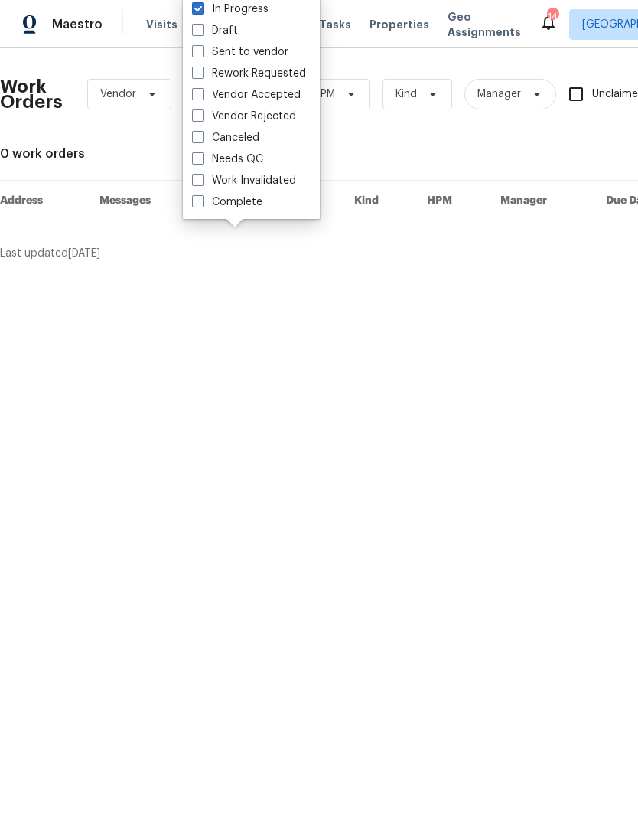
click at [385, 148] on div "0 work orders" at bounding box center [432, 153] width 865 height 15
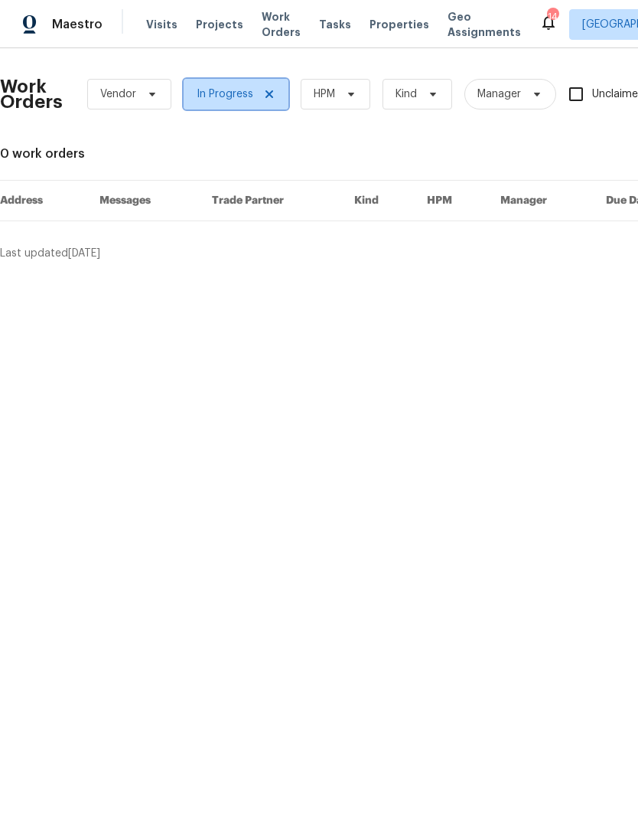
click at [272, 93] on icon at bounding box center [269, 94] width 12 height 12
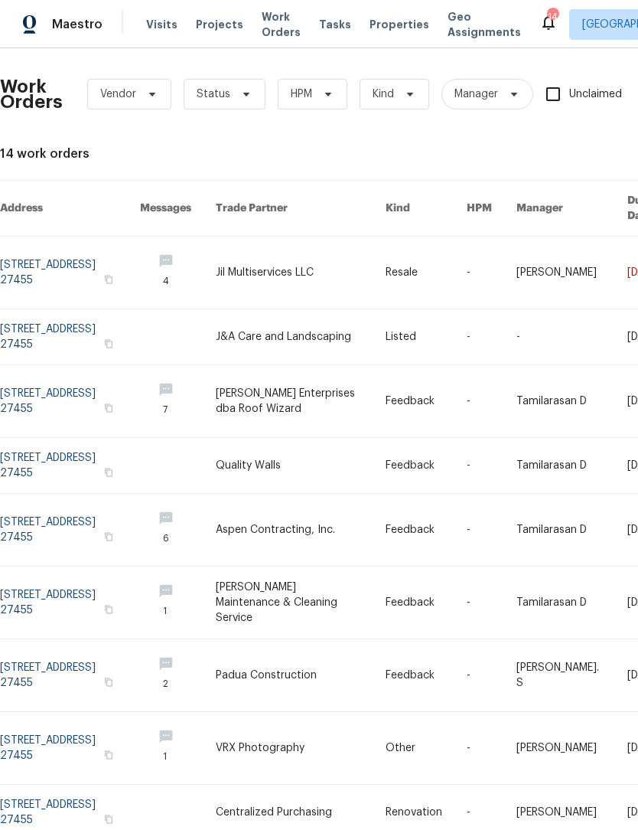
click at [45, 263] on link at bounding box center [70, 273] width 140 height 72
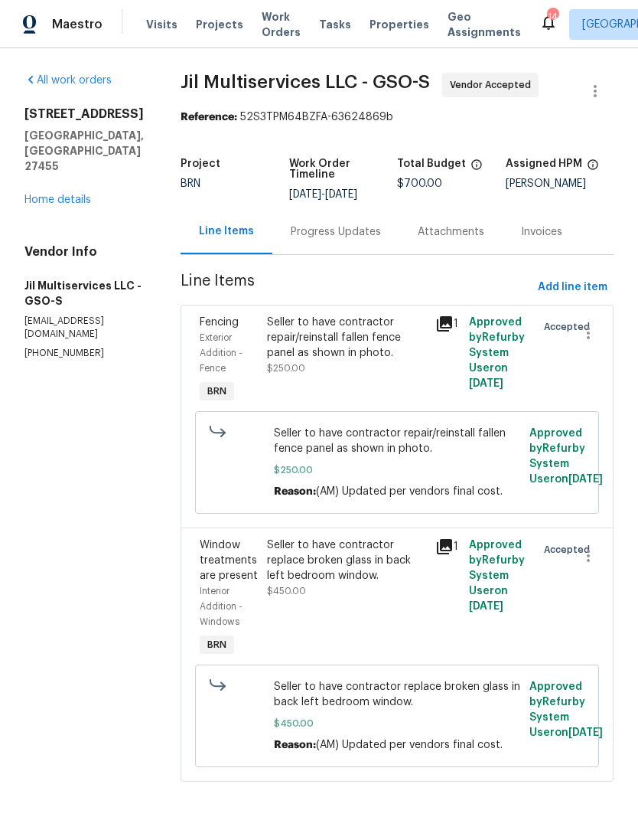
click at [65, 194] on link "Home details" at bounding box center [57, 199] width 67 height 11
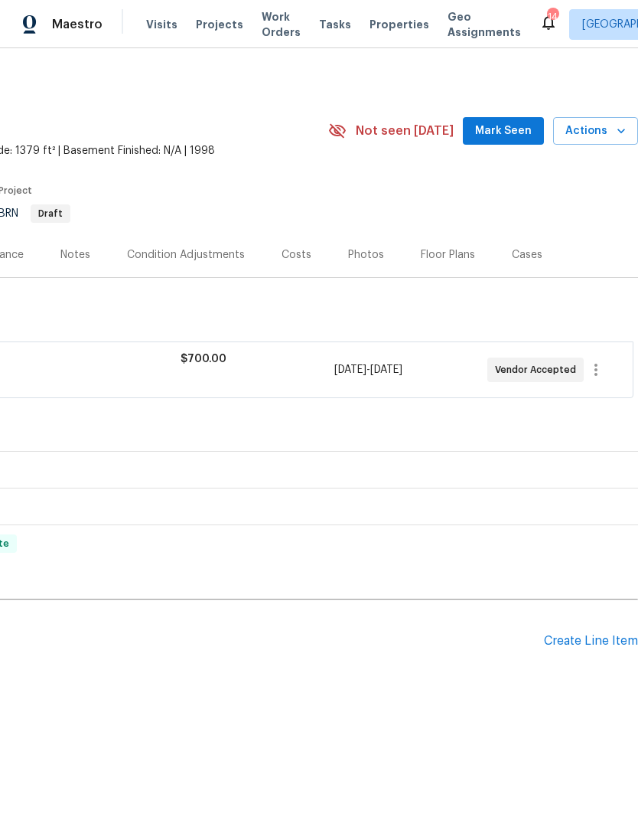
scroll to position [0, 227]
click at [511, 136] on span "Mark Seen" at bounding box center [503, 131] width 57 height 19
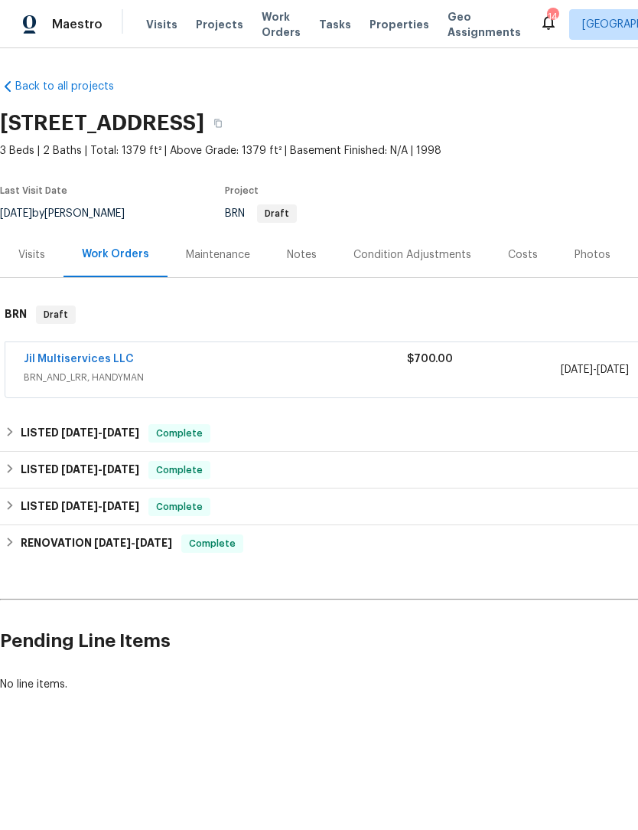
scroll to position [0, 0]
click at [38, 357] on link "Jil Multiservices LLC" at bounding box center [79, 359] width 110 height 11
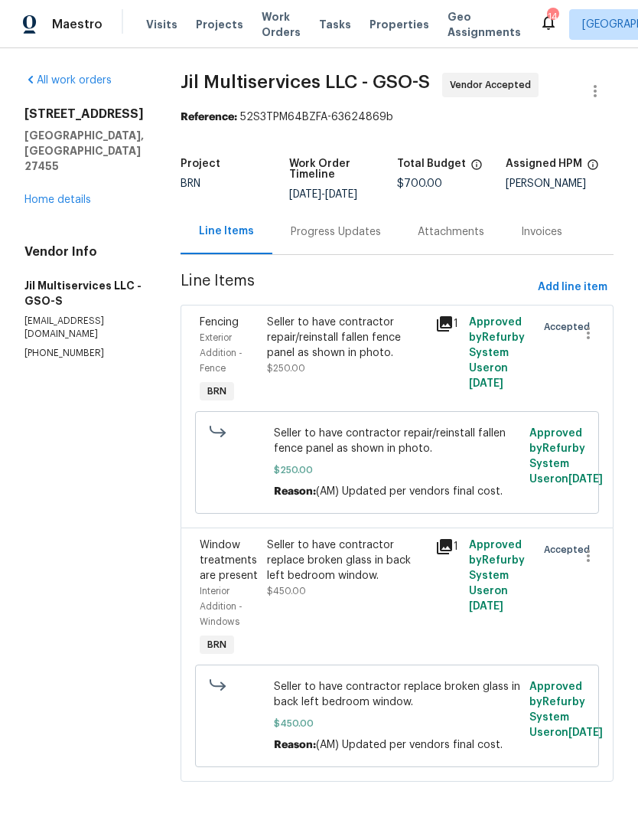
click at [218, 19] on span "Projects" at bounding box center [219, 24] width 47 height 15
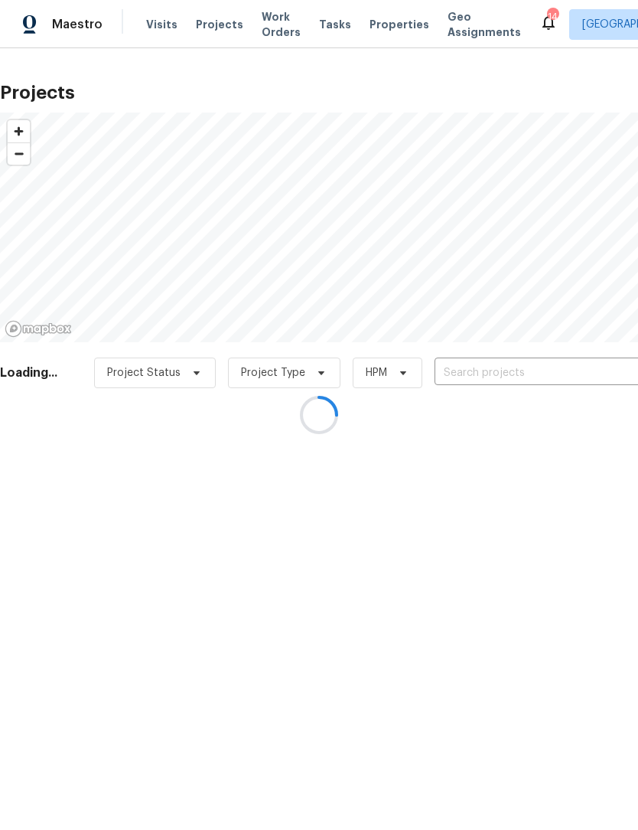
click at [256, 26] on div at bounding box center [319, 415] width 638 height 830
click at [272, 31] on div at bounding box center [319, 415] width 638 height 830
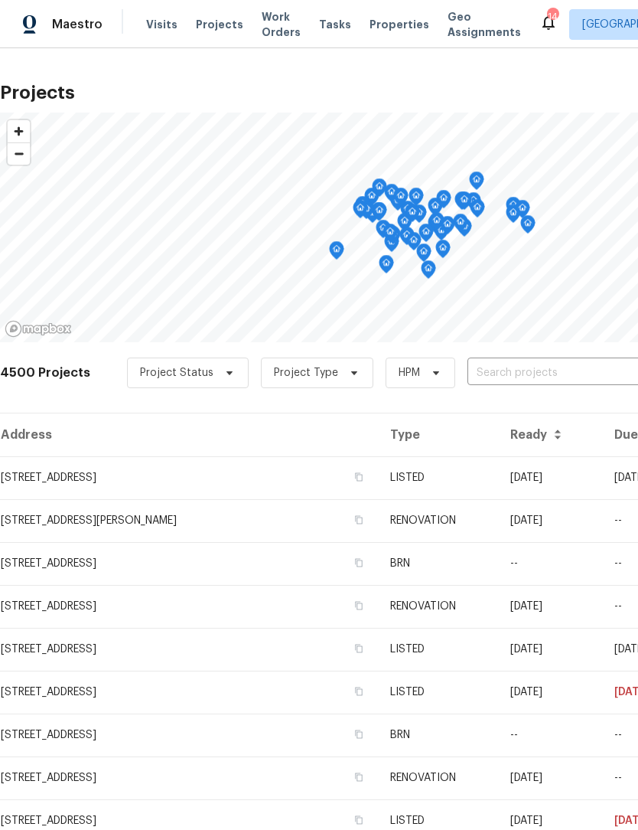
click at [266, 26] on span "Work Orders" at bounding box center [281, 24] width 39 height 31
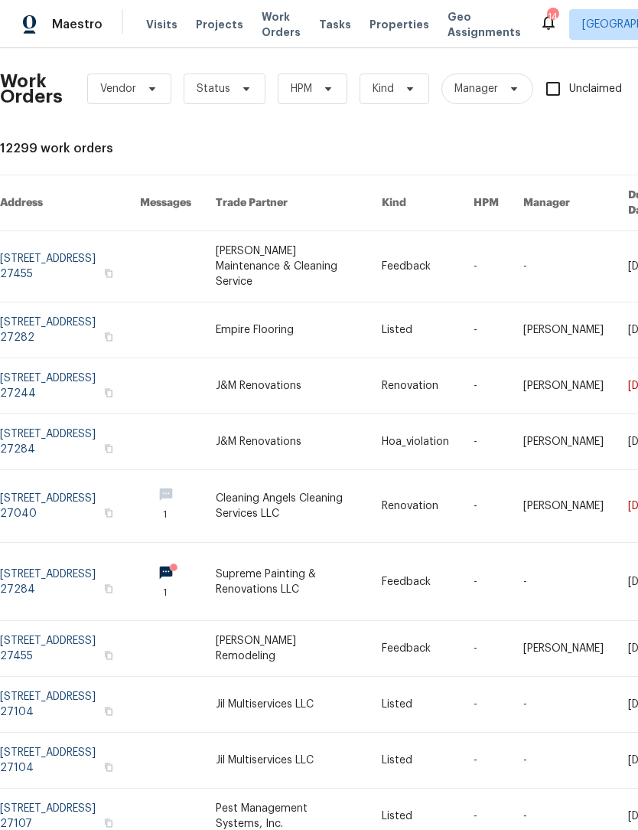
scroll to position [5, 0]
click at [250, 87] on span "Status" at bounding box center [225, 89] width 82 height 31
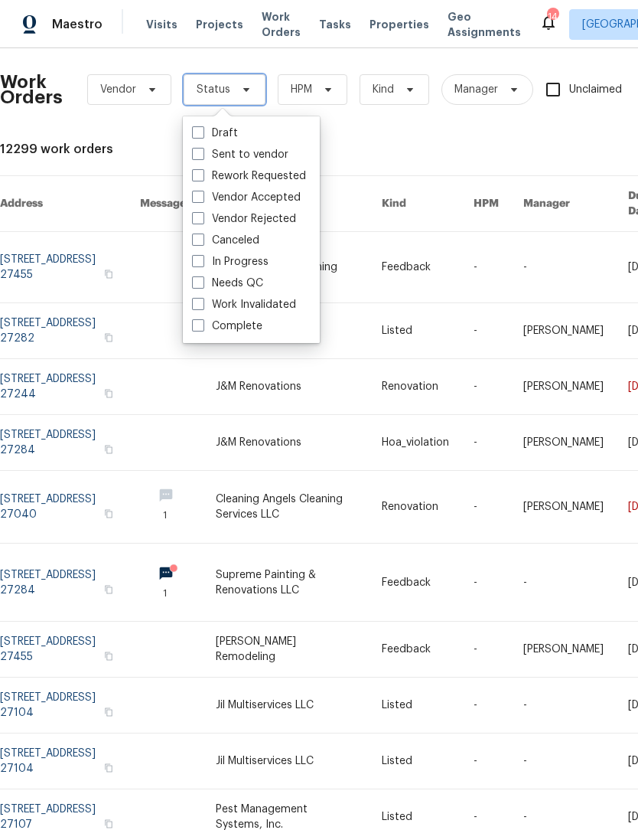
click at [243, 86] on icon at bounding box center [246, 89] width 12 height 12
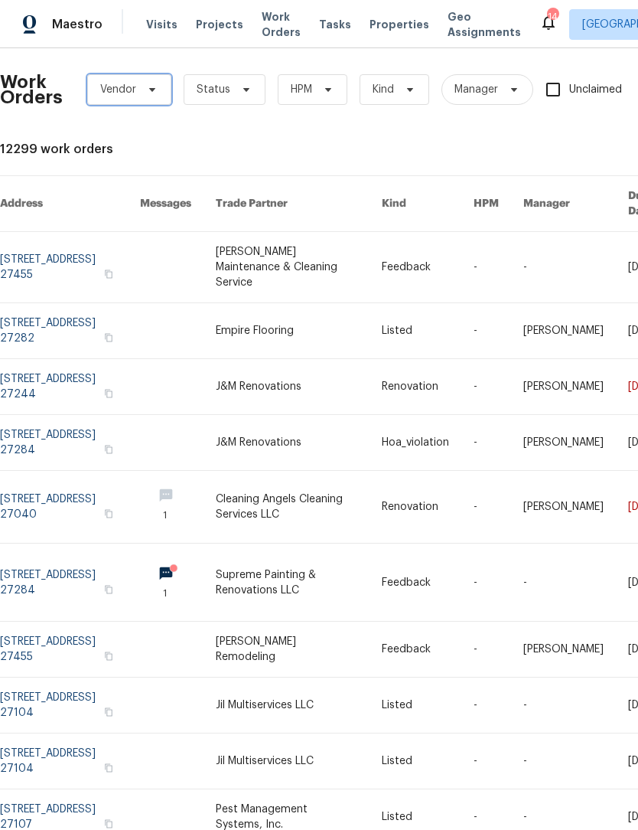
click at [159, 91] on span "Vendor" at bounding box center [129, 89] width 84 height 31
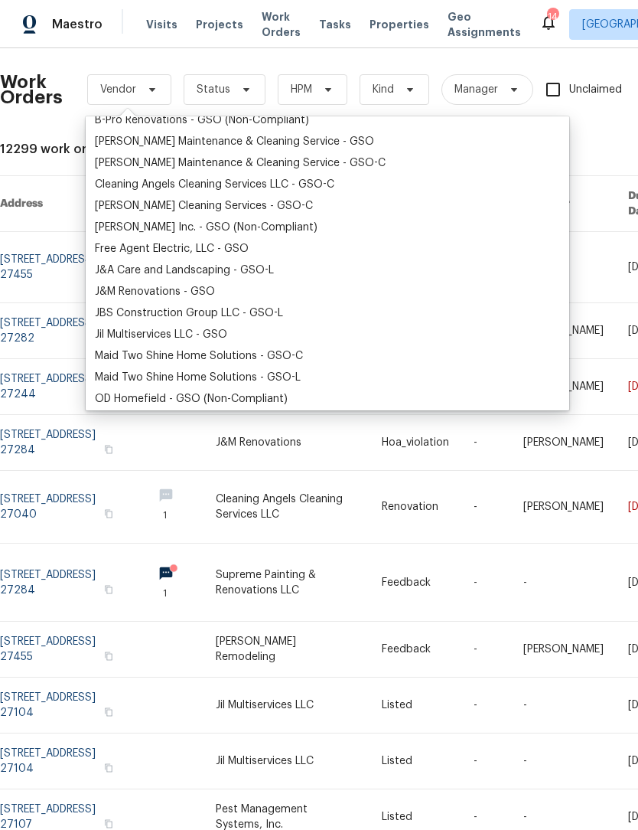
scroll to position [99, 0]
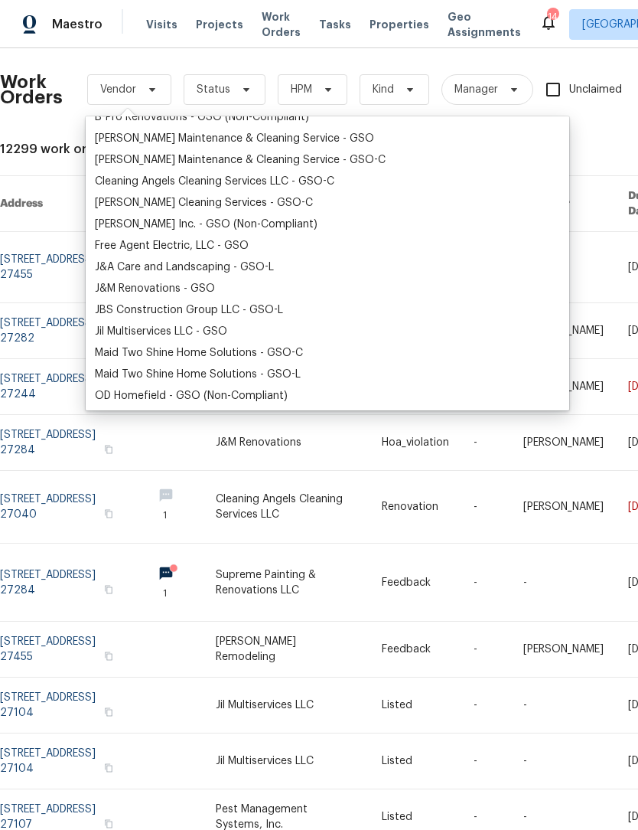
click at [165, 338] on div "Jil Multiservices LLC - GSO" at bounding box center [161, 331] width 132 height 15
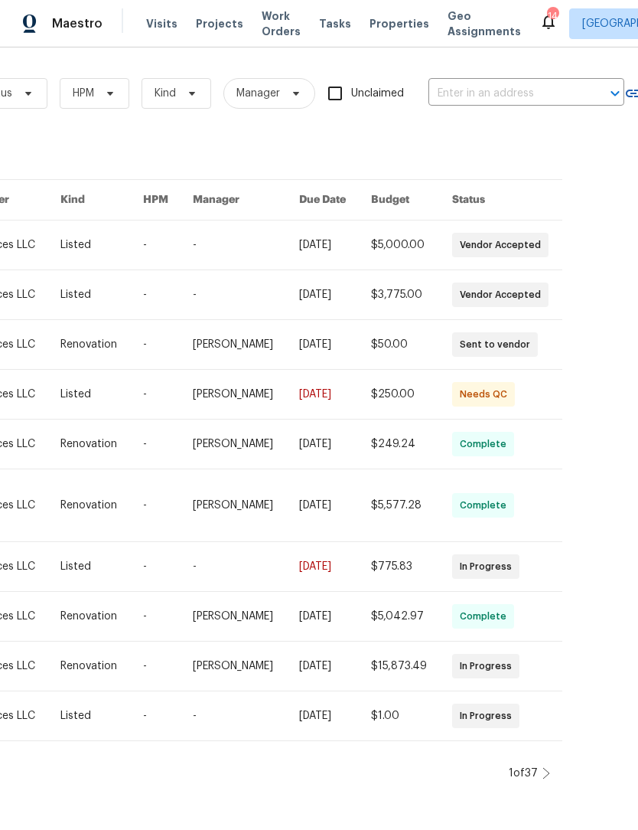
scroll to position [0, 320]
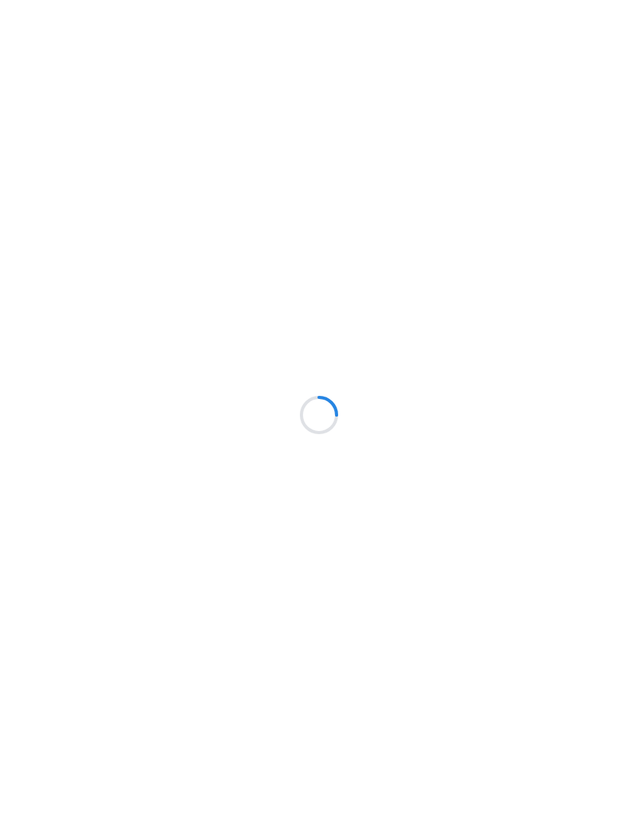
scroll to position [1, 0]
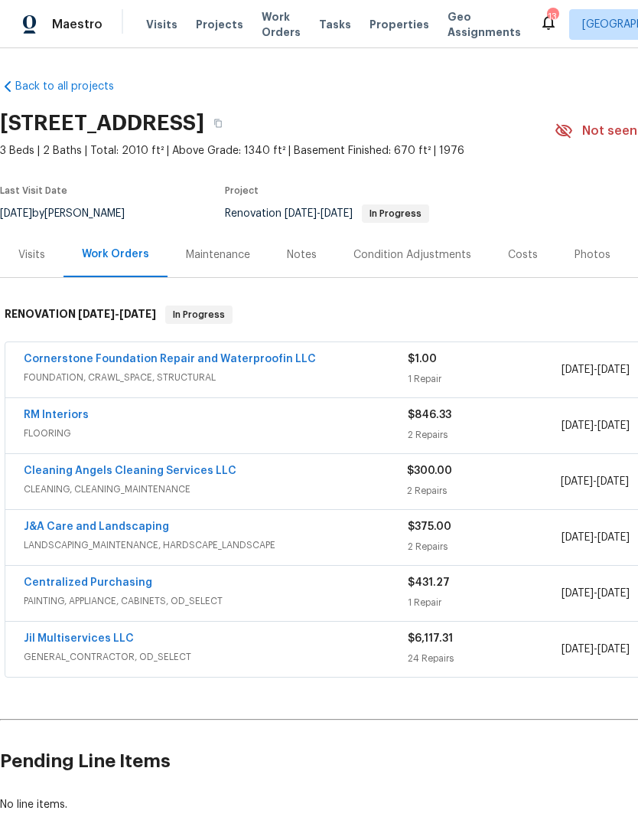
scroll to position [1, 0]
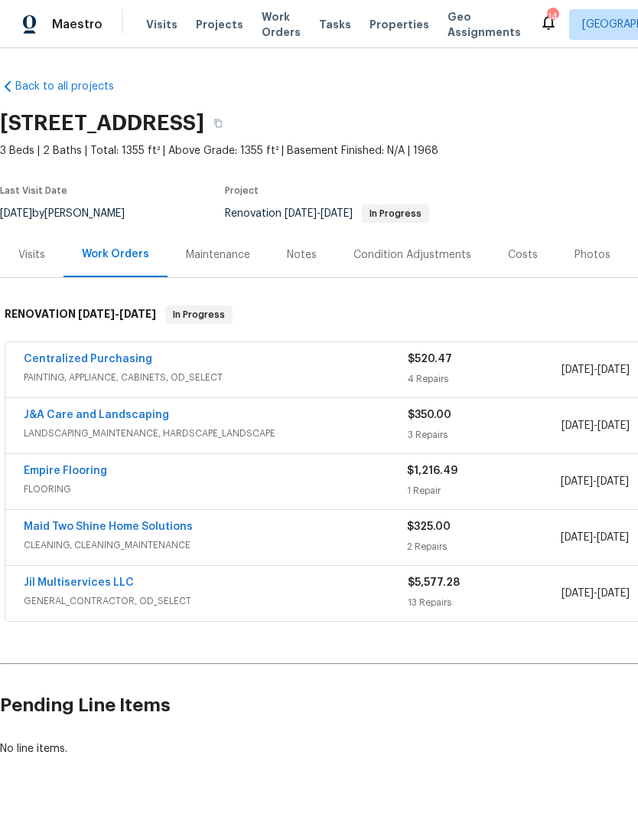
click at [305, 255] on div "Notes" at bounding box center [302, 254] width 30 height 15
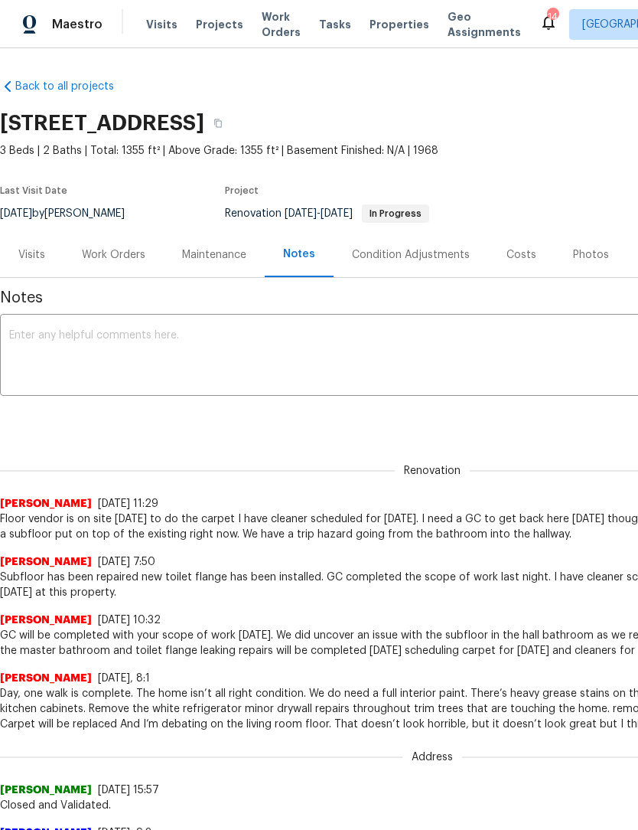
click at [96, 349] on textarea at bounding box center [432, 357] width 847 height 54
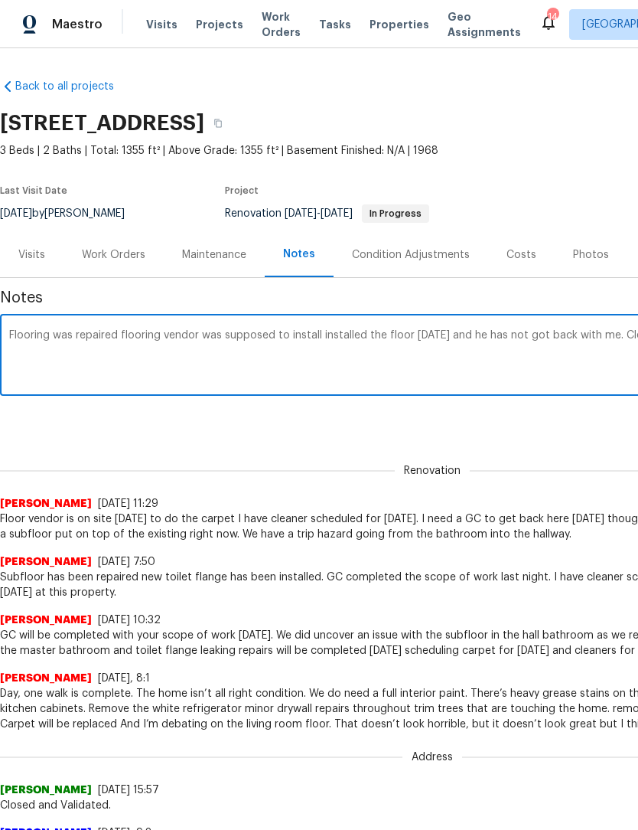
scroll to position [0, 227]
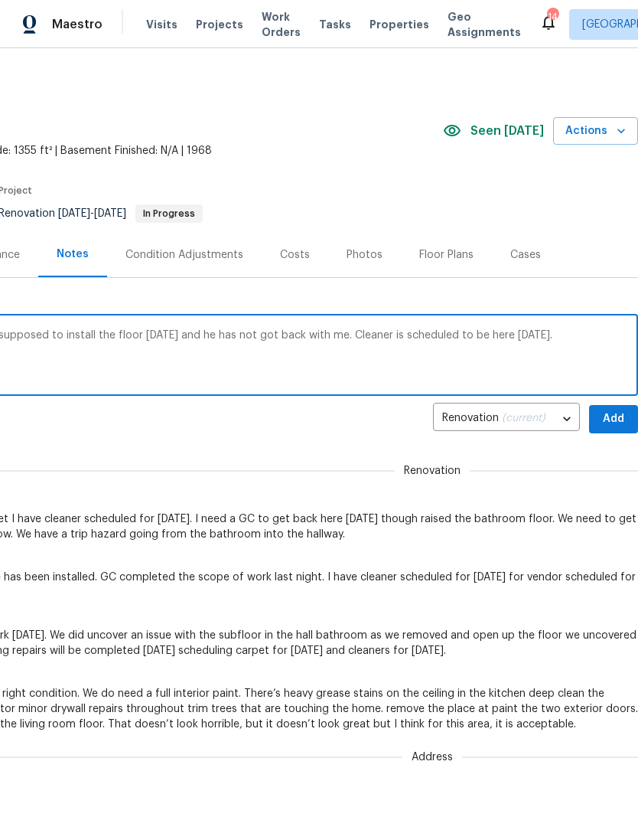
type textarea "Flooring was repaired flooring vendor was supposed to install the floor today a…"
click at [616, 421] on span "Add" at bounding box center [614, 419] width 24 height 19
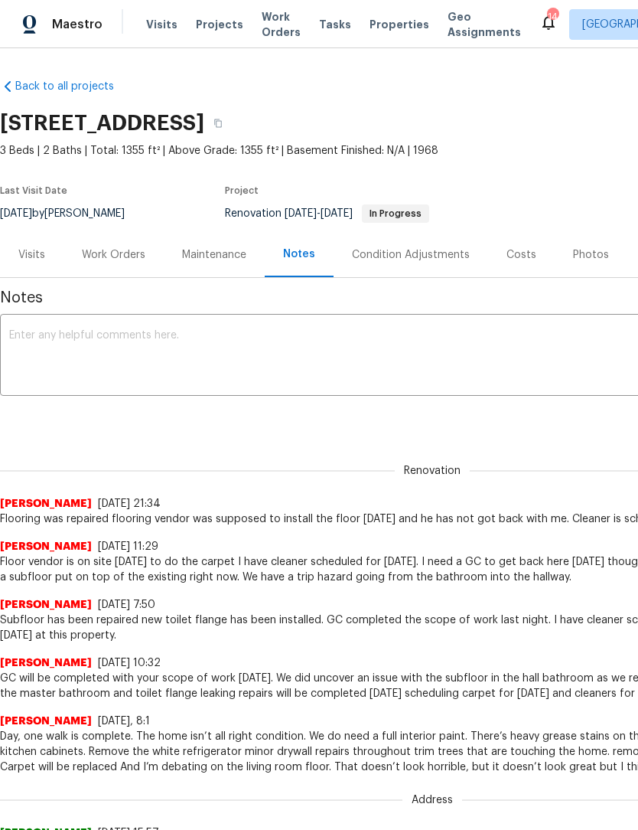
scroll to position [0, 0]
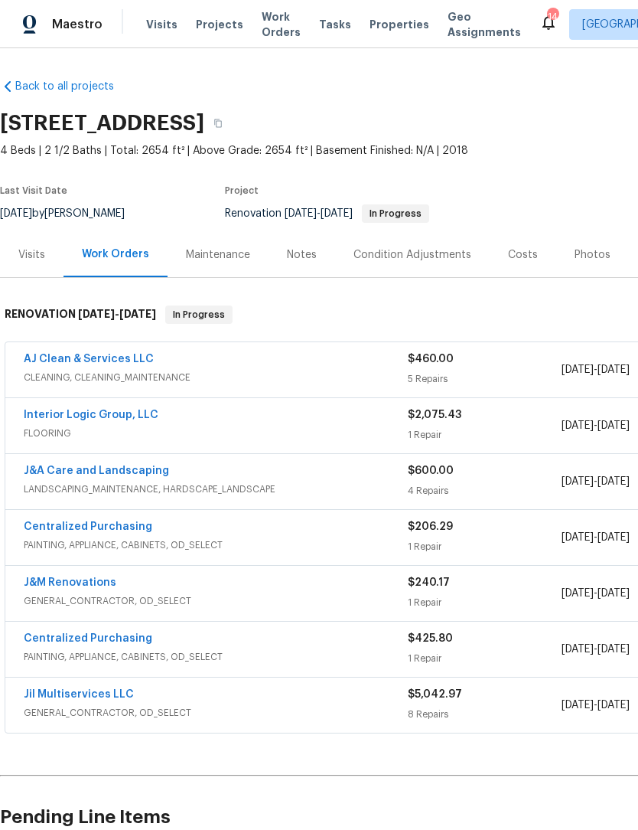
click at [308, 254] on div "Notes" at bounding box center [302, 254] width 30 height 15
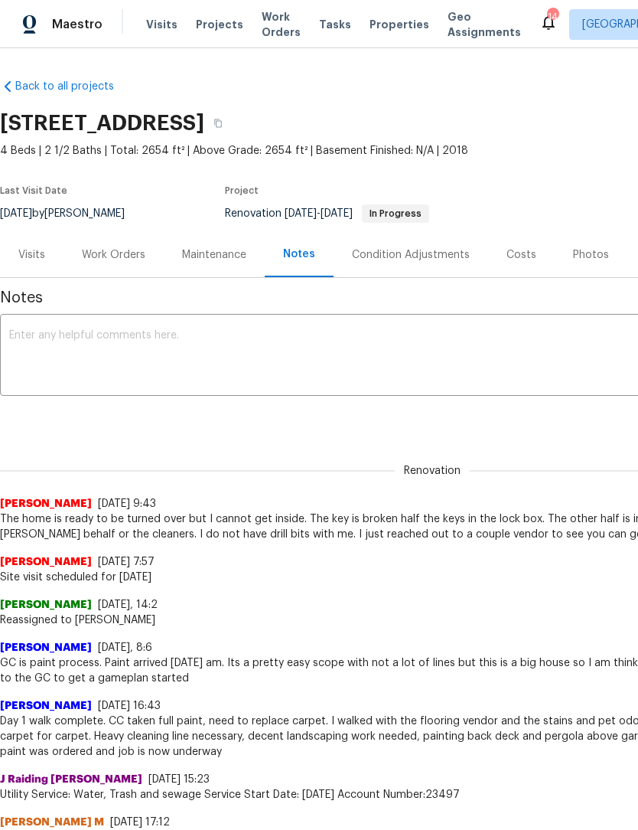
click at [67, 357] on textarea at bounding box center [432, 357] width 847 height 54
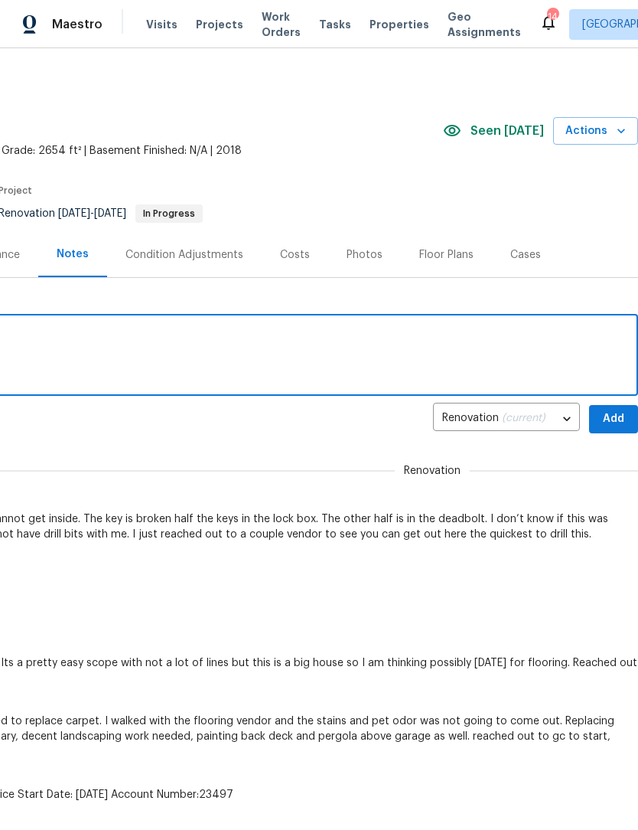
scroll to position [0, 227]
click at [604, 129] on span "Actions" at bounding box center [596, 131] width 60 height 19
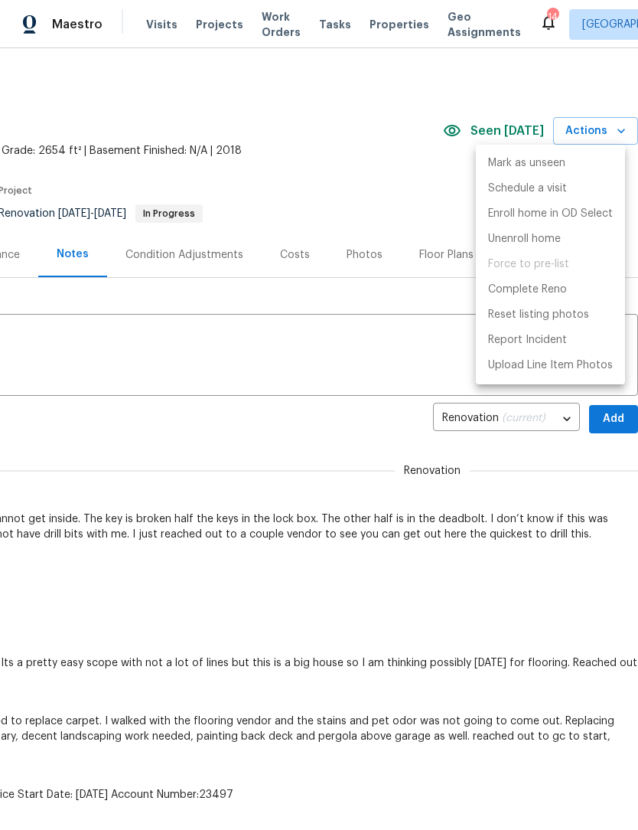
click at [573, 83] on div at bounding box center [319, 415] width 638 height 830
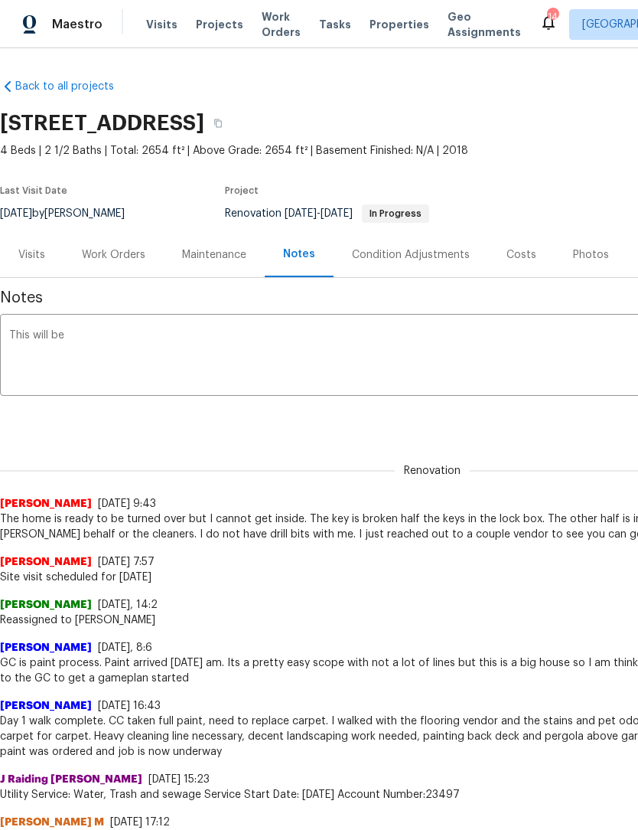
scroll to position [0, 0]
click at [114, 345] on textarea "This will be" at bounding box center [432, 357] width 847 height 54
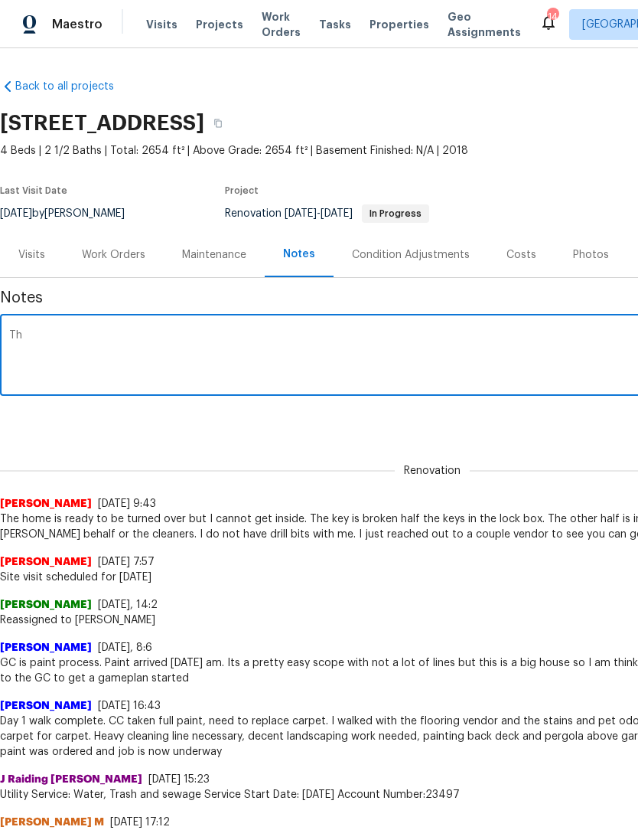
type textarea "T"
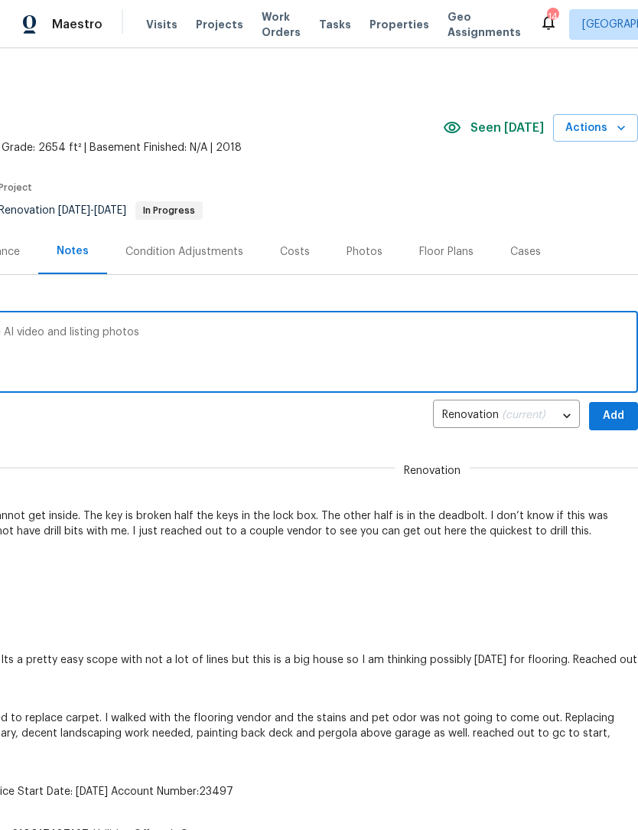
scroll to position [3, 227]
type textarea "This is my schedule for [DATE] to complete AI video and listing photos"
click at [612, 416] on span "Add" at bounding box center [614, 415] width 24 height 19
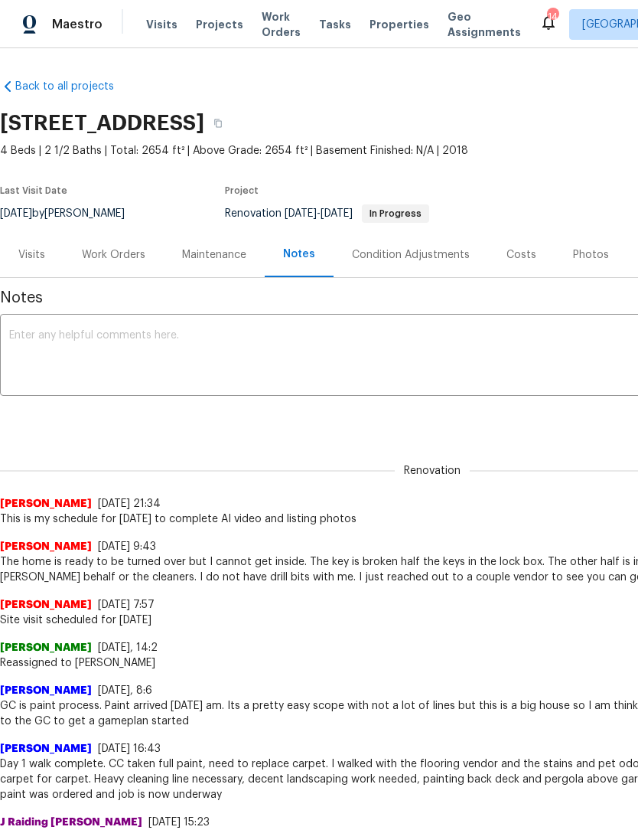
scroll to position [0, 0]
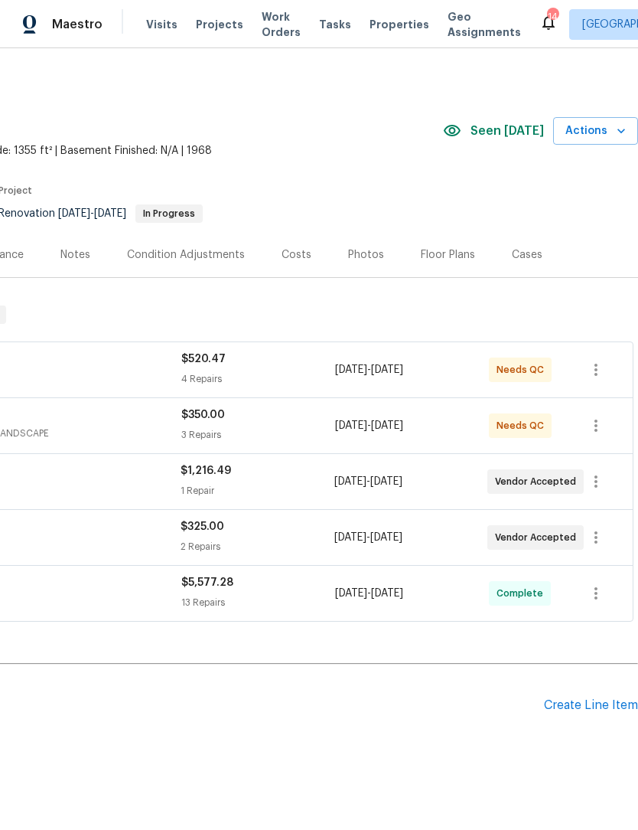
scroll to position [0, 227]
click at [292, 255] on div "Costs" at bounding box center [297, 254] width 30 height 15
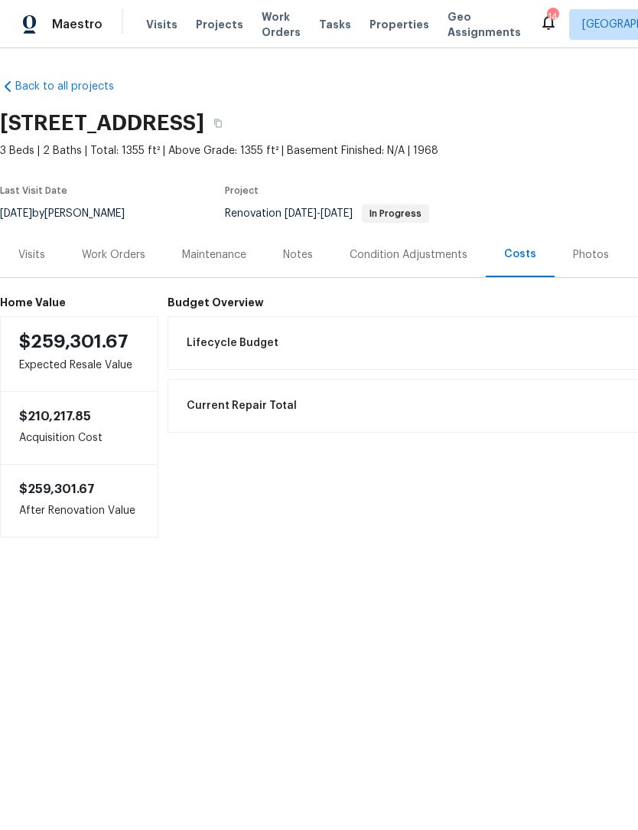
click at [121, 254] on div "Work Orders" at bounding box center [114, 254] width 64 height 15
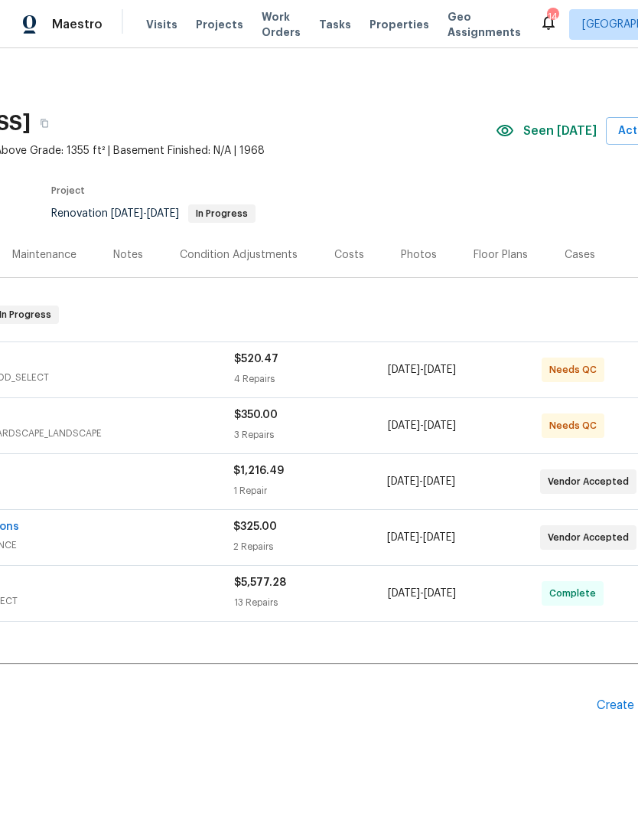
scroll to position [0, 178]
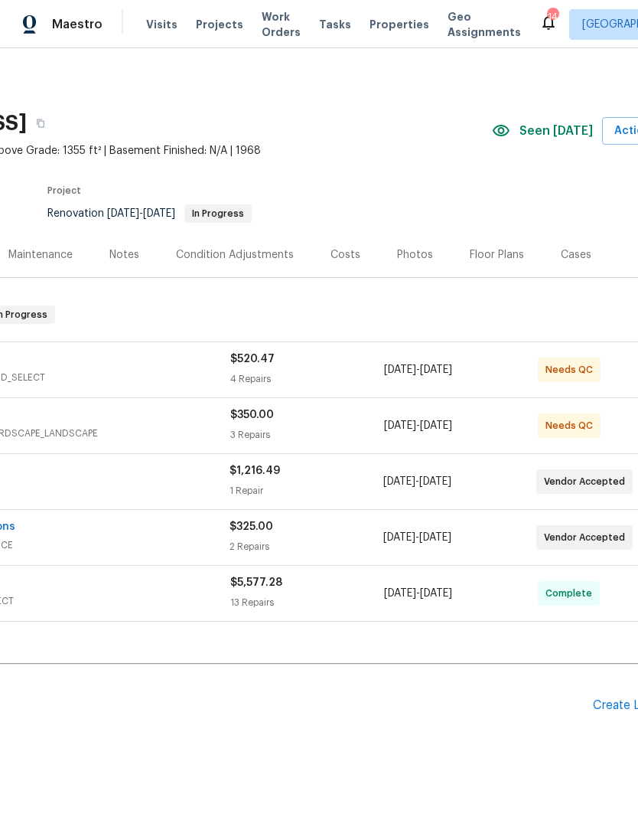
click at [612, 710] on div "Create Line Item" at bounding box center [640, 705] width 94 height 15
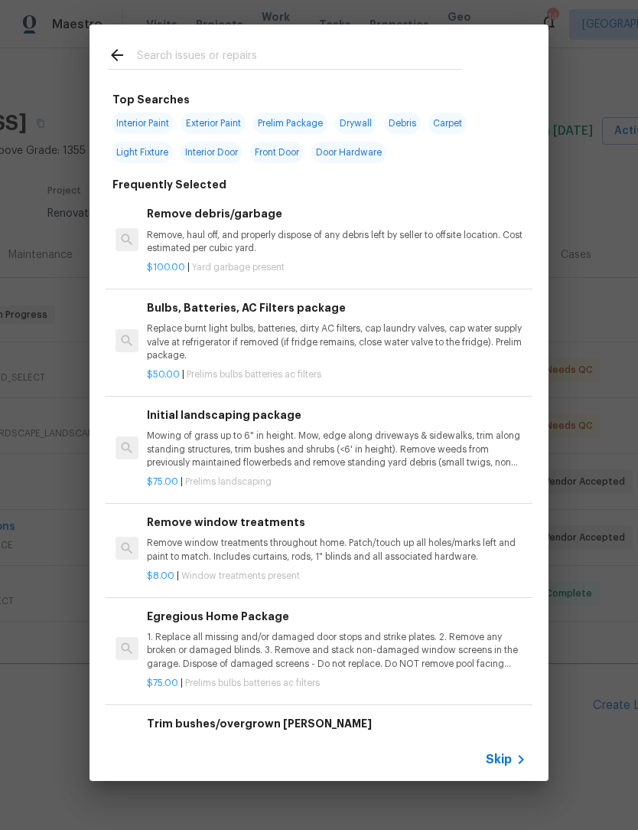
click at [156, 50] on input "text" at bounding box center [299, 57] width 325 height 23
type input "Add"
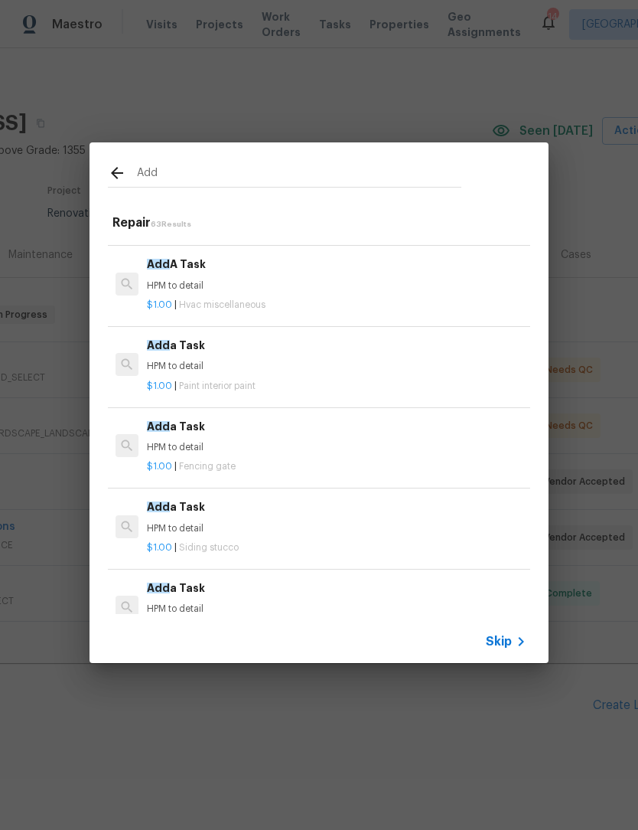
scroll to position [1014, 0]
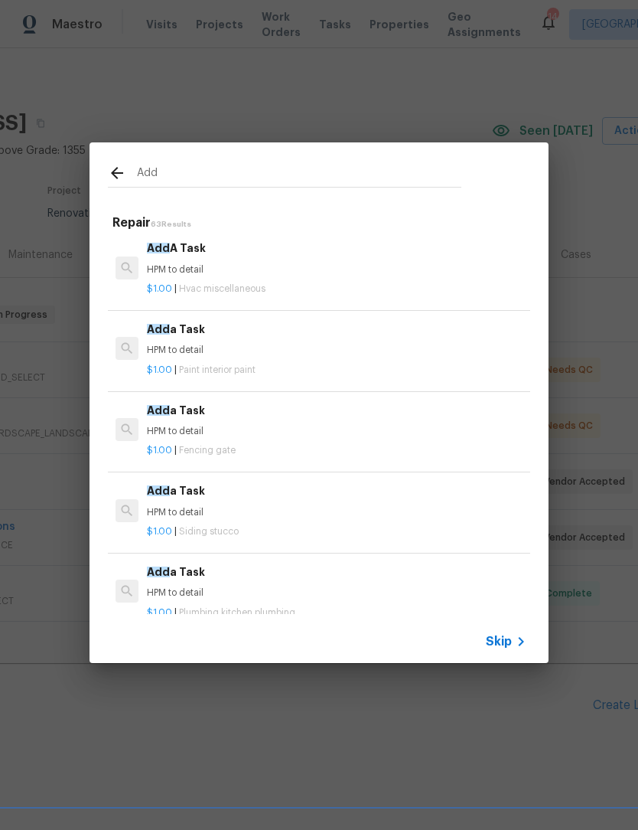
click at [194, 348] on p "HPM to detail" at bounding box center [337, 350] width 380 height 13
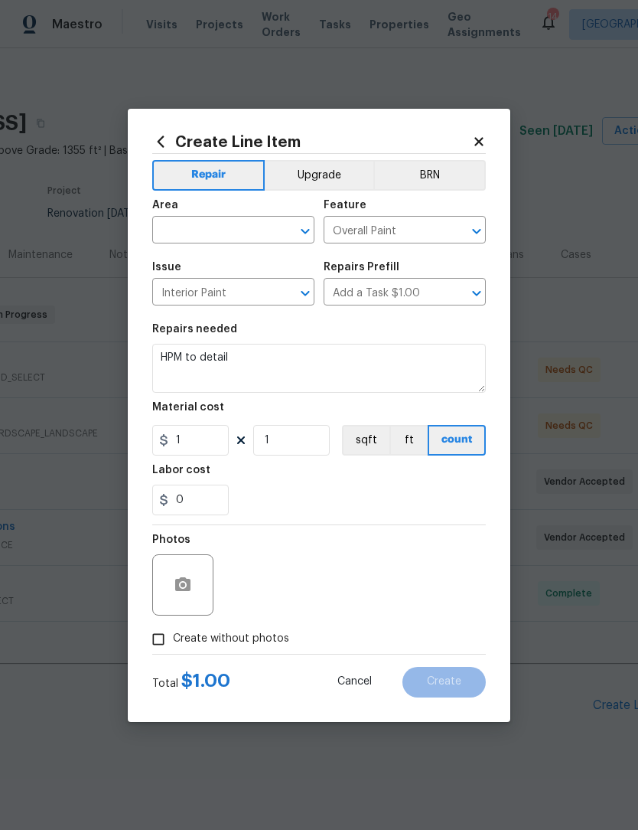
click at [183, 234] on input "text" at bounding box center [211, 232] width 119 height 24
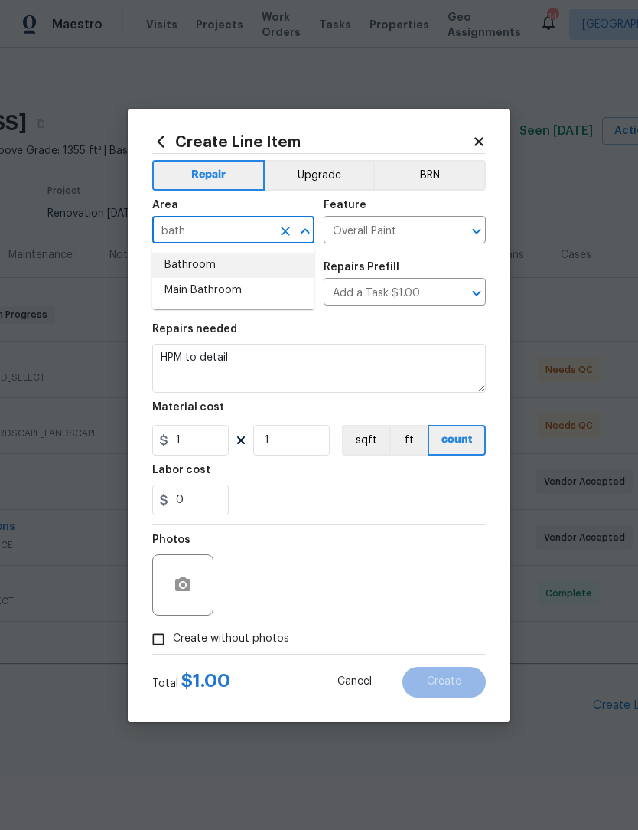
click at [205, 265] on li "Bathroom" at bounding box center [233, 265] width 162 height 25
type input "Bathroom"
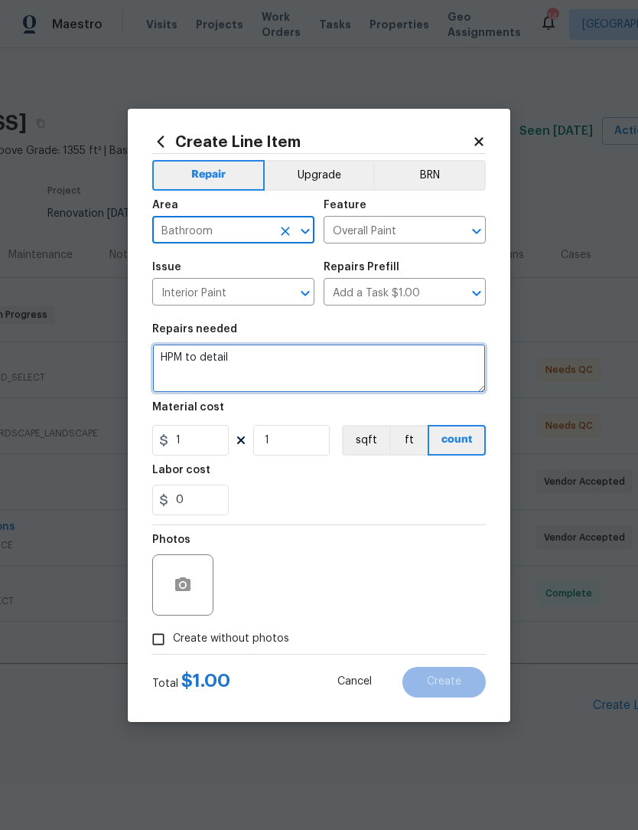
click at [261, 364] on textarea "HPM to detail" at bounding box center [319, 368] width 334 height 49
type textarea "H"
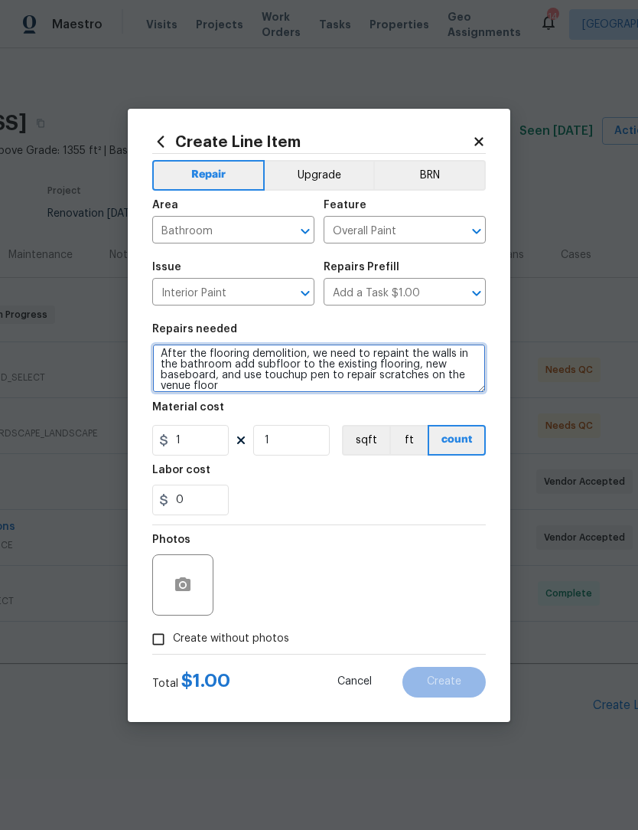
scroll to position [4, 0]
type textarea "After the flooring demolition, we need to repaint the walls in the bathroom add…"
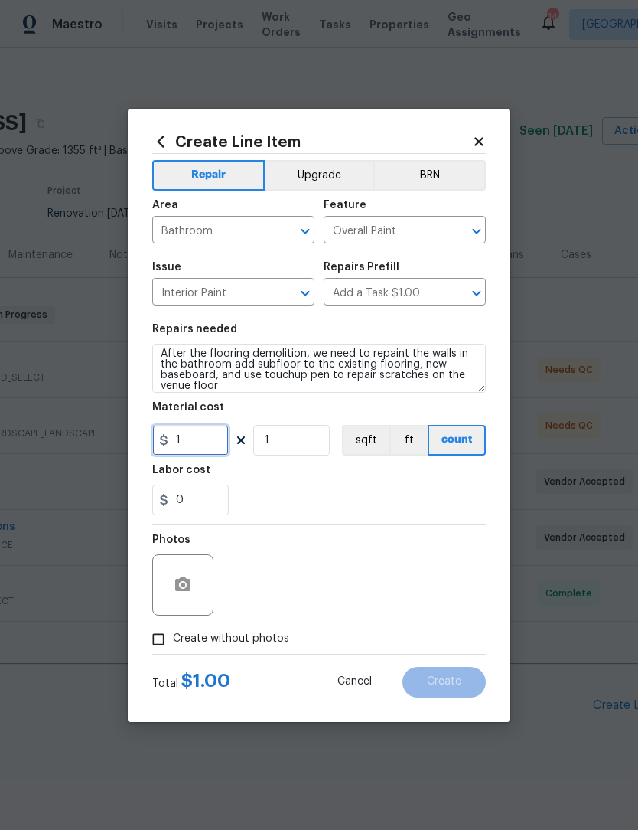
click at [228, 444] on input "1" at bounding box center [190, 440] width 77 height 31
type input "600"
click at [195, 599] on button "button" at bounding box center [183, 584] width 37 height 37
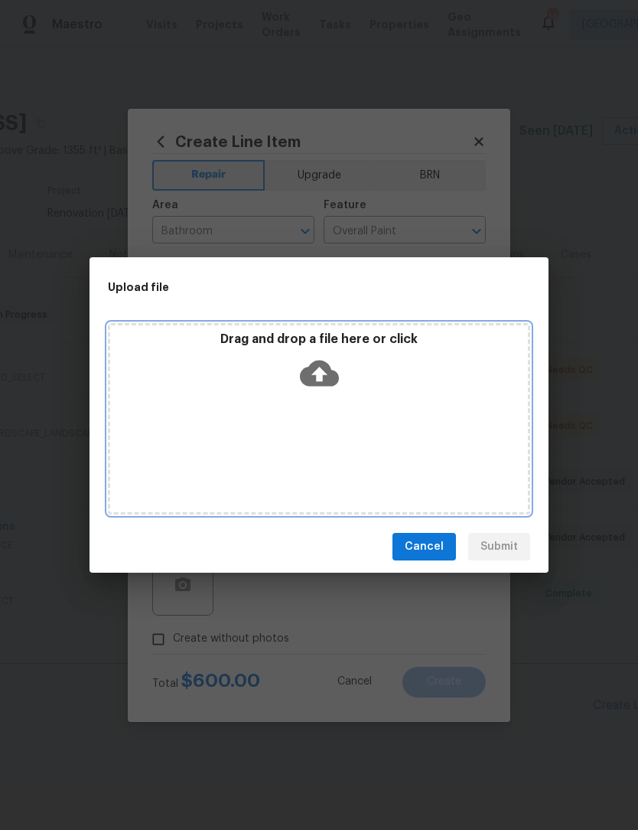
click at [318, 442] on div "Drag and drop a file here or click" at bounding box center [319, 418] width 423 height 191
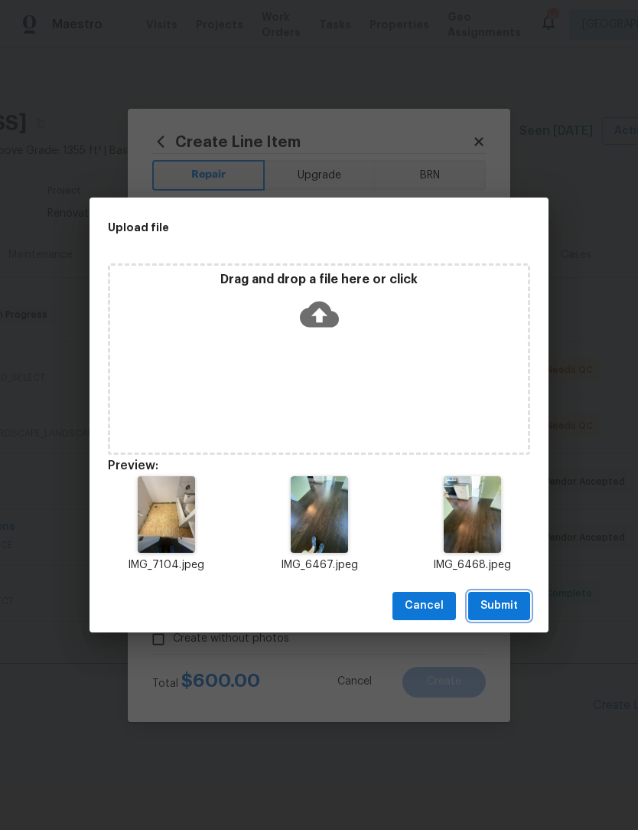
click at [507, 610] on span "Submit" at bounding box center [500, 605] width 38 height 19
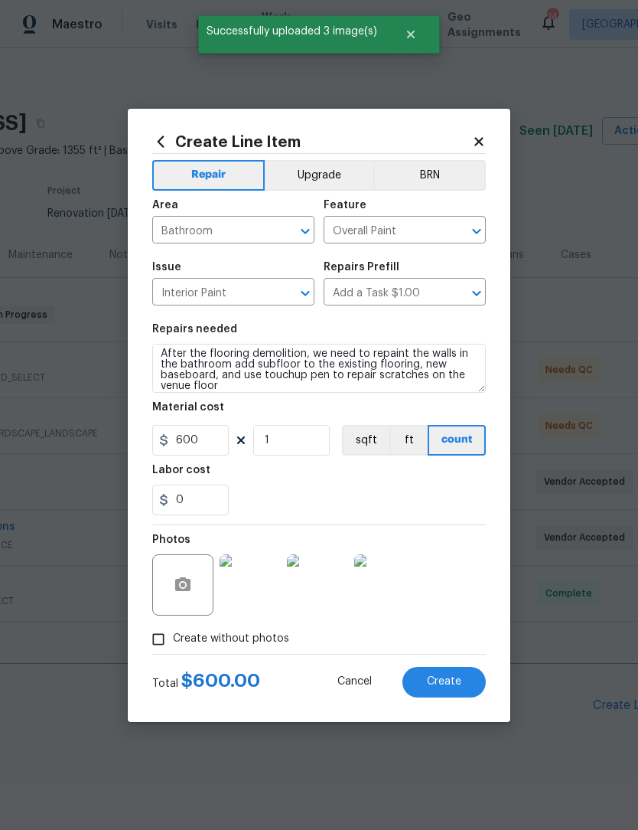
click at [454, 687] on span "Create" at bounding box center [444, 681] width 34 height 11
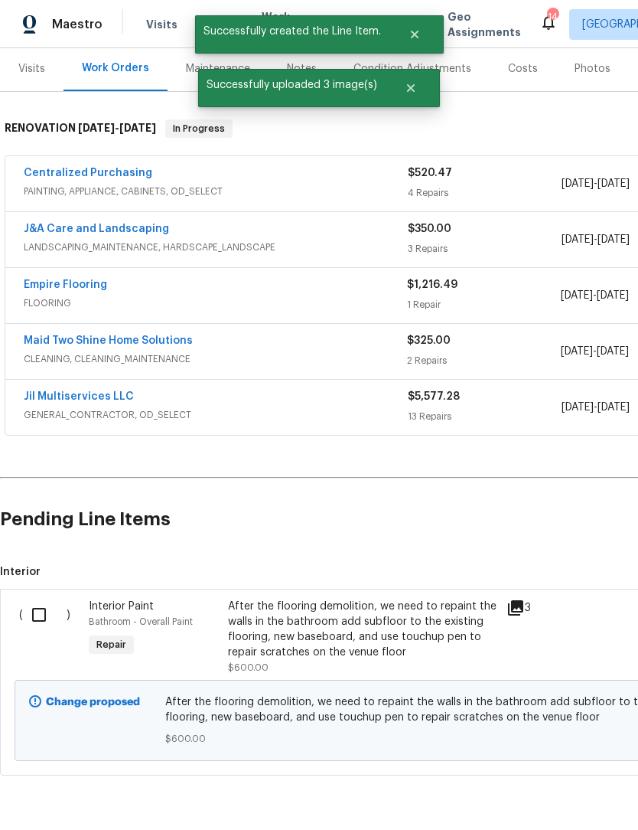
scroll to position [185, 0]
click at [45, 620] on input "checkbox" at bounding box center [45, 615] width 44 height 32
checkbox input "true"
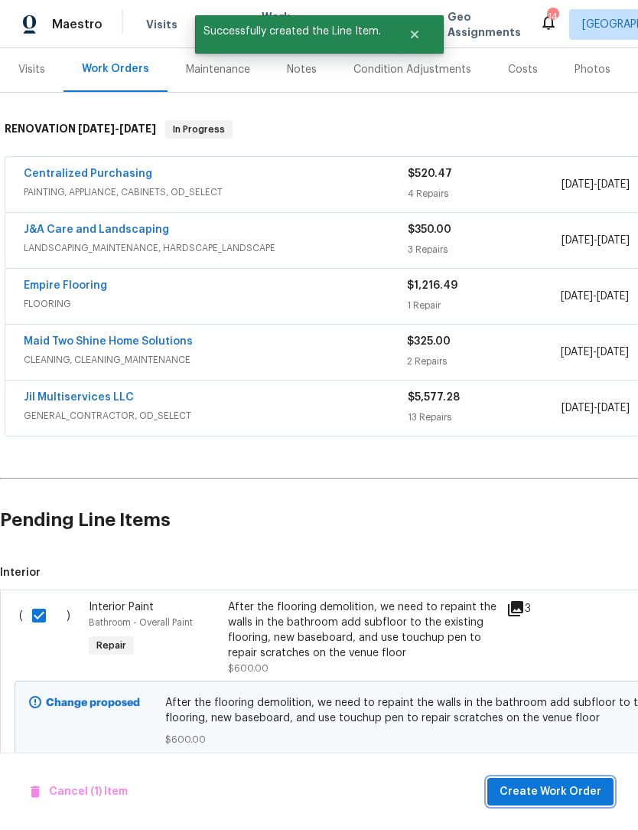
click at [569, 788] on span "Create Work Order" at bounding box center [551, 791] width 102 height 19
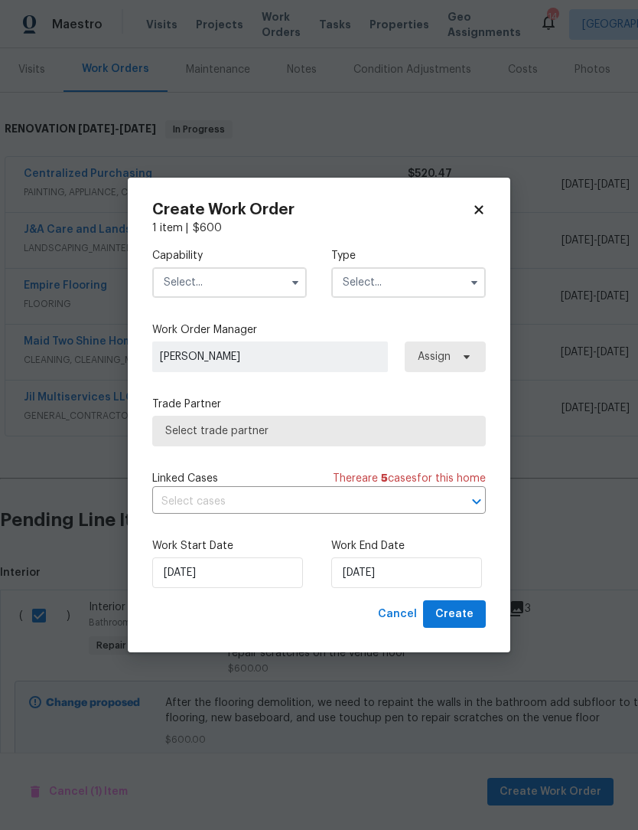
click at [213, 272] on input "text" at bounding box center [229, 282] width 155 height 31
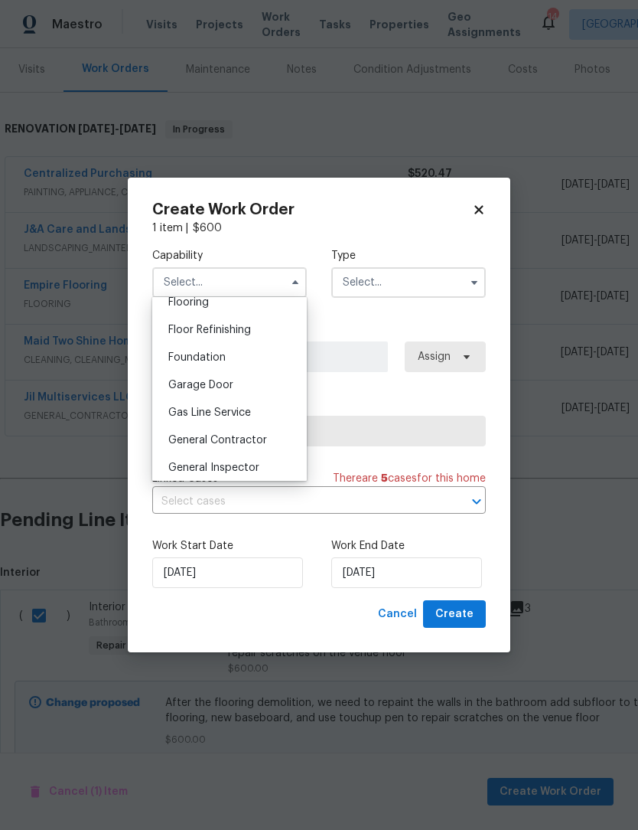
scroll to position [607, 0]
click at [250, 439] on span "General Contractor" at bounding box center [217, 439] width 99 height 11
type input "General Contractor"
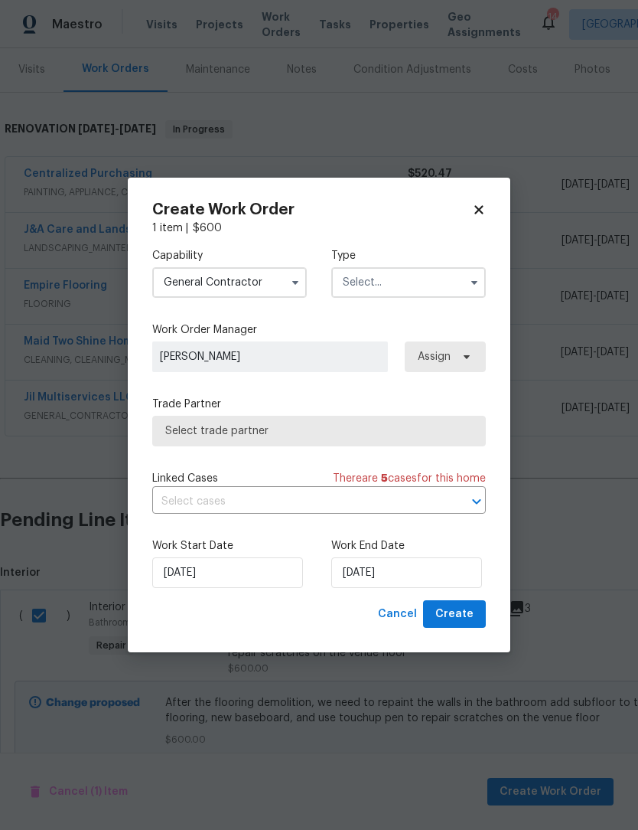
click at [410, 283] on input "text" at bounding box center [408, 282] width 155 height 31
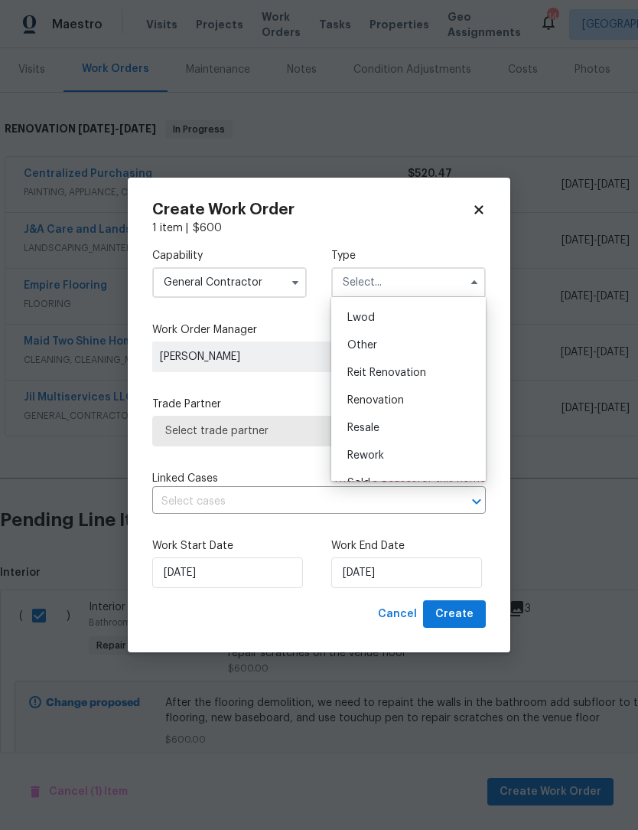
scroll to position [172, 0]
click at [394, 398] on div "Renovation" at bounding box center [408, 391] width 147 height 28
type input "Renovation"
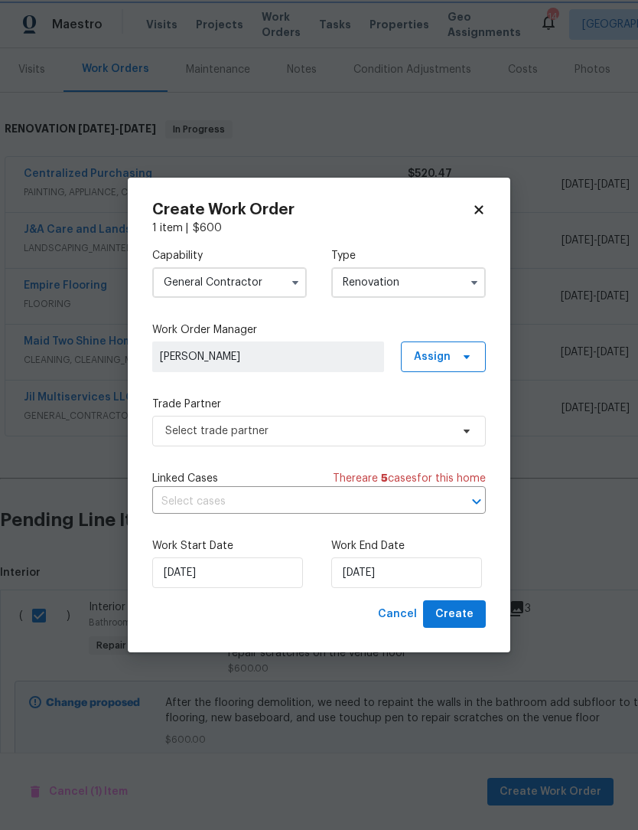
scroll to position [0, 0]
click at [425, 575] on input "[DATE]" at bounding box center [406, 572] width 151 height 31
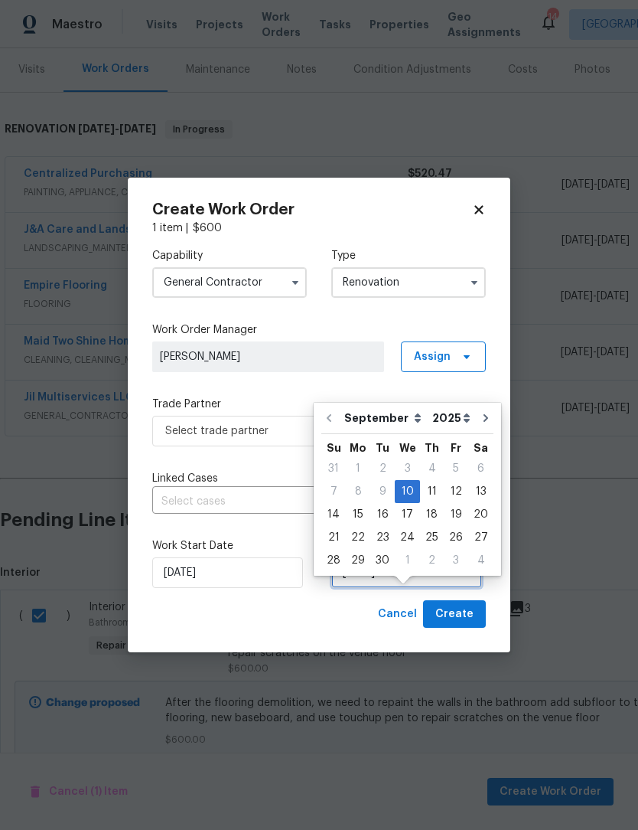
scroll to position [28, 0]
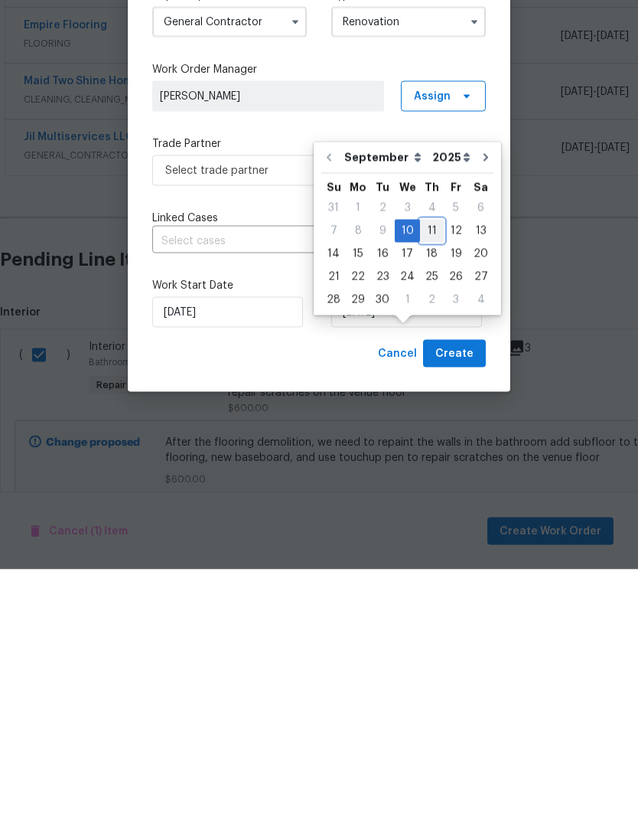
click at [425, 481] on div "11" at bounding box center [432, 491] width 24 height 21
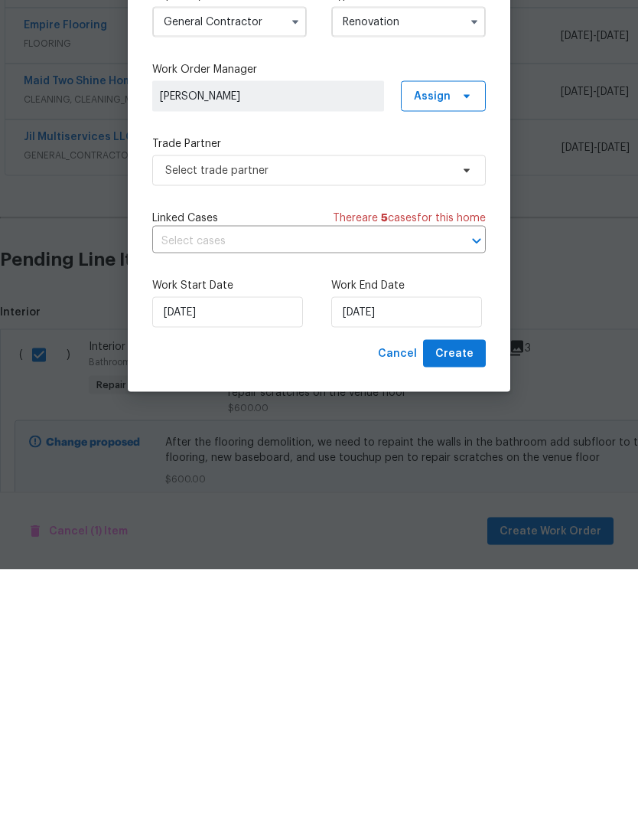
type input "[DATE]"
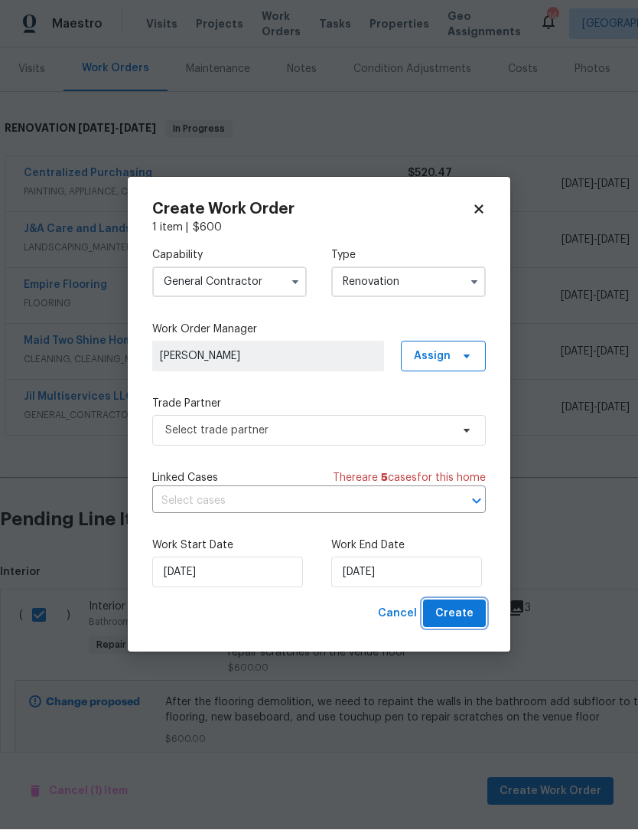
click at [465, 607] on span "Create" at bounding box center [455, 614] width 38 height 19
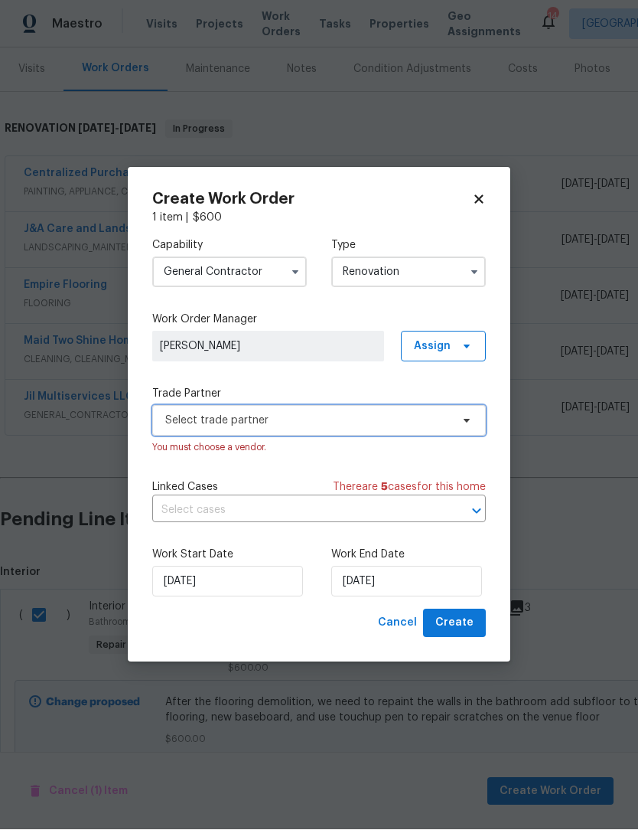
click at [297, 423] on span "Select trade partner" at bounding box center [308, 420] width 286 height 15
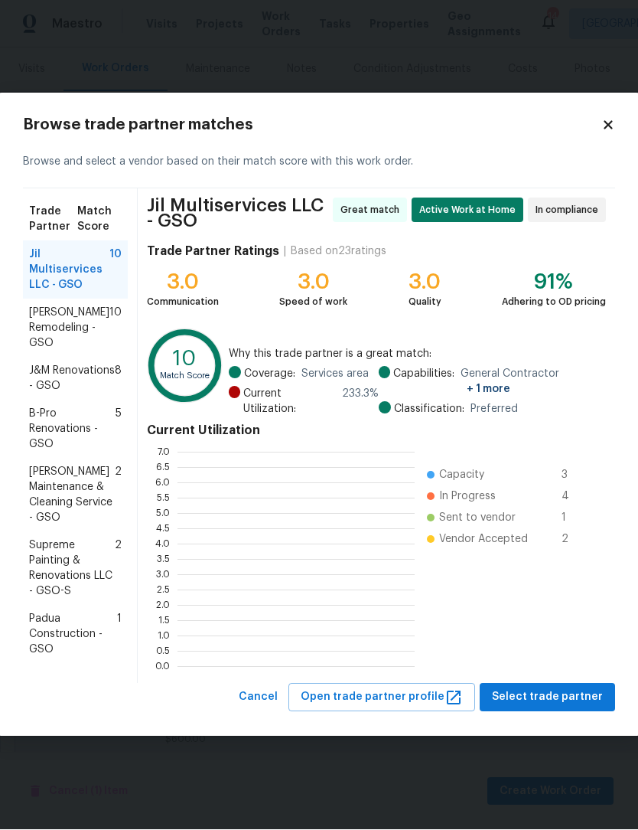
scroll to position [214, 237]
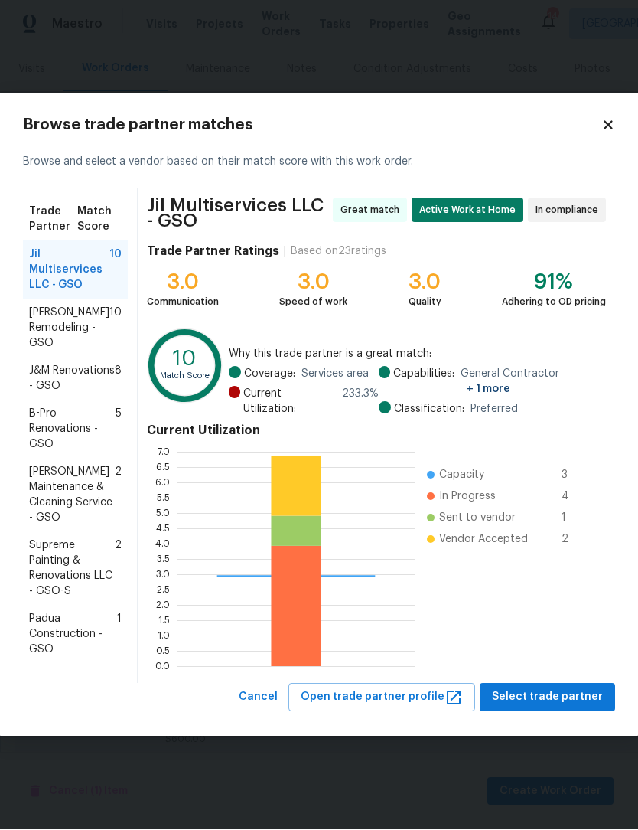
click at [66, 265] on span "Jil Multiservices LLC - GSO" at bounding box center [69, 270] width 80 height 46
click at [560, 701] on span "Select trade partner" at bounding box center [547, 697] width 111 height 19
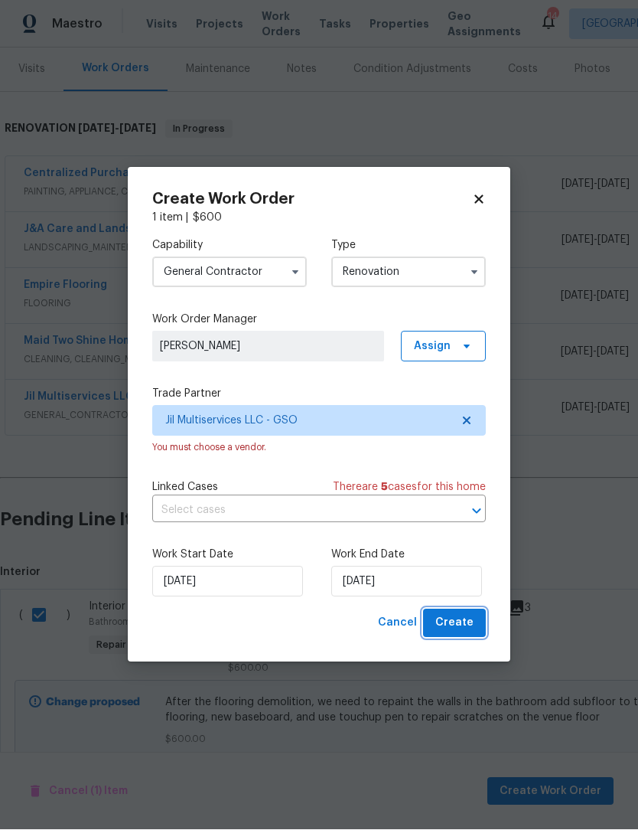
click at [454, 623] on span "Create" at bounding box center [455, 623] width 38 height 19
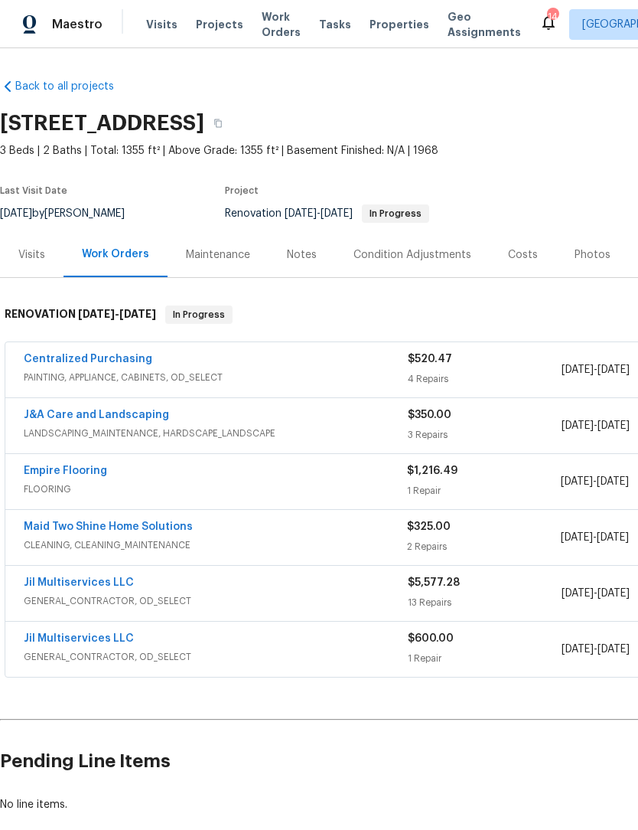
scroll to position [0, 0]
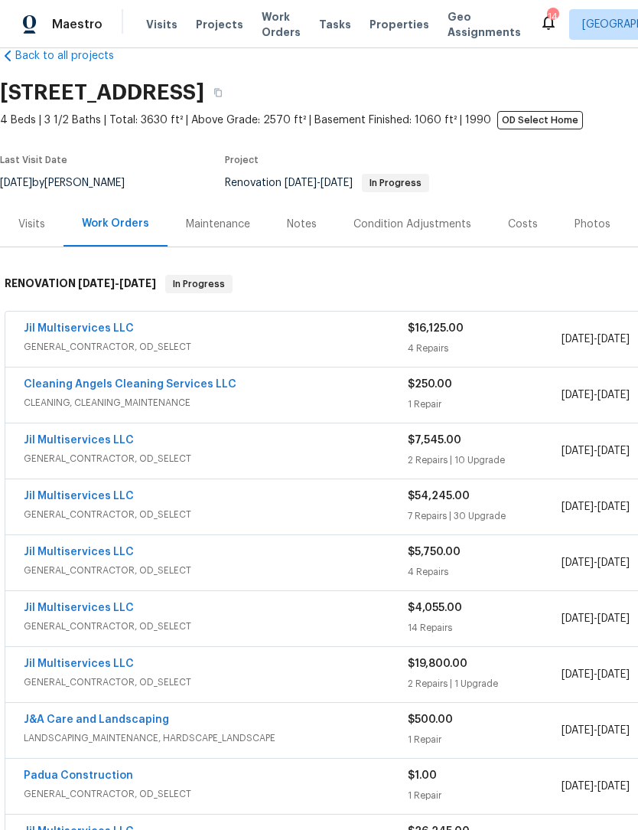
scroll to position [31, 0]
click at [38, 399] on span "CLEANING, CLEANING_MAINTENANCE" at bounding box center [216, 402] width 384 height 15
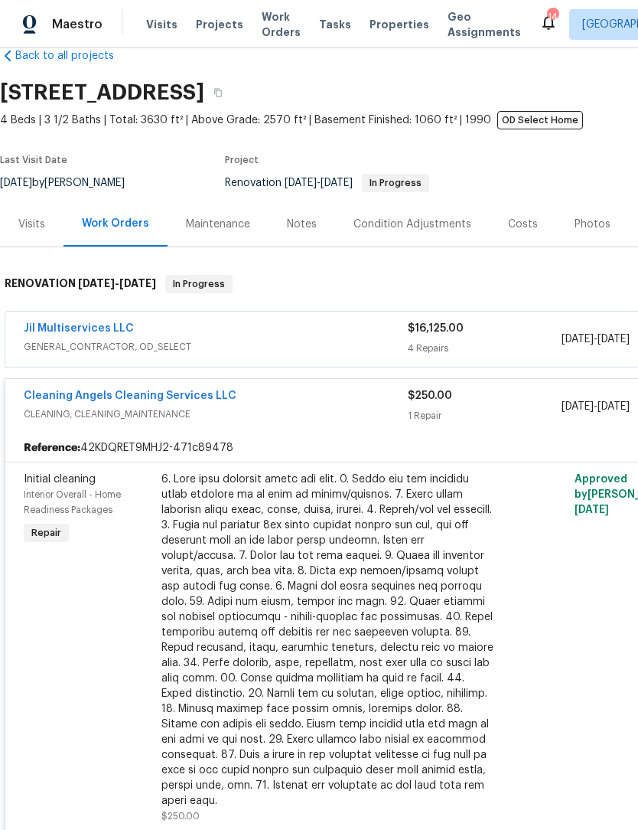
click at [179, 401] on link "Cleaning Angels Cleaning Services LLC" at bounding box center [130, 395] width 213 height 11
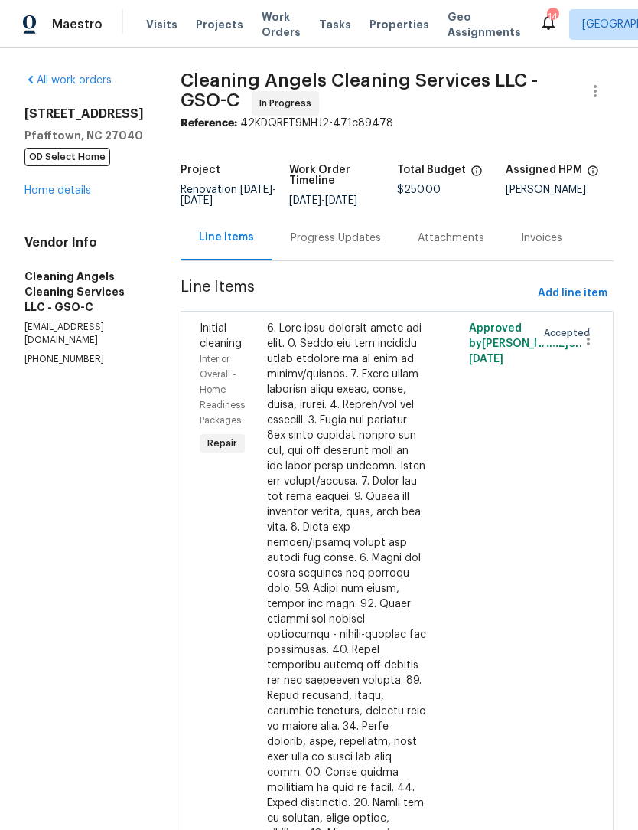
click at [357, 438] on div at bounding box center [346, 688] width 159 height 735
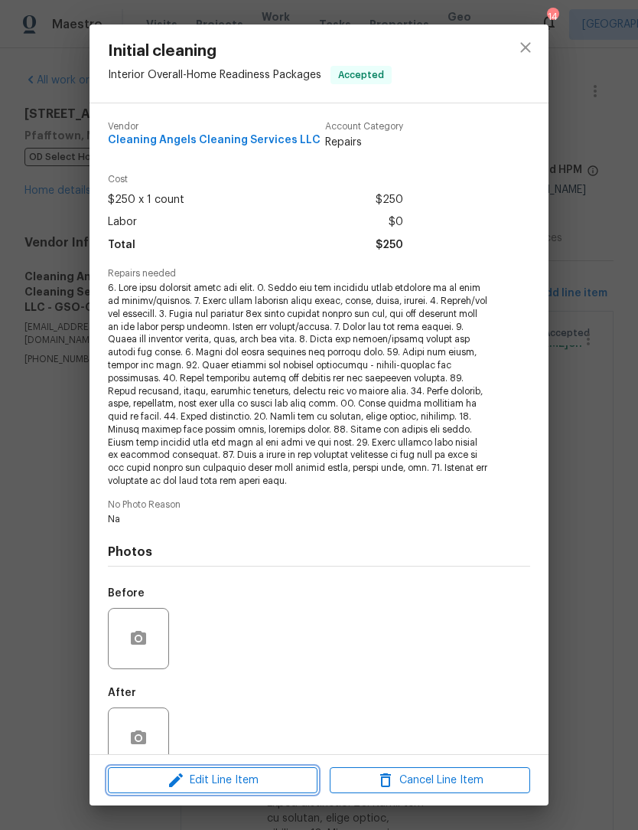
click at [277, 783] on span "Edit Line Item" at bounding box center [213, 780] width 201 height 19
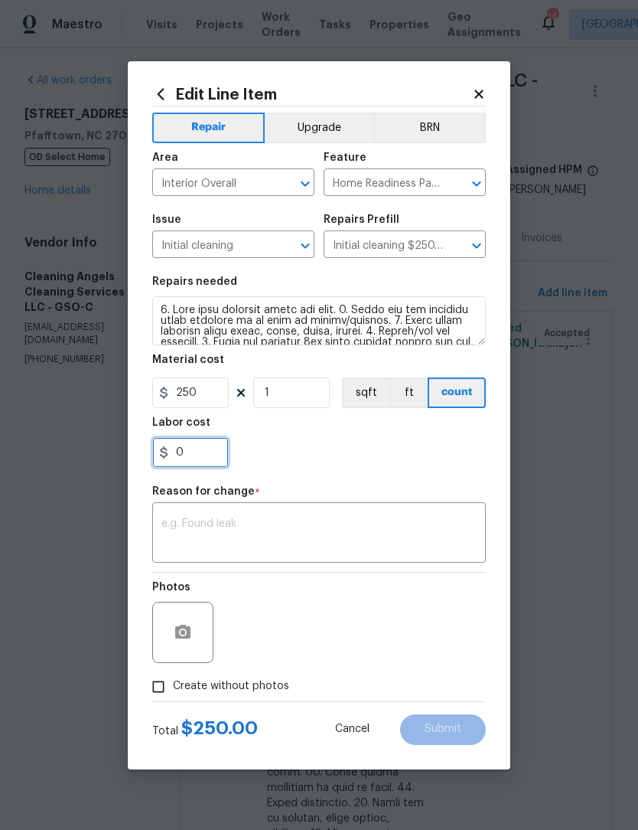
click at [204, 457] on input "0" at bounding box center [190, 452] width 77 height 31
type input "75"
click at [196, 535] on textarea at bounding box center [319, 534] width 315 height 32
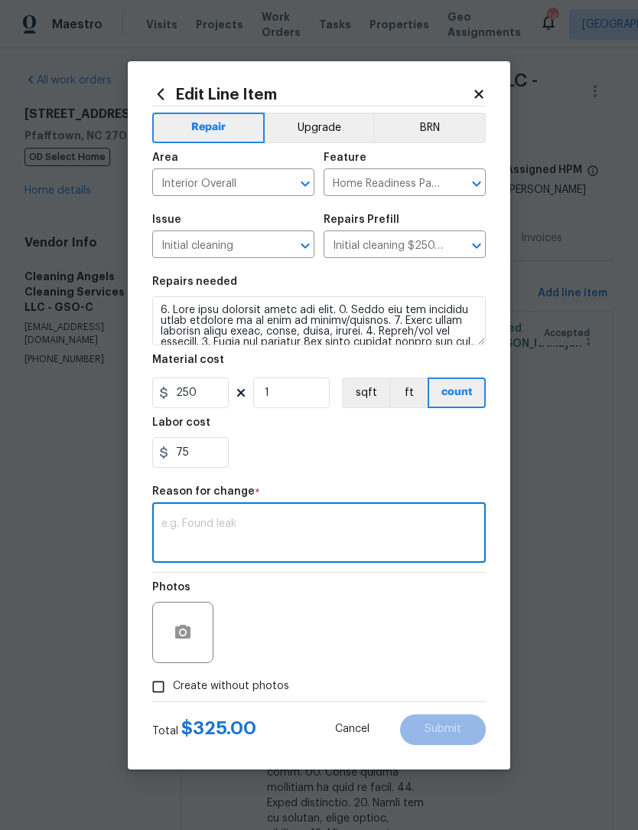
type textarea "N"
type textarea "Trip charge"
click at [164, 699] on input "Create without photos" at bounding box center [158, 686] width 29 height 29
checkbox input "true"
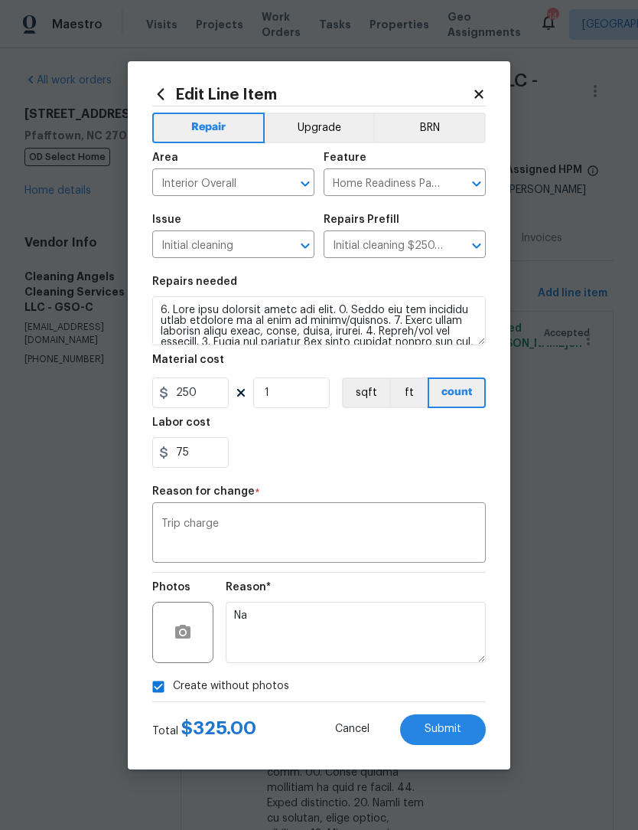
click at [455, 731] on span "Submit" at bounding box center [443, 728] width 37 height 11
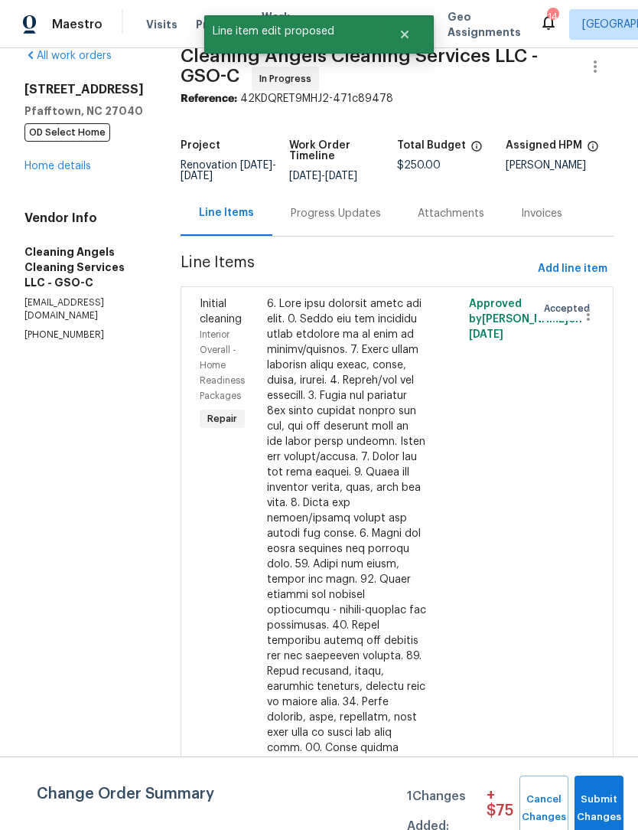
scroll to position [24, 0]
click at [354, 222] on div "Progress Updates" at bounding box center [336, 214] width 90 height 15
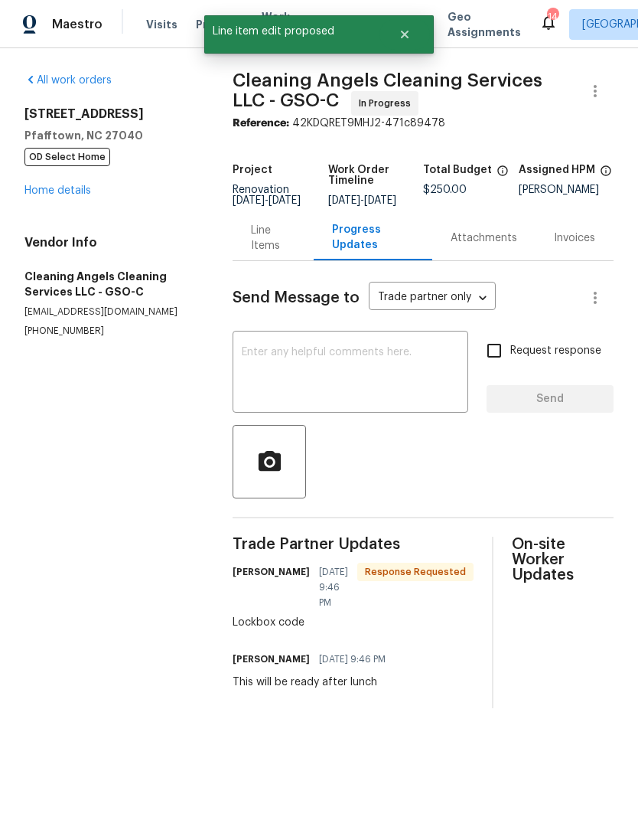
click at [73, 191] on link "Home details" at bounding box center [57, 190] width 67 height 11
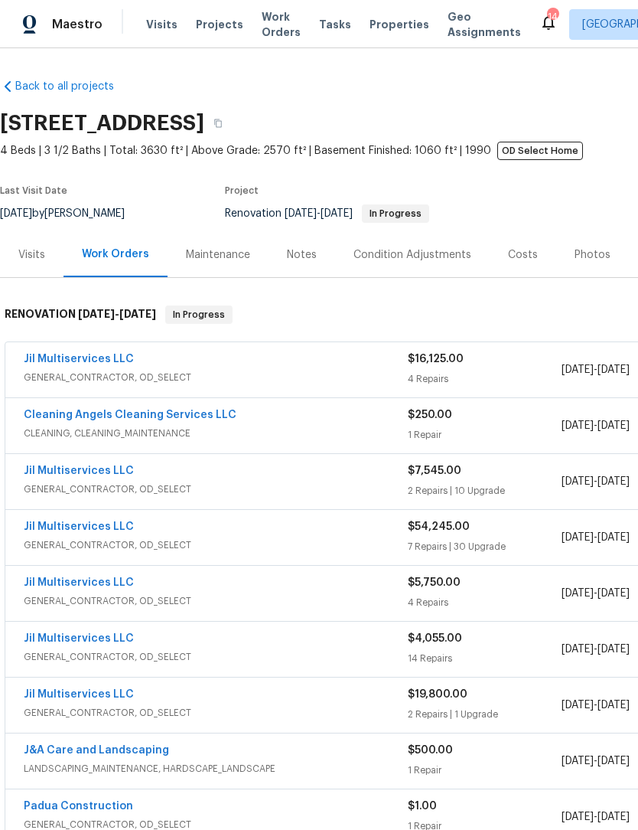
click at [96, 364] on link "Jil Multiservices LLC" at bounding box center [79, 359] width 110 height 11
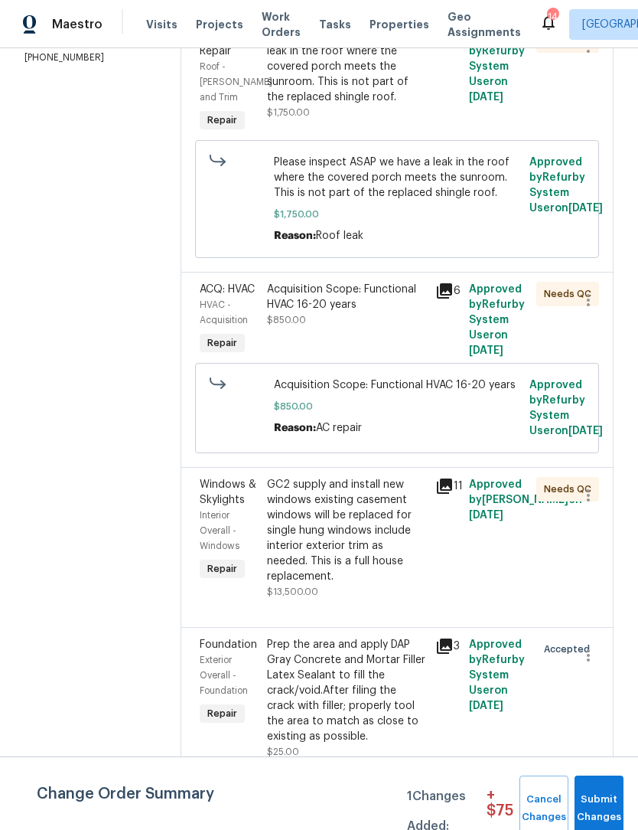
scroll to position [286, 0]
click at [452, 656] on icon at bounding box center [445, 647] width 18 height 18
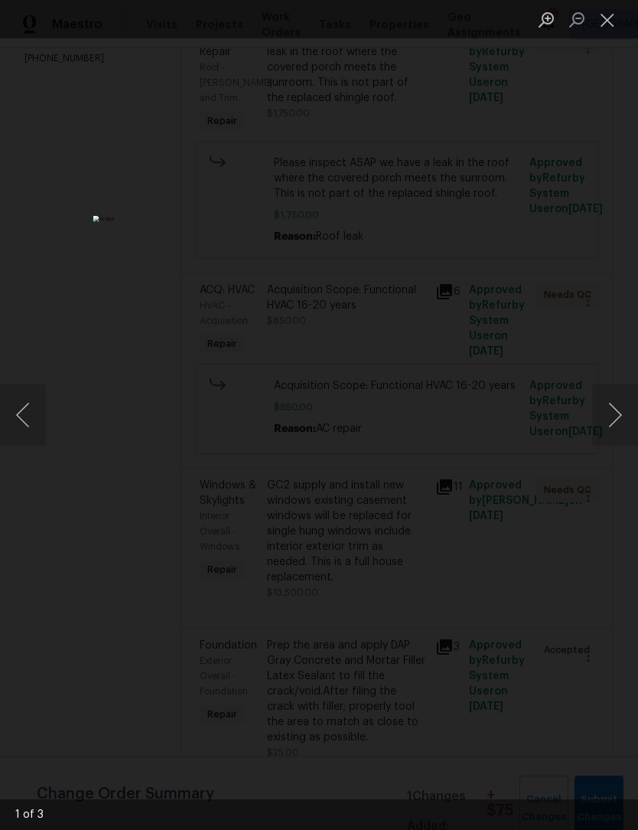
click at [603, 419] on button "Next image" at bounding box center [615, 414] width 46 height 61
click at [618, 407] on button "Next image" at bounding box center [615, 414] width 46 height 61
click at [622, 410] on button "Next image" at bounding box center [615, 414] width 46 height 61
click at [609, 24] on button "Close lightbox" at bounding box center [607, 19] width 31 height 27
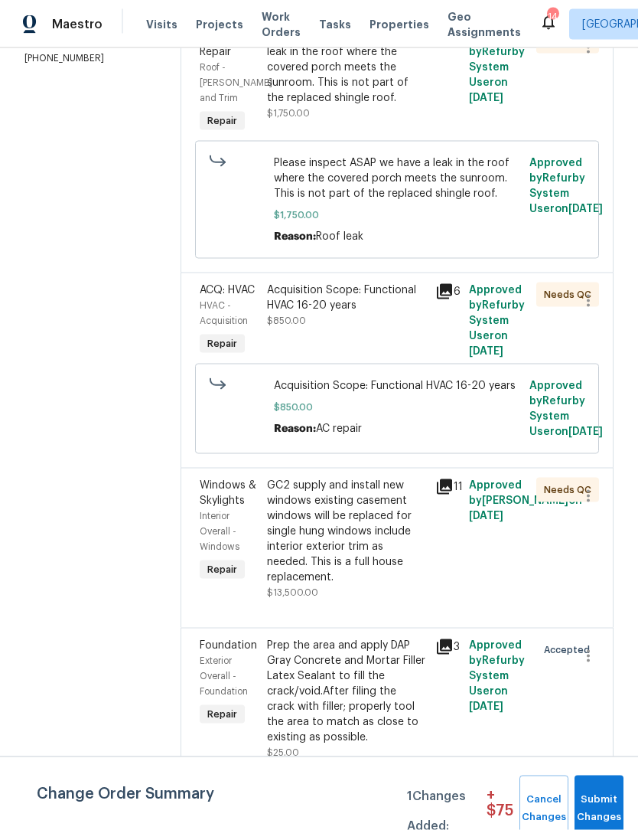
scroll to position [0, 0]
click at [594, 665] on icon "button" at bounding box center [588, 656] width 18 height 18
click at [615, 697] on li "Cancel" at bounding box center [595, 704] width 59 height 25
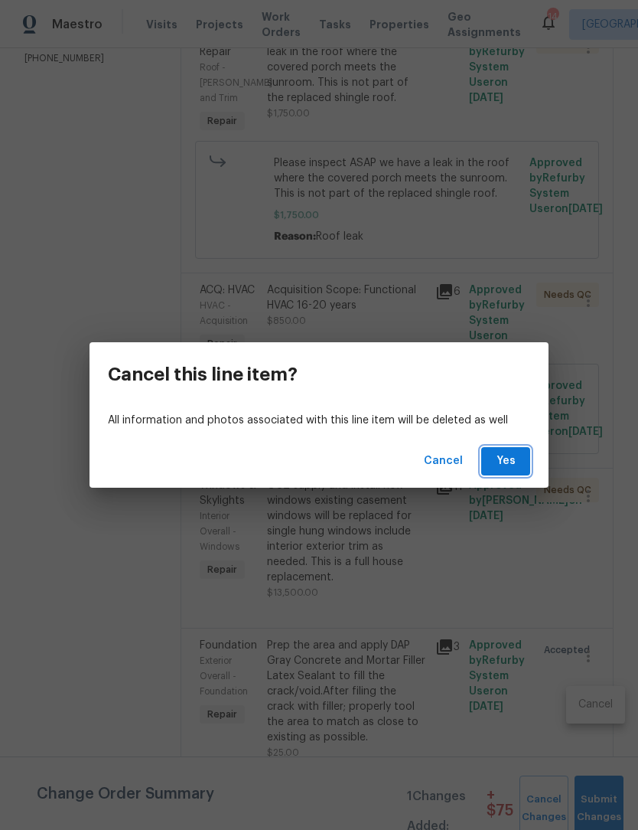
click at [520, 475] on button "Yes" at bounding box center [505, 461] width 49 height 28
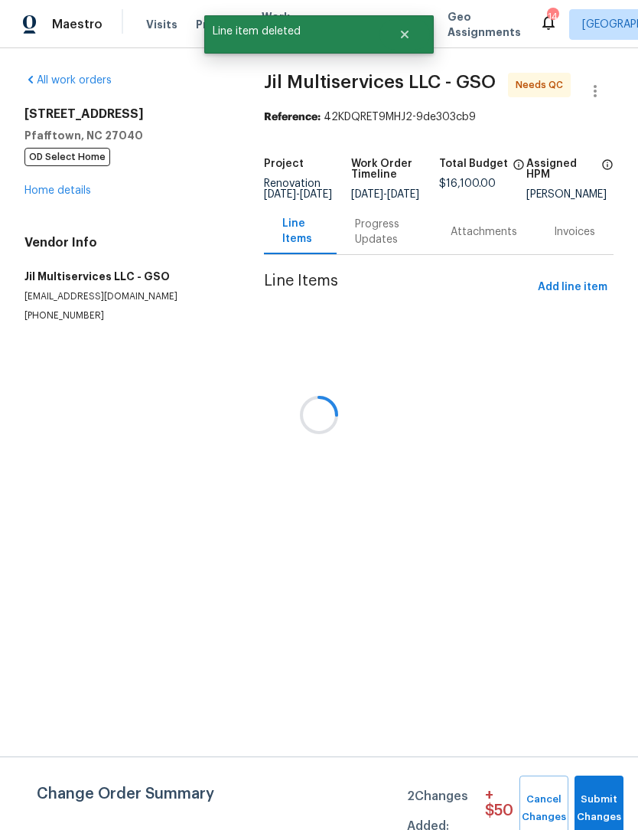
scroll to position [1, 0]
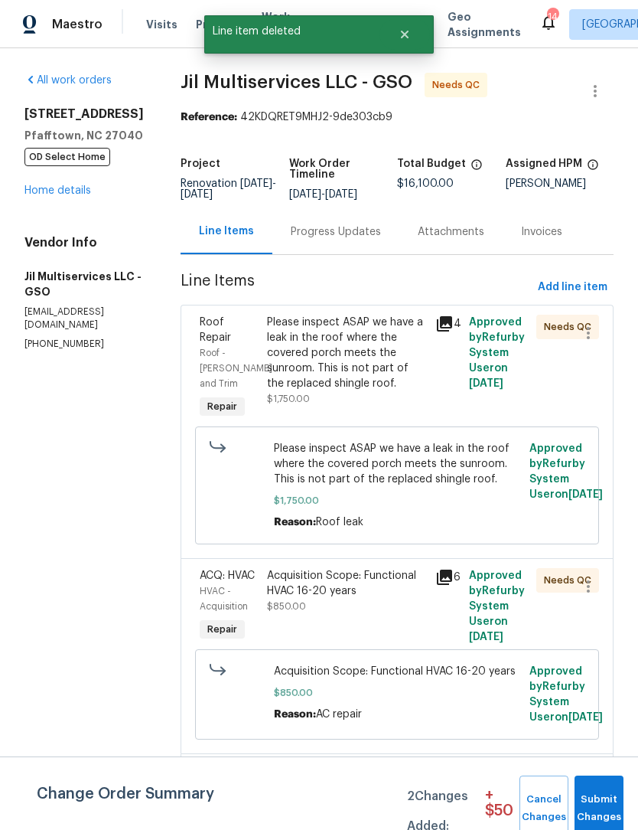
click at [369, 365] on div "Please inspect ASAP we have a leak in the roof where the covered porch meets th…" at bounding box center [346, 353] width 159 height 77
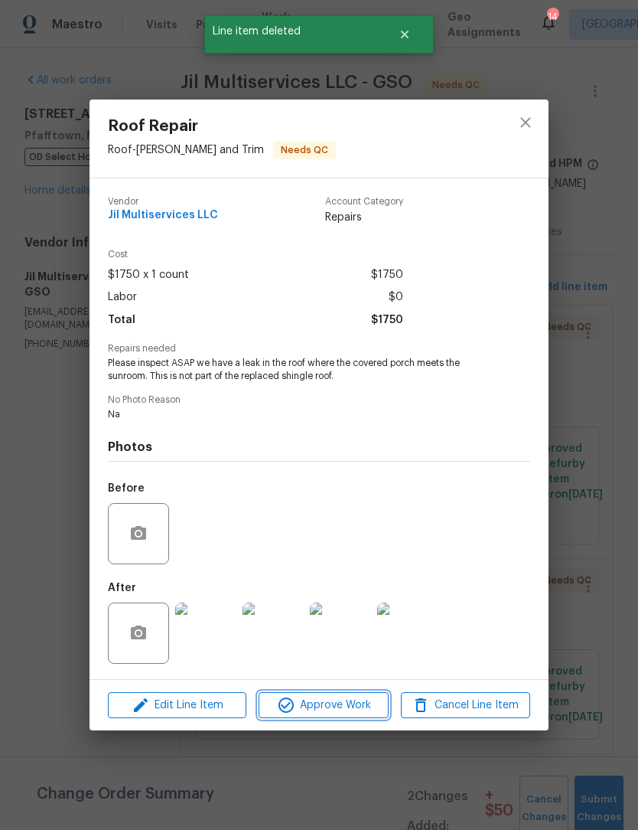
click at [357, 716] on button "Approve Work" at bounding box center [323, 705] width 129 height 27
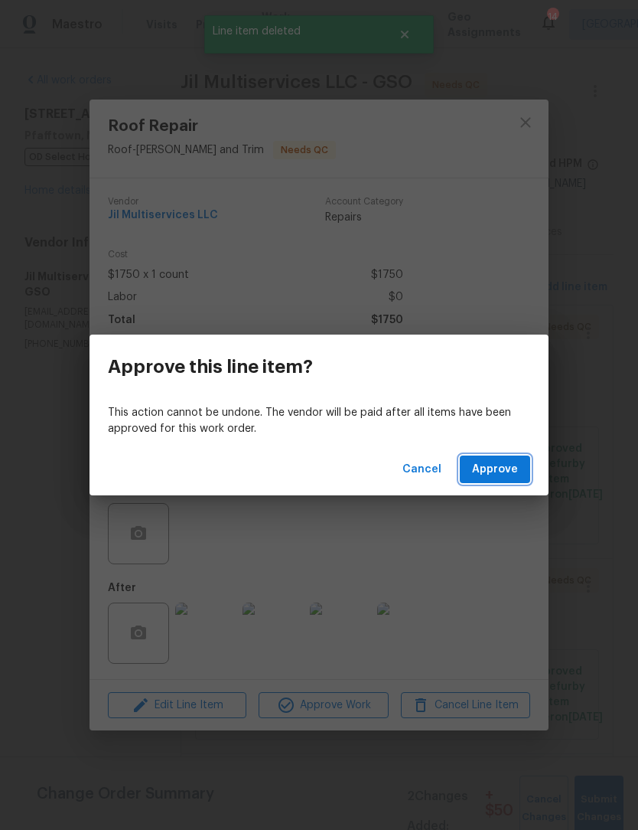
click at [515, 460] on span "Approve" at bounding box center [495, 469] width 46 height 19
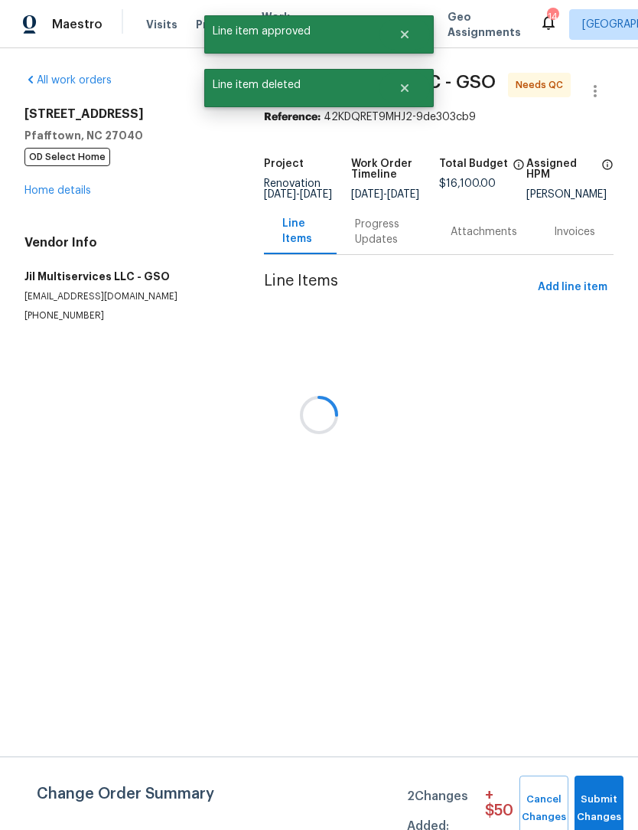
scroll to position [0, 0]
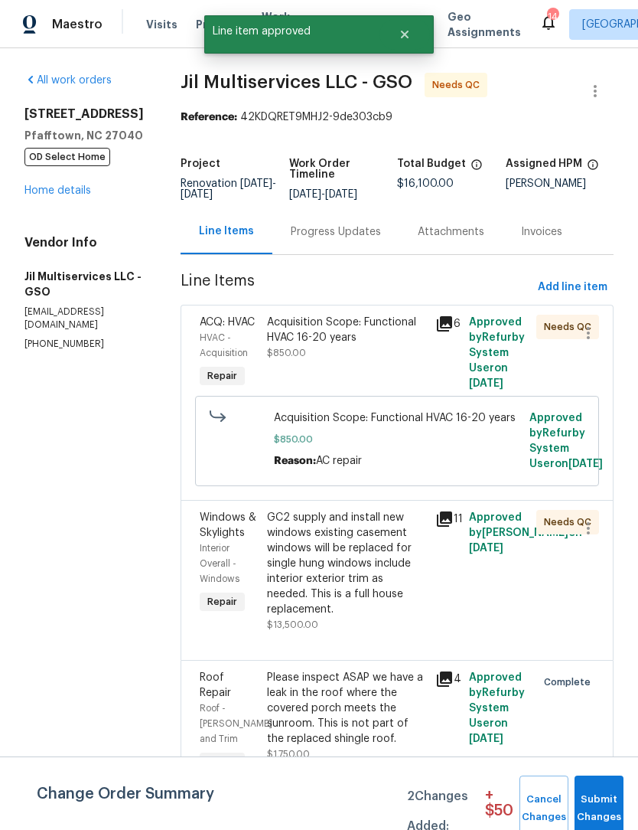
click at [350, 361] on div "Acquisition Scope: Functional HVAC 16-20 years $850.00" at bounding box center [346, 338] width 159 height 46
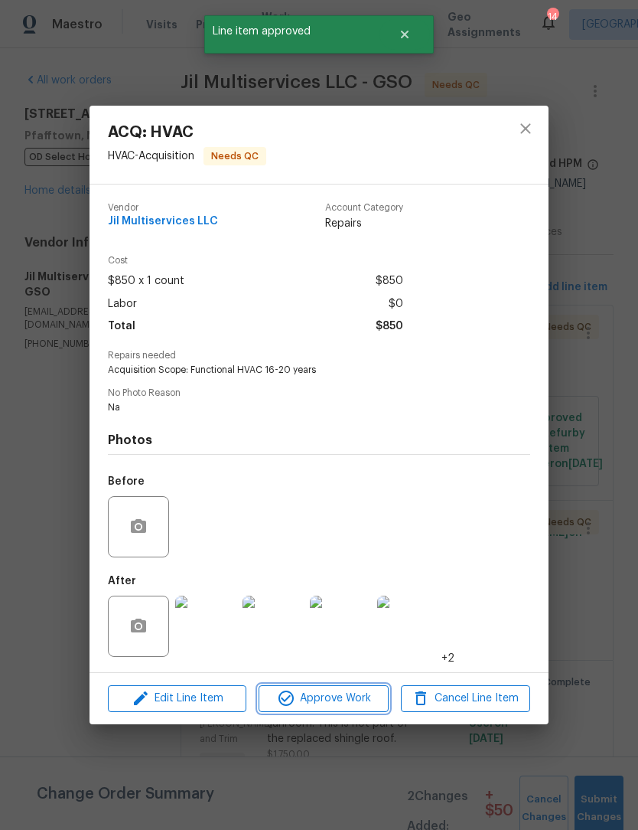
click at [356, 705] on span "Approve Work" at bounding box center [323, 698] width 120 height 19
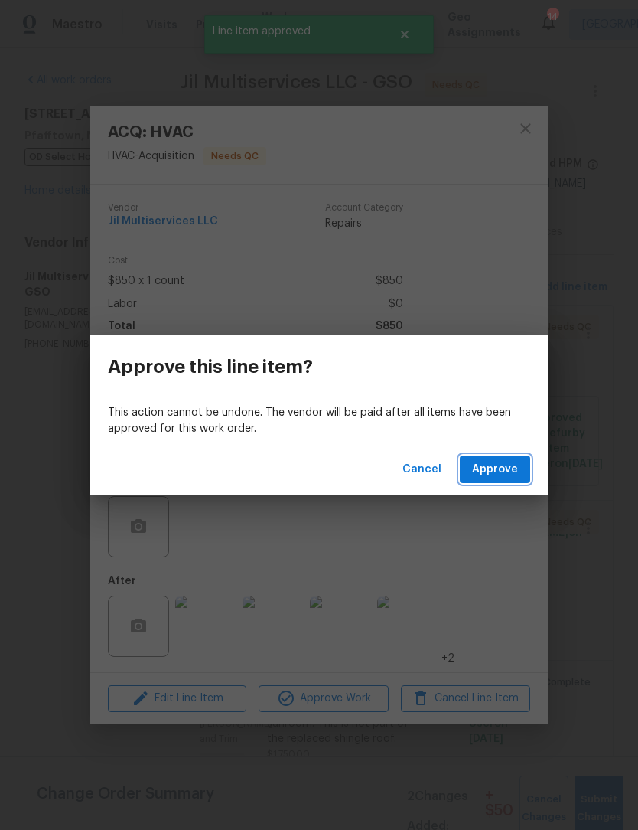
click at [501, 472] on span "Approve" at bounding box center [495, 469] width 46 height 19
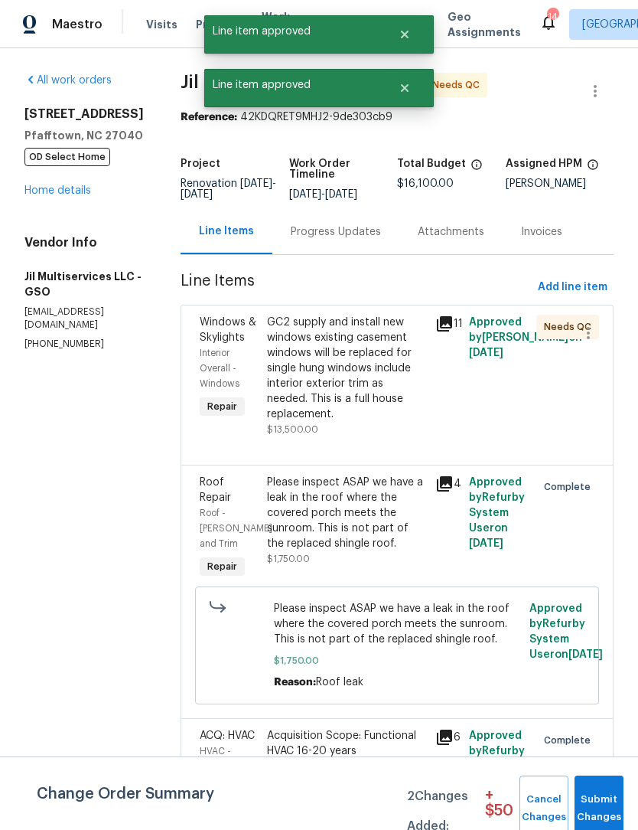
click at [351, 402] on div "GC2 supply and install new windows existing casement windows will be replaced f…" at bounding box center [346, 368] width 159 height 107
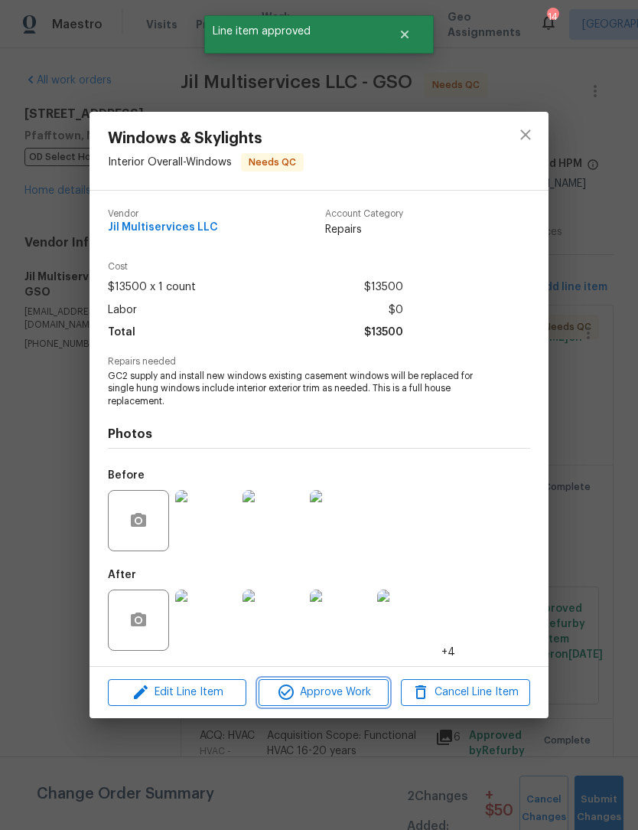
click at [346, 690] on span "Approve Work" at bounding box center [323, 692] width 120 height 19
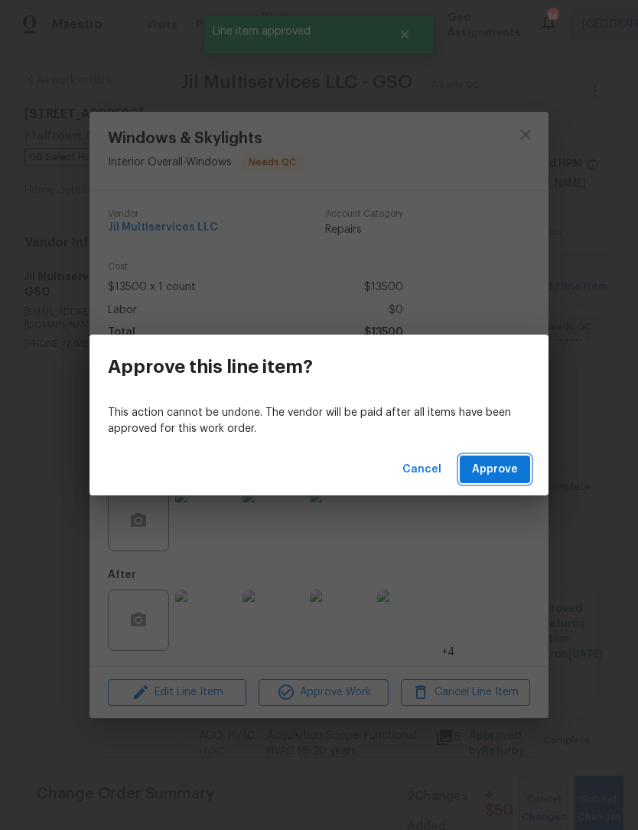
click at [514, 466] on span "Approve" at bounding box center [495, 469] width 46 height 19
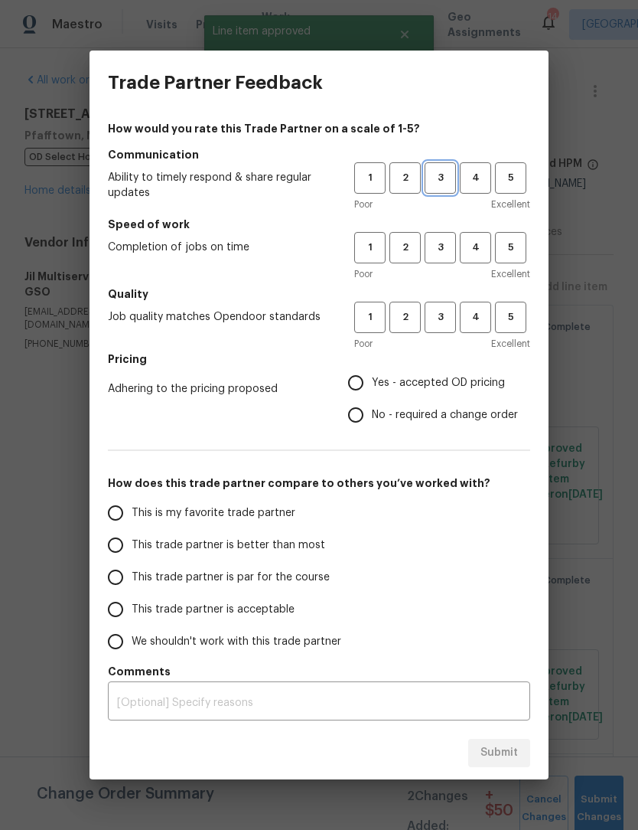
click at [444, 172] on span "3" at bounding box center [440, 178] width 28 height 18
click at [439, 254] on span "3" at bounding box center [440, 248] width 28 height 18
click at [443, 328] on button "3" at bounding box center [440, 317] width 31 height 31
click at [364, 384] on input "Yes - accepted OD pricing" at bounding box center [356, 383] width 32 height 32
radio input "true"
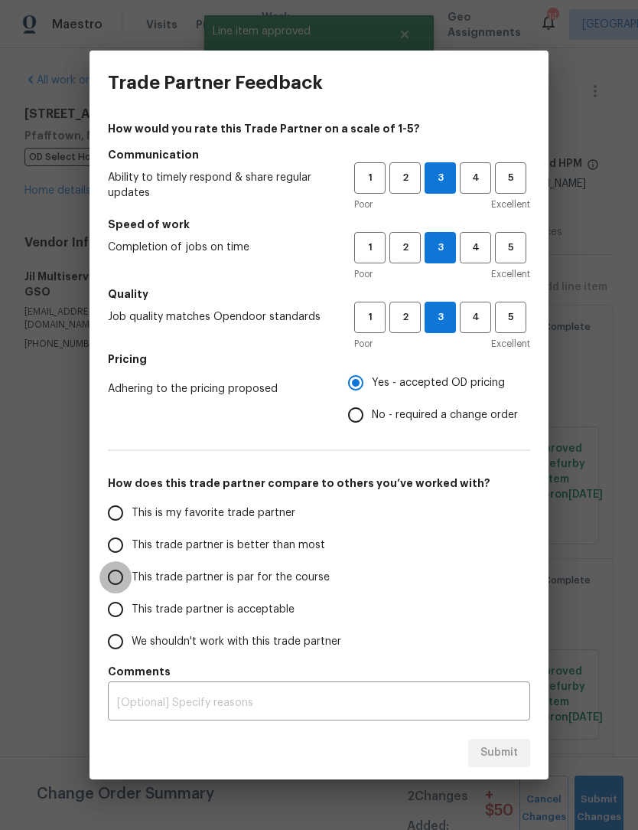
click at [102, 576] on input "This trade partner is par for the course" at bounding box center [116, 577] width 32 height 32
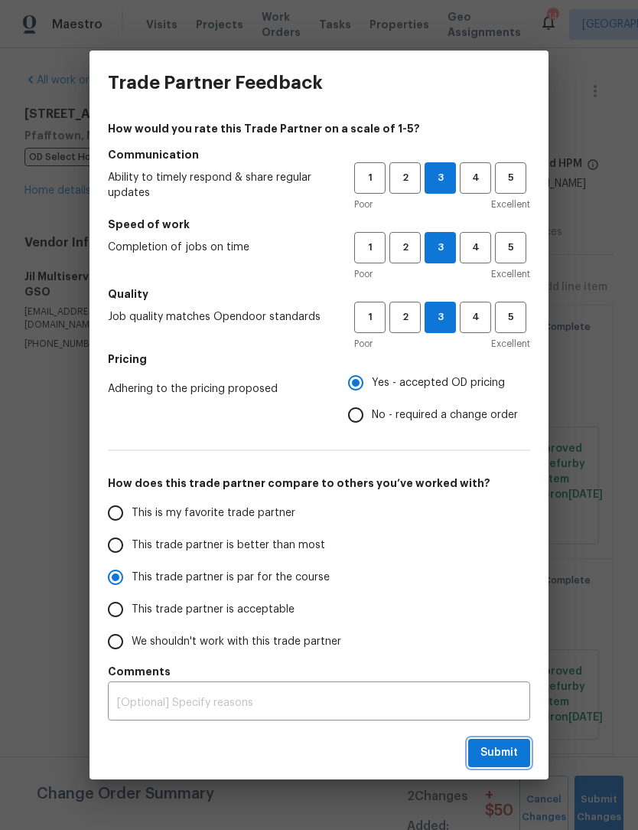
click at [510, 759] on span "Submit" at bounding box center [500, 752] width 38 height 19
radio input "true"
radio input "false"
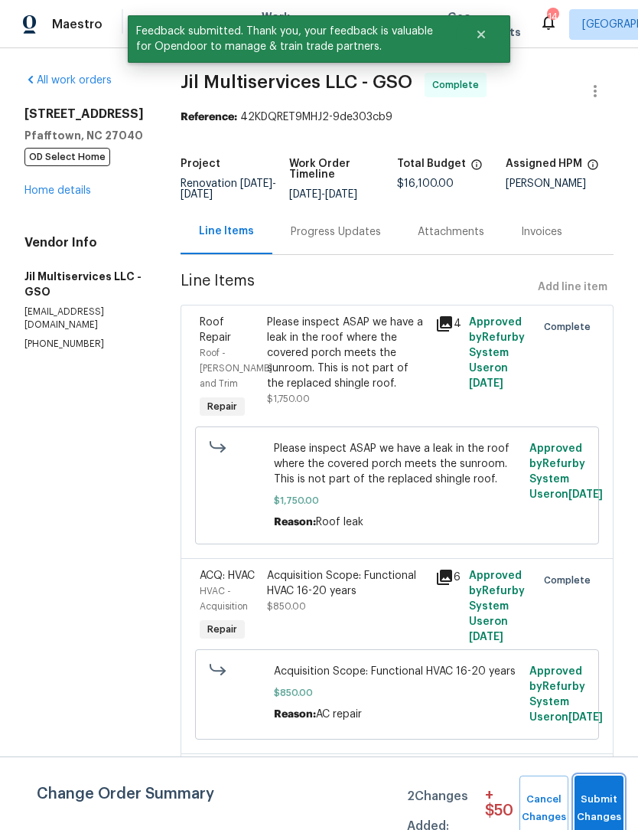
click at [608, 800] on span "Submit Changes" at bounding box center [600, 808] width 34 height 35
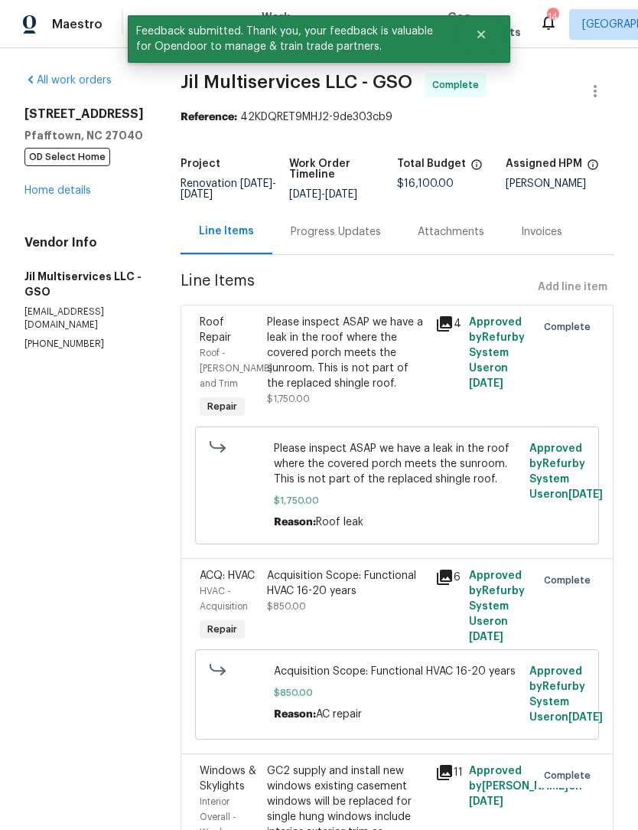
click at [68, 196] on link "Home details" at bounding box center [57, 190] width 67 height 11
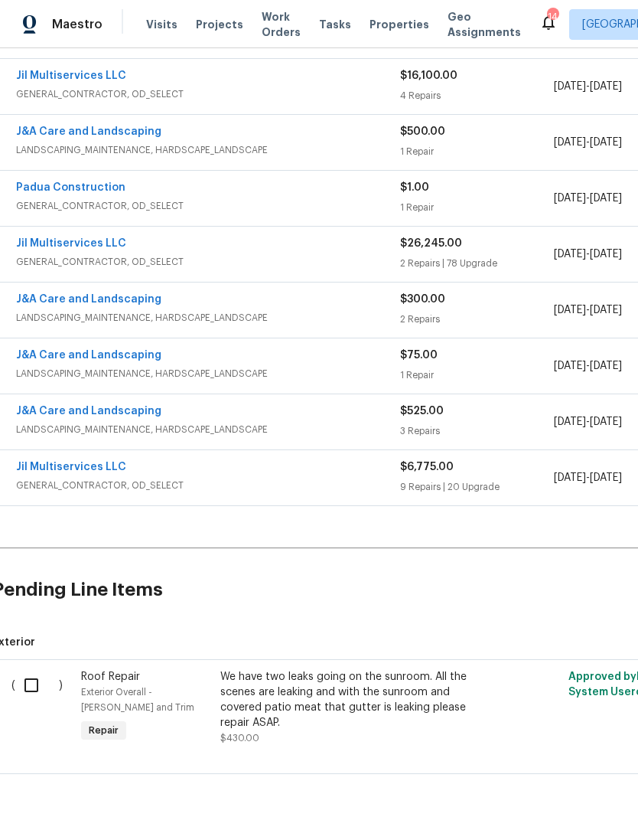
scroll to position [618, 8]
click at [27, 684] on input "checkbox" at bounding box center [37, 686] width 44 height 32
checkbox input "true"
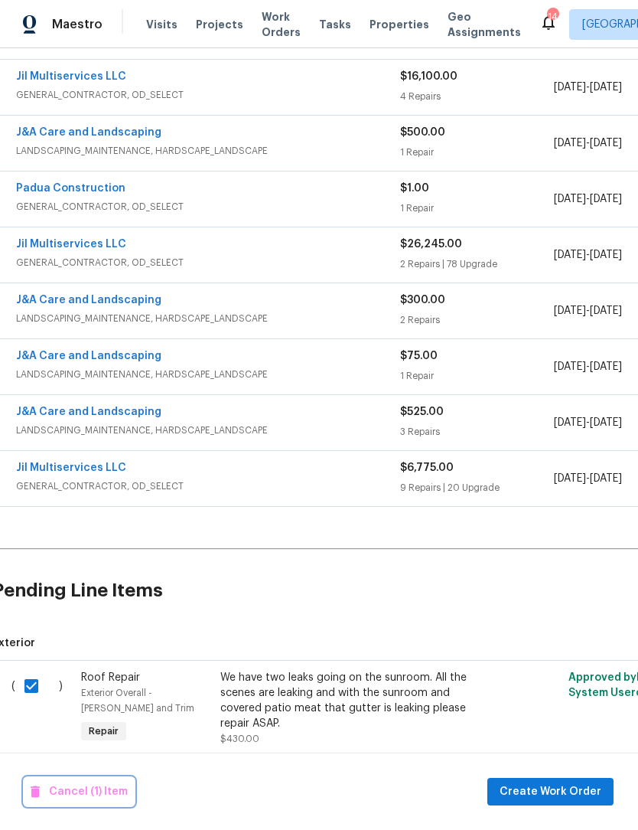
click at [88, 791] on span "Cancel (1) Item" at bounding box center [79, 791] width 97 height 19
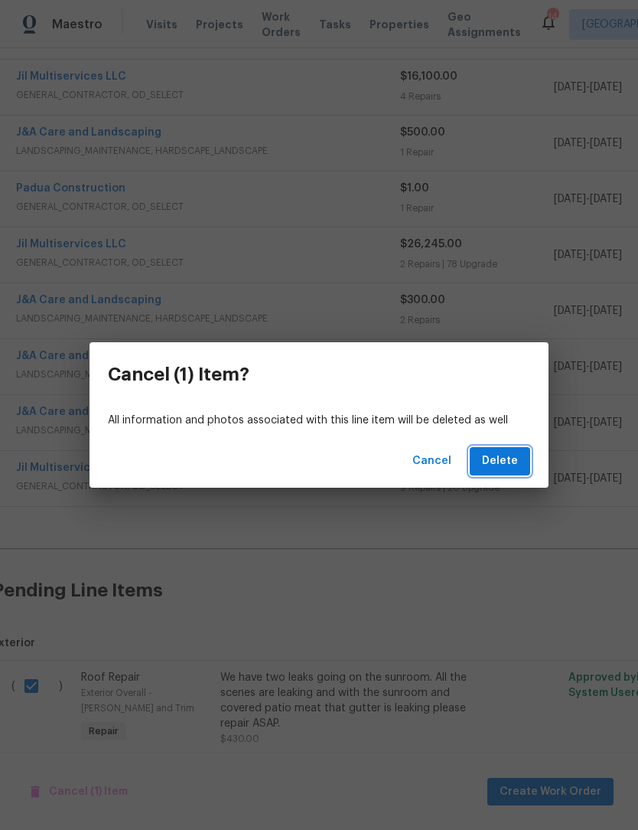
click at [514, 456] on span "Delete" at bounding box center [500, 461] width 36 height 19
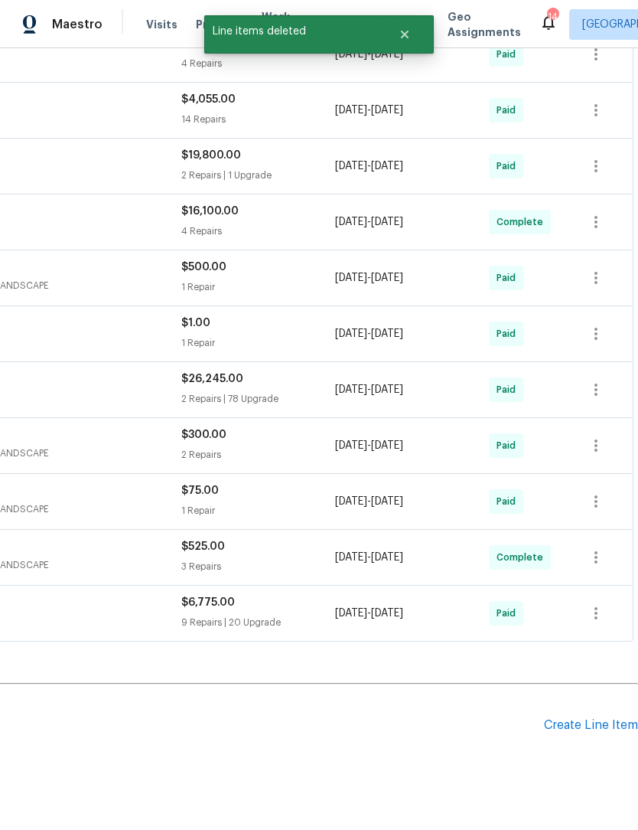
scroll to position [483, 227]
click at [575, 721] on div "Create Line Item" at bounding box center [591, 725] width 94 height 15
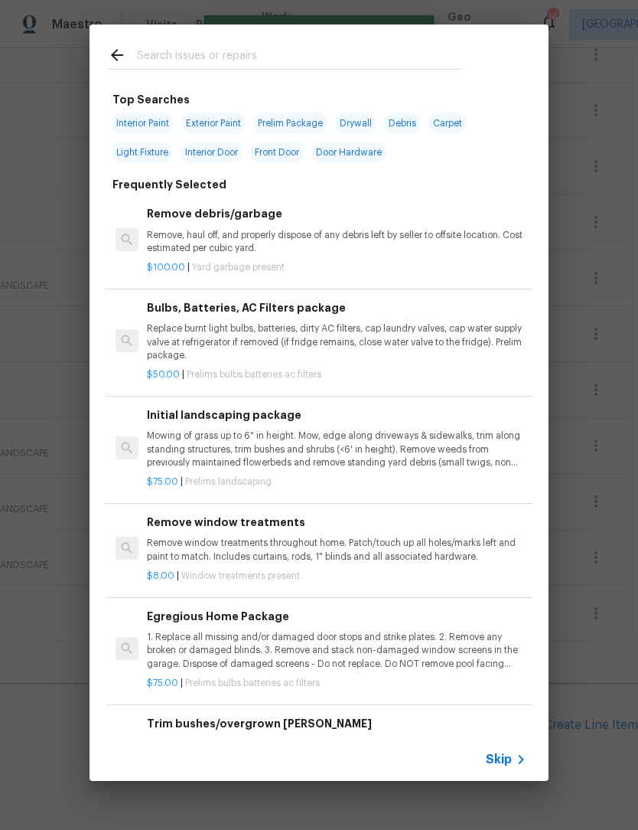
click at [168, 47] on input "text" at bounding box center [299, 57] width 325 height 23
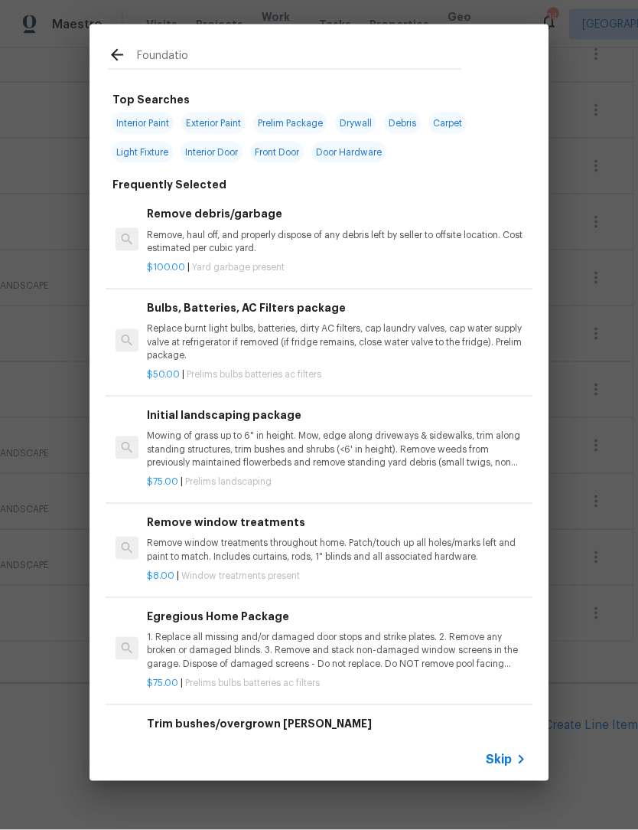
type input "Foundation"
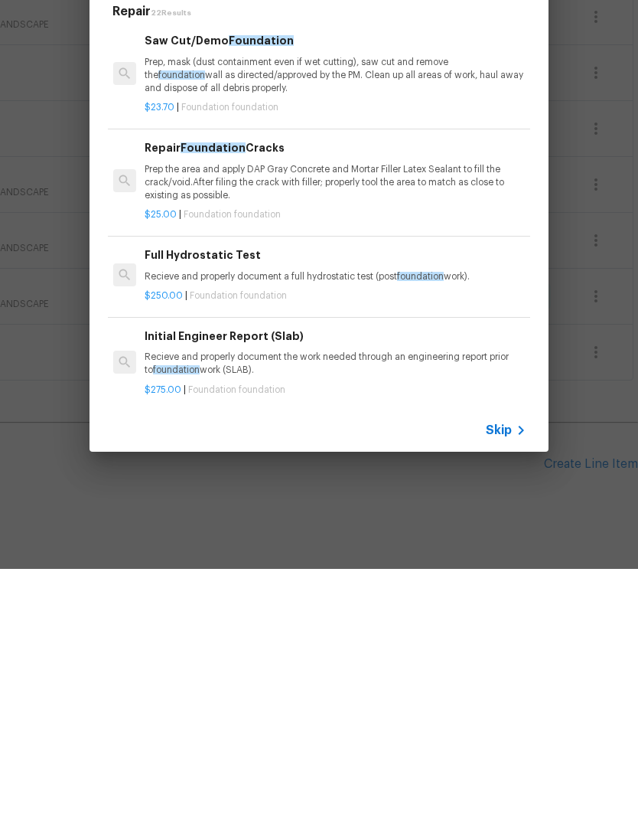
scroll to position [0, 2]
click at [235, 424] on p "Prep the area and apply DAP Gray Concrete and Mortar Filler Latex Sealant to fi…" at bounding box center [335, 443] width 380 height 39
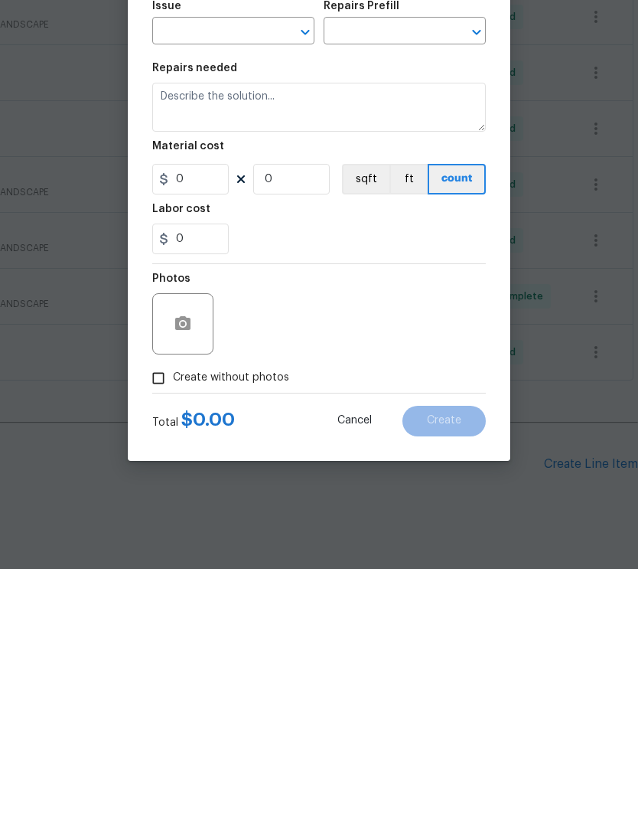
type input "Foundation"
type input "Repair Foundation Cracks $25.00"
type textarea "Prep the area and apply DAP Gray Concrete and Mortar Filler Latex Sealant to fi…"
type input "25"
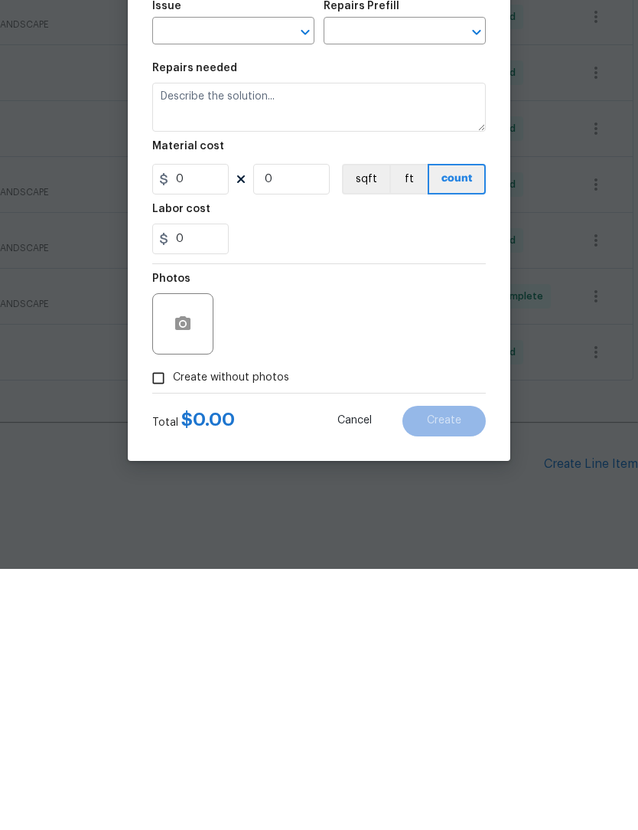
type input "1"
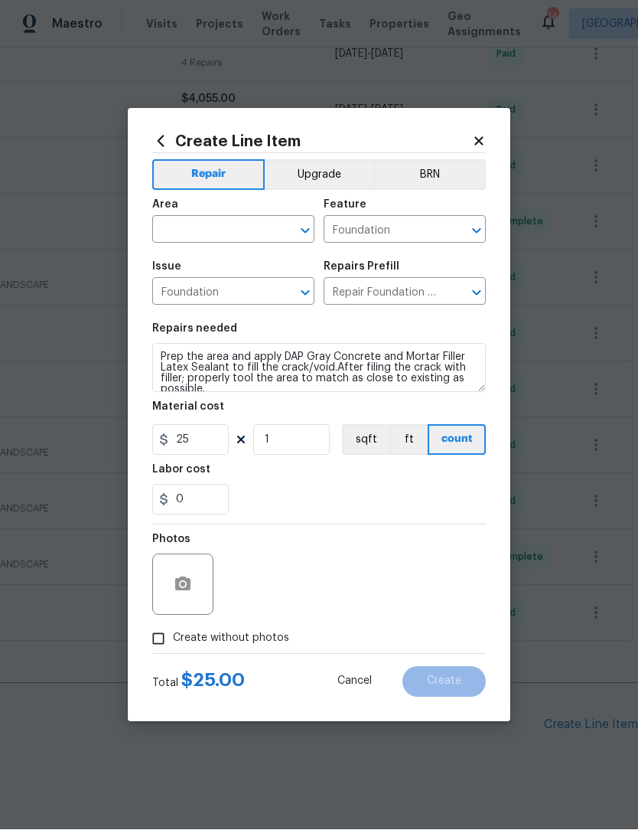
click at [208, 230] on input "text" at bounding box center [211, 232] width 119 height 24
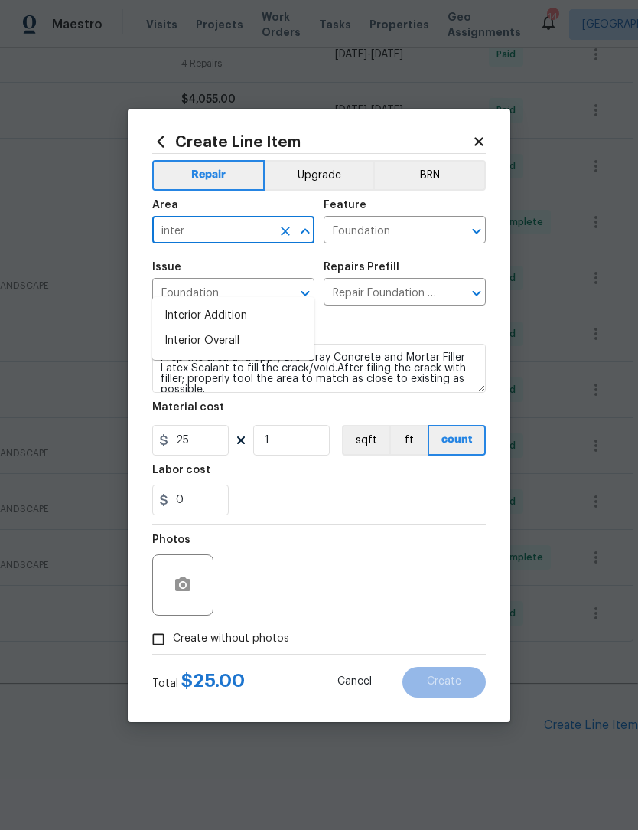
click at [224, 328] on li "Interior Overall" at bounding box center [233, 340] width 162 height 25
type input "Interior Overall"
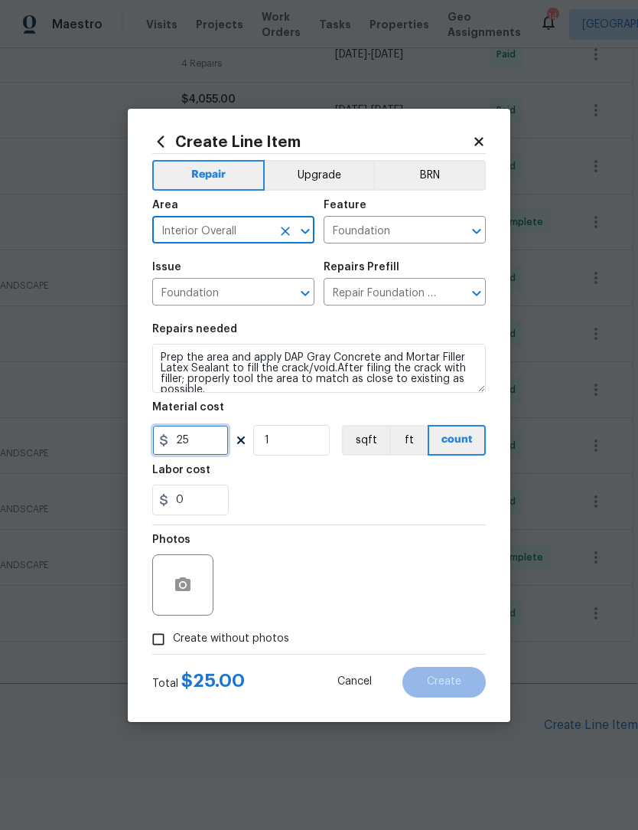
click at [209, 447] on input "25" at bounding box center [190, 440] width 77 height 31
type input "3200"
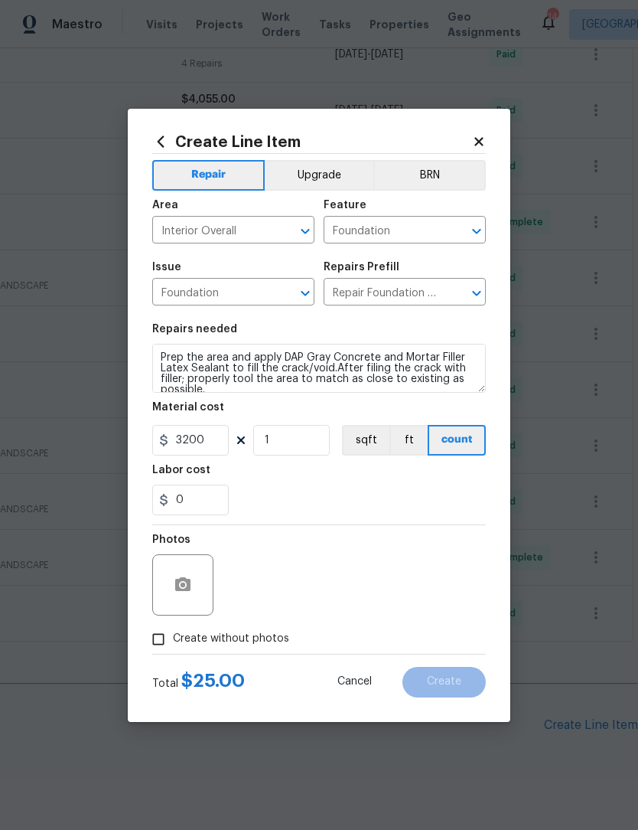
click at [166, 639] on input "Create without photos" at bounding box center [158, 639] width 29 height 29
click at [163, 637] on input "Create without photos" at bounding box center [158, 639] width 29 height 29
checkbox input "false"
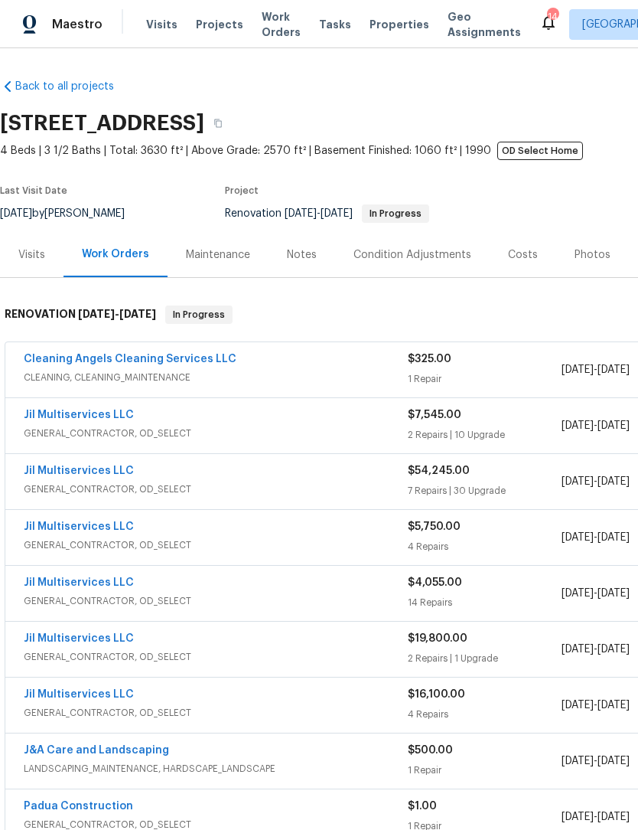
scroll to position [0, 0]
